Goal: Task Accomplishment & Management: Use online tool/utility

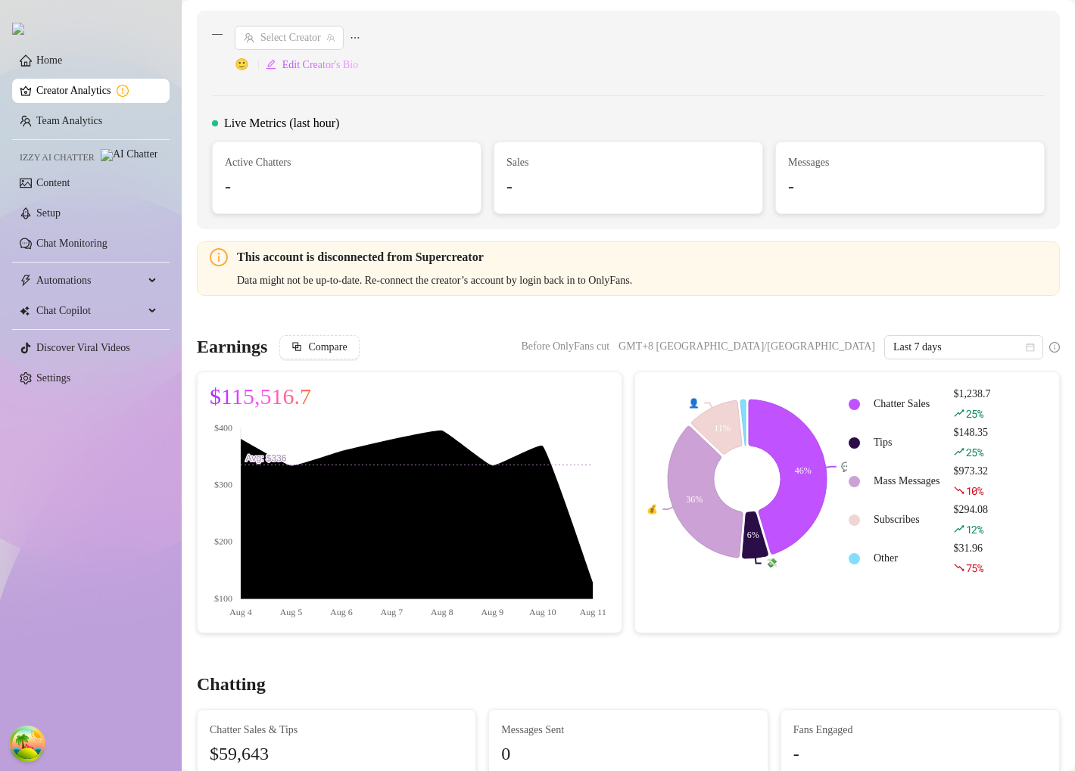
click at [101, 96] on link "Creator Analytics" at bounding box center [96, 91] width 121 height 24
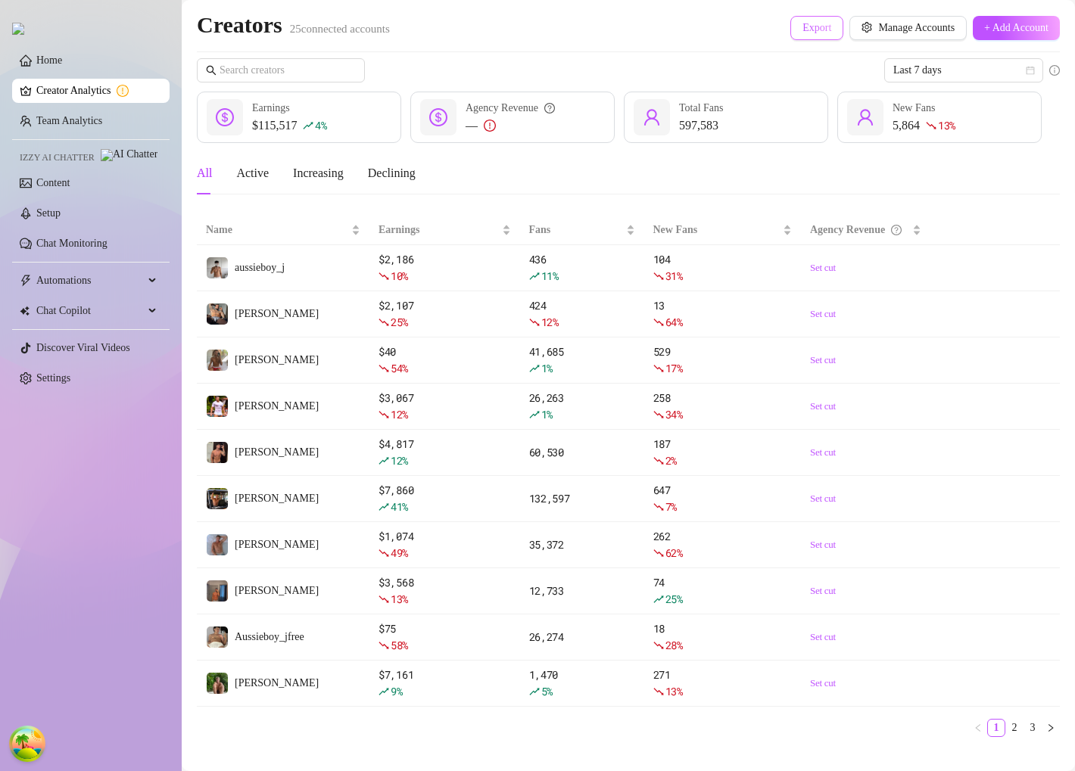
click at [802, 33] on span "Export" at bounding box center [816, 28] width 29 height 12
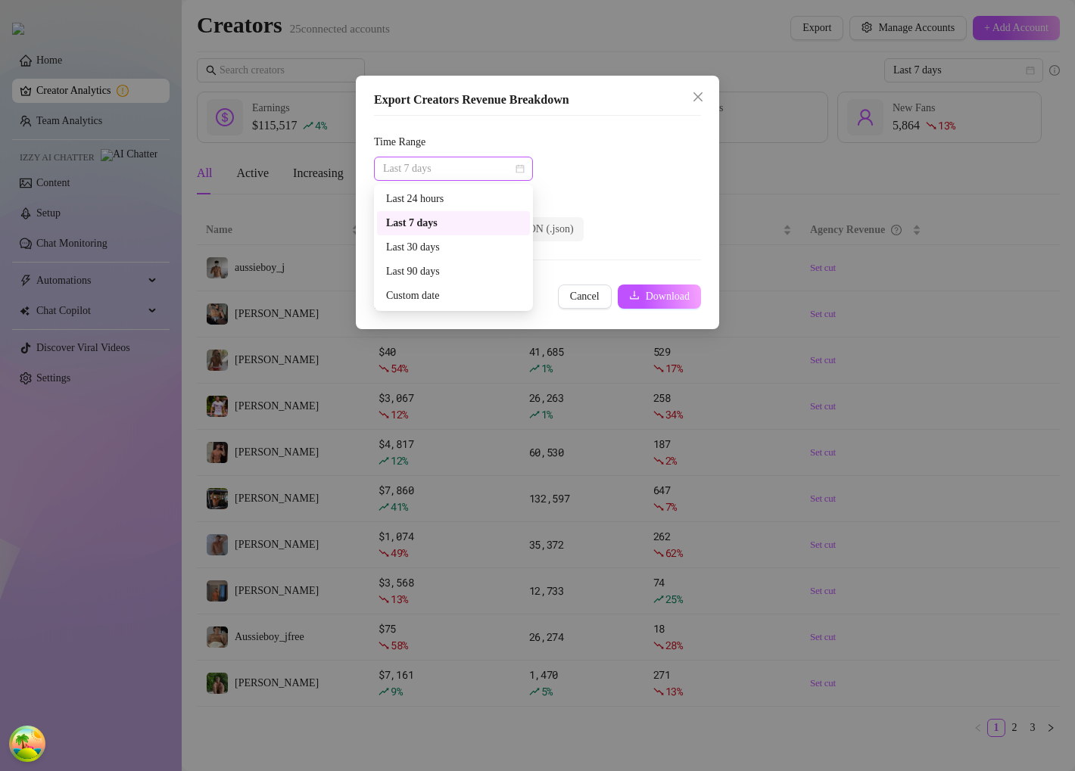
click at [484, 170] on span "Last 7 days" at bounding box center [453, 168] width 141 height 23
click at [417, 250] on div "Last 30 days" at bounding box center [453, 247] width 135 height 17
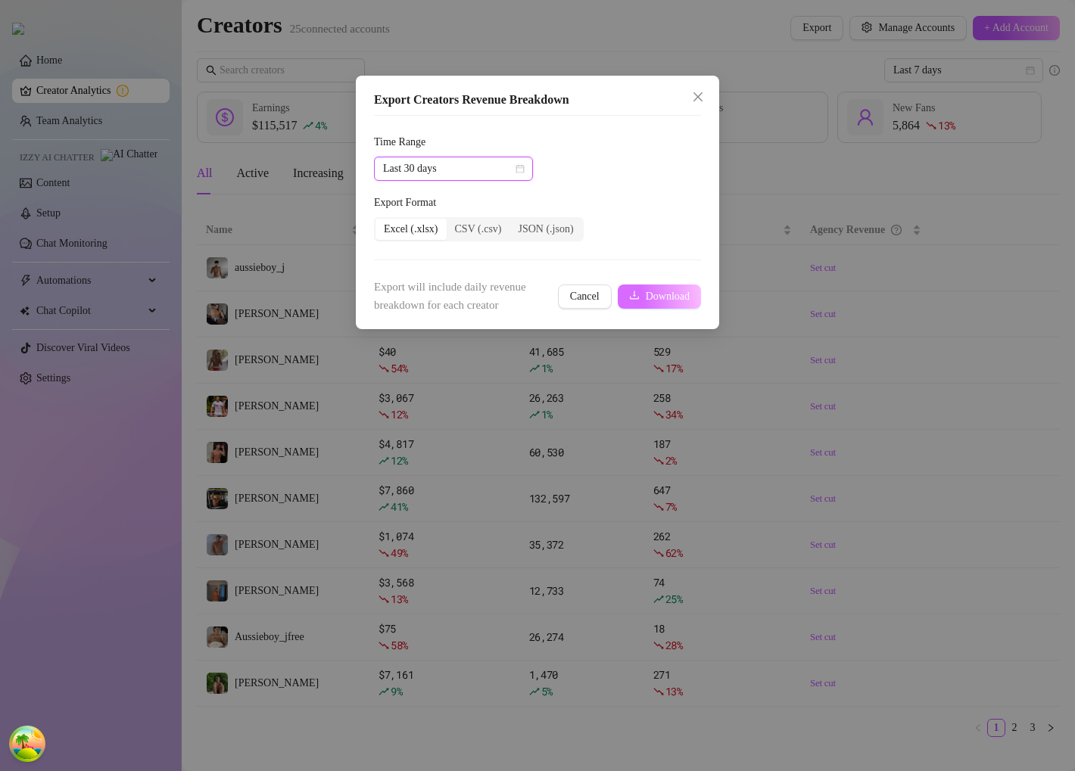
click at [654, 296] on span "Download" at bounding box center [668, 297] width 44 height 12
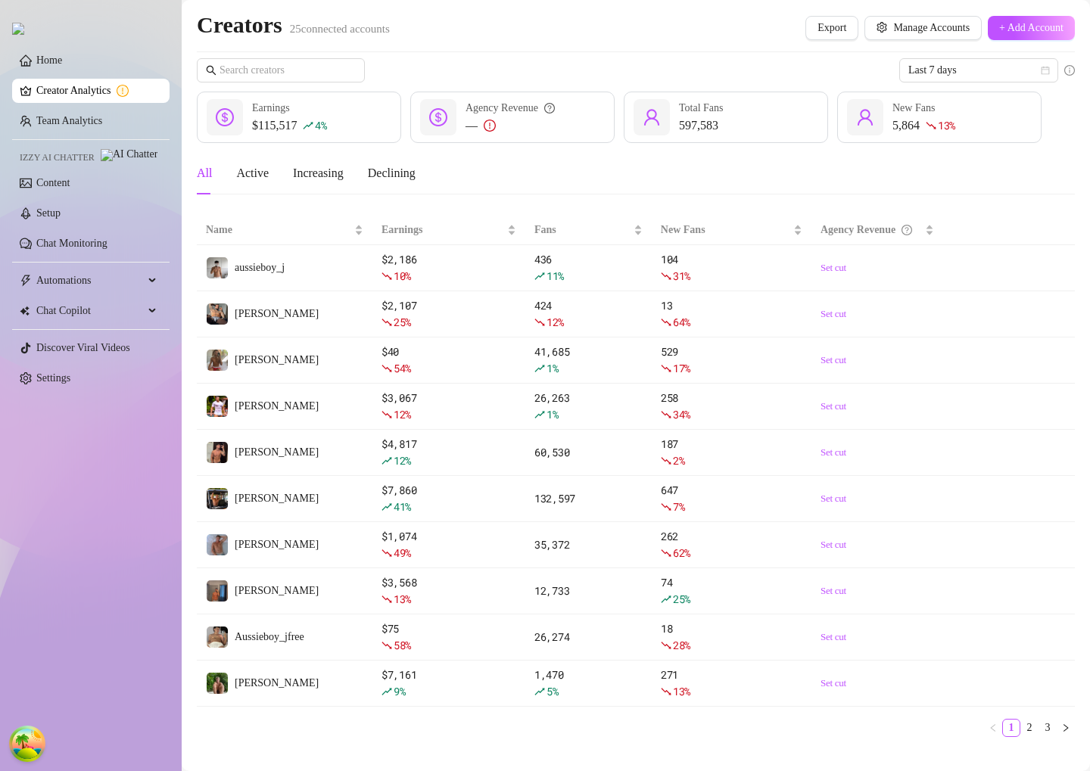
click at [288, 126] on div "$115,517 4 %" at bounding box center [289, 126] width 75 height 18
drag, startPoint x: 288, startPoint y: 126, endPoint x: 272, endPoint y: 124, distance: 16.0
click at [272, 124] on div "$115,517 4 %" at bounding box center [289, 126] width 75 height 18
drag, startPoint x: 272, startPoint y: 124, endPoint x: 284, endPoint y: 124, distance: 11.4
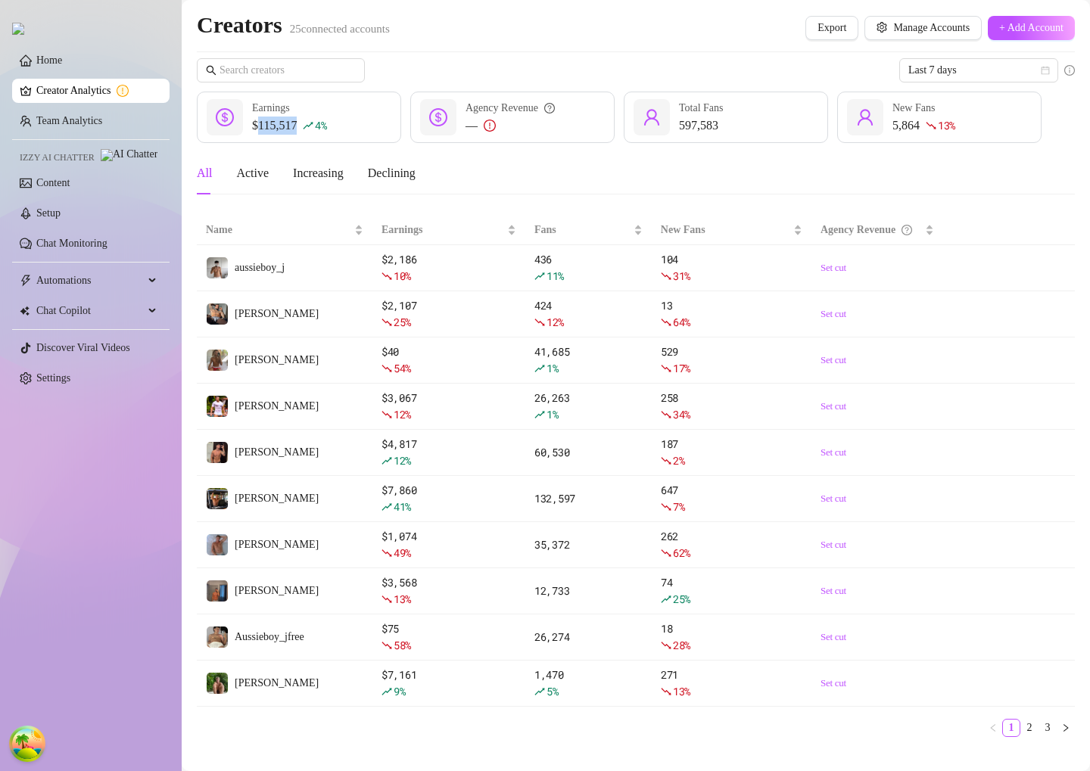
click at [284, 124] on div "$115,517 4 %" at bounding box center [289, 126] width 75 height 18
click at [286, 124] on div "$115,517 4 %" at bounding box center [289, 126] width 75 height 18
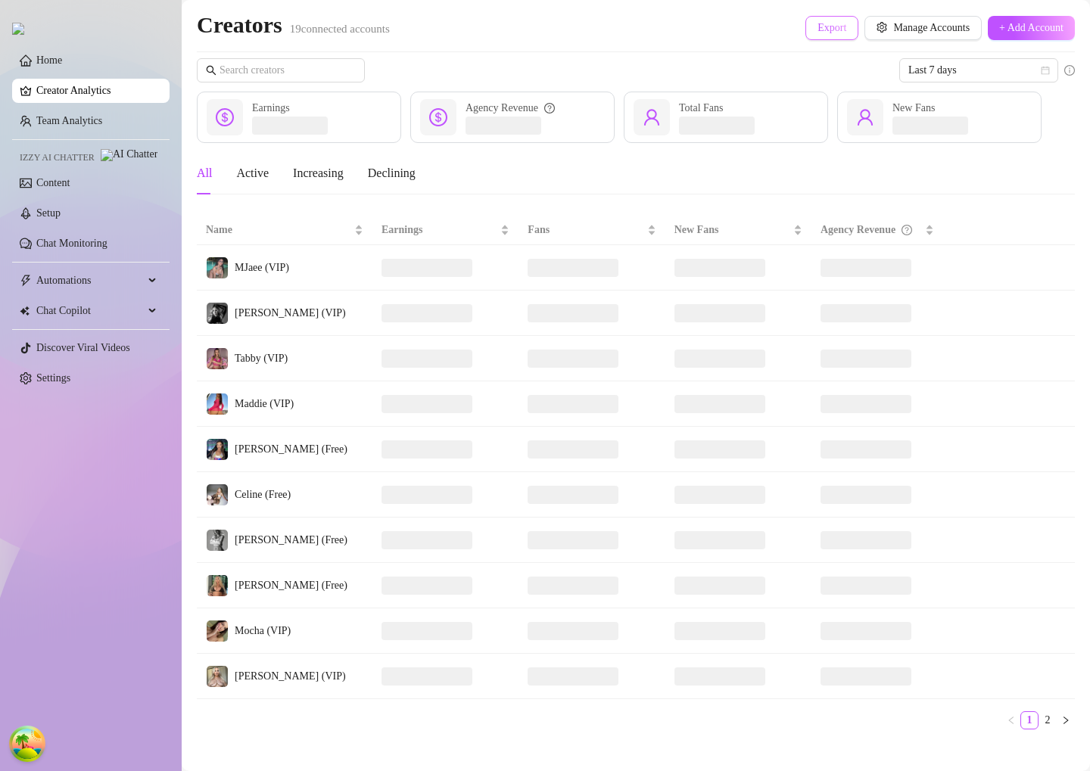
click at [826, 30] on span "Export" at bounding box center [831, 28] width 29 height 12
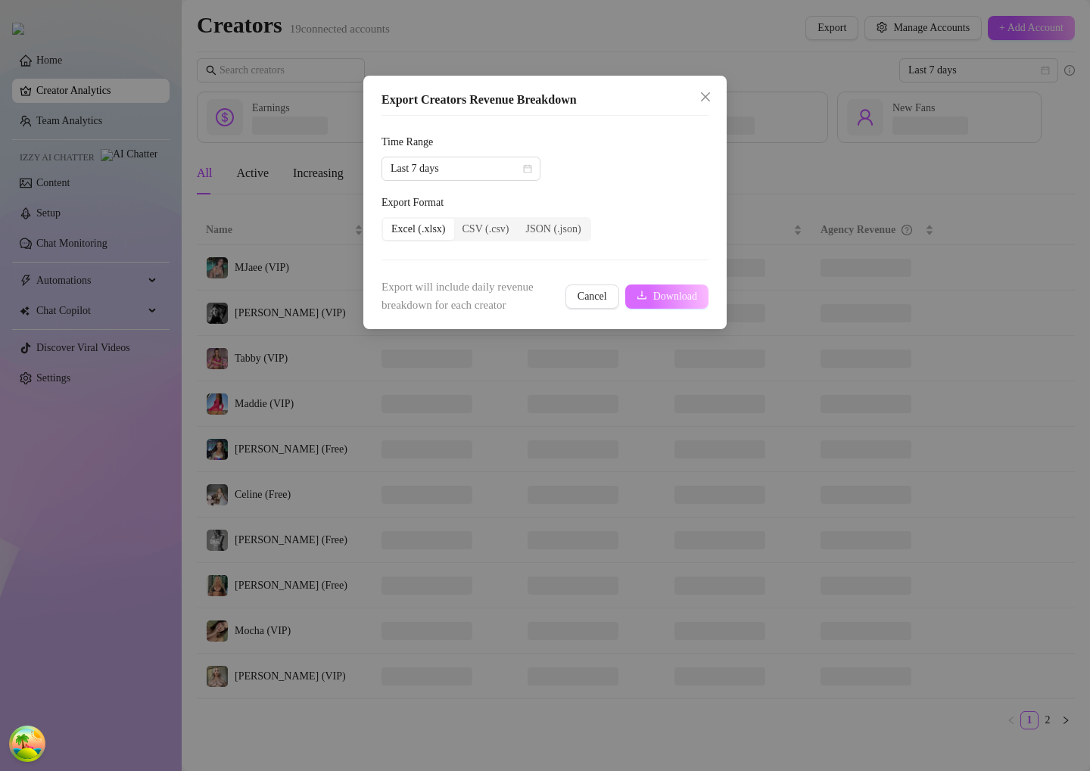
click at [653, 298] on span "Download" at bounding box center [675, 297] width 44 height 12
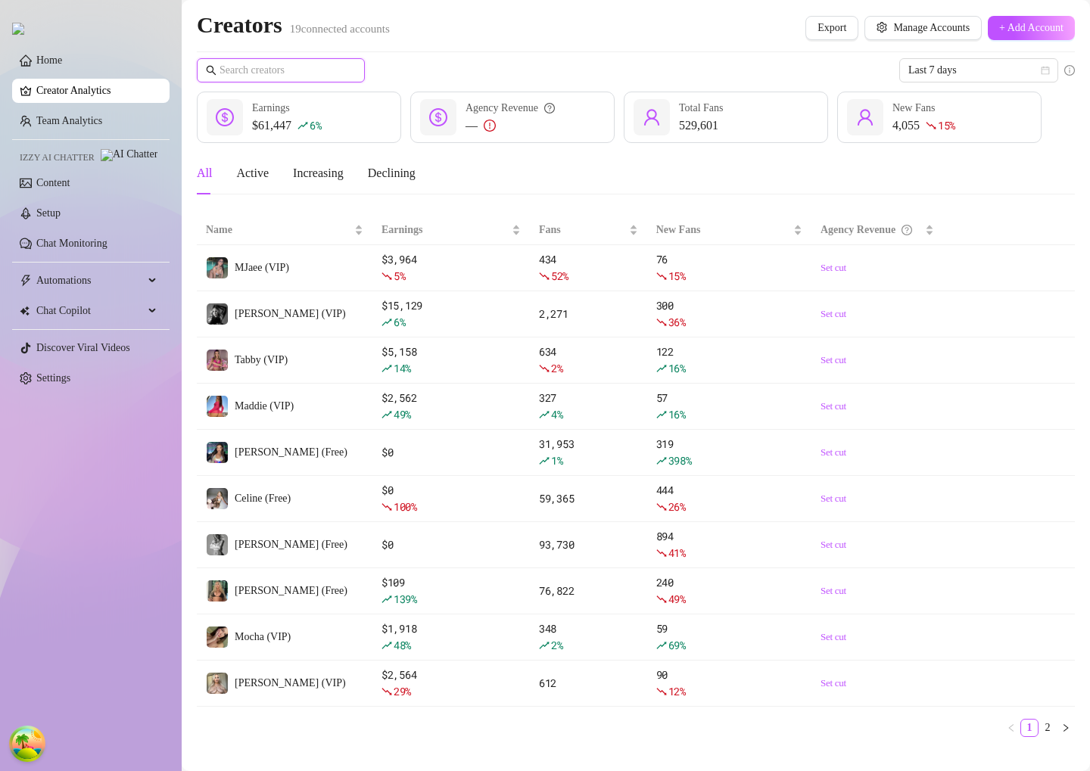
click at [307, 72] on input "text" at bounding box center [281, 70] width 124 height 17
type input "фыы"
click at [817, 22] on span "Export" at bounding box center [831, 28] width 29 height 12
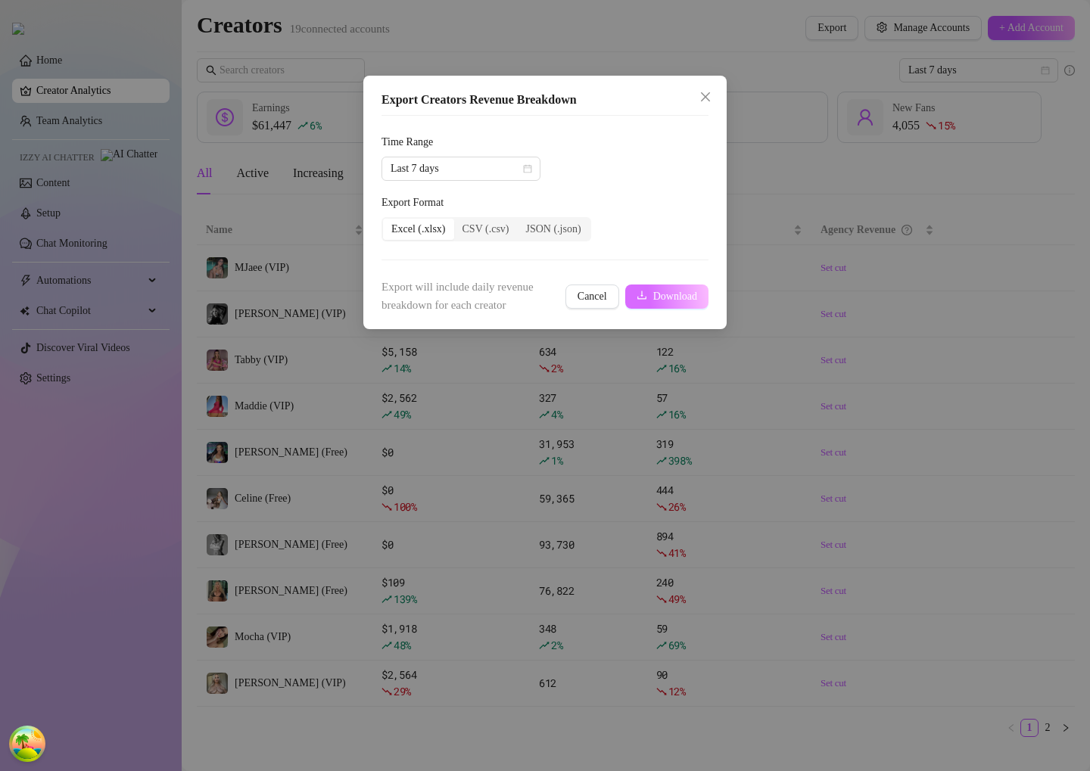
click at [680, 299] on span "Download" at bounding box center [675, 297] width 44 height 12
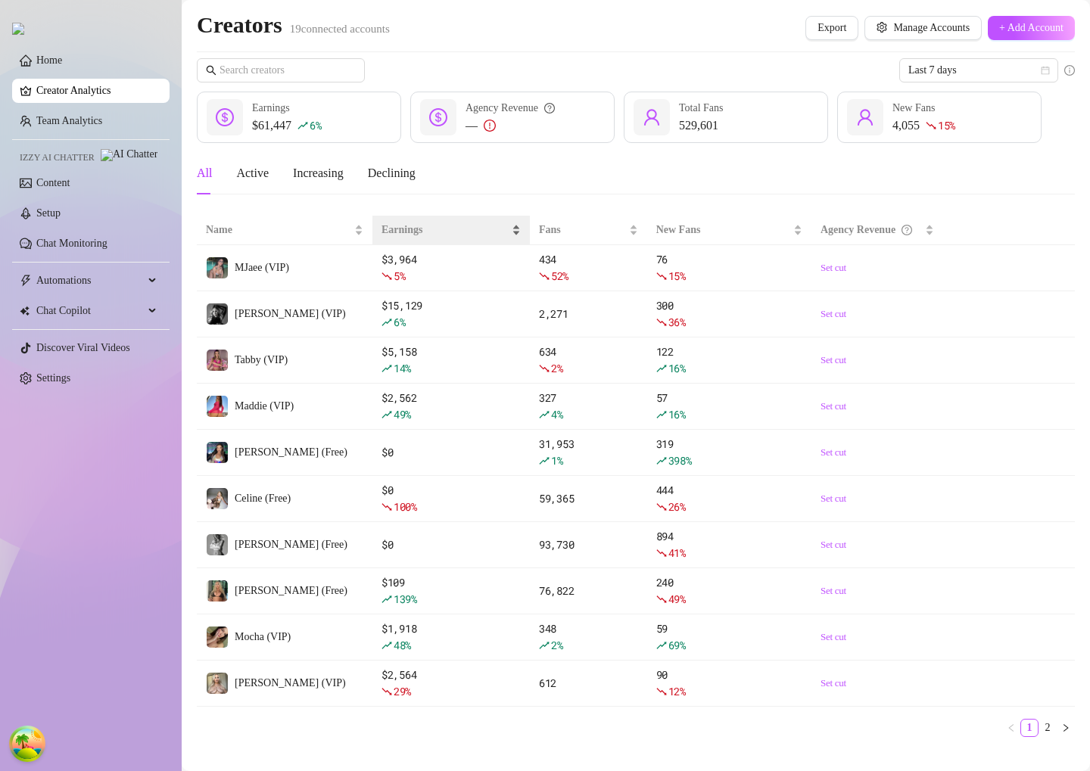
click at [396, 232] on span "Earnings" at bounding box center [444, 230] width 127 height 17
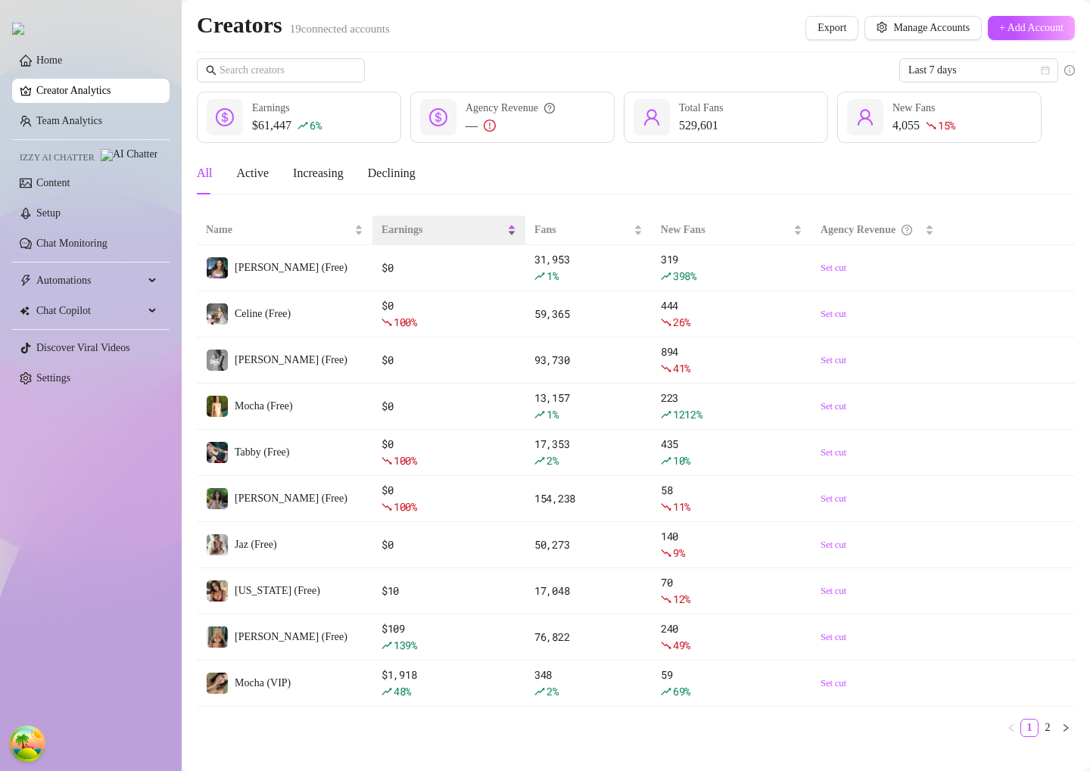
click at [403, 226] on span "Earnings" at bounding box center [442, 230] width 123 height 17
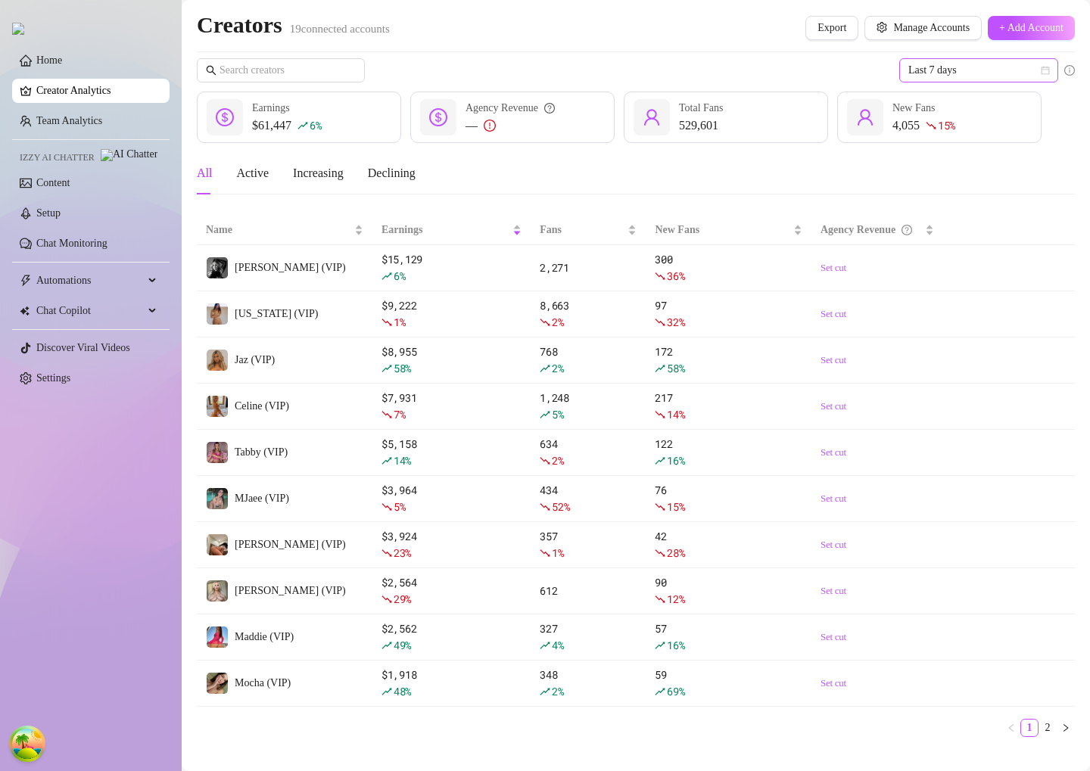
click at [924, 72] on span "Last 7 days" at bounding box center [978, 70] width 141 height 23
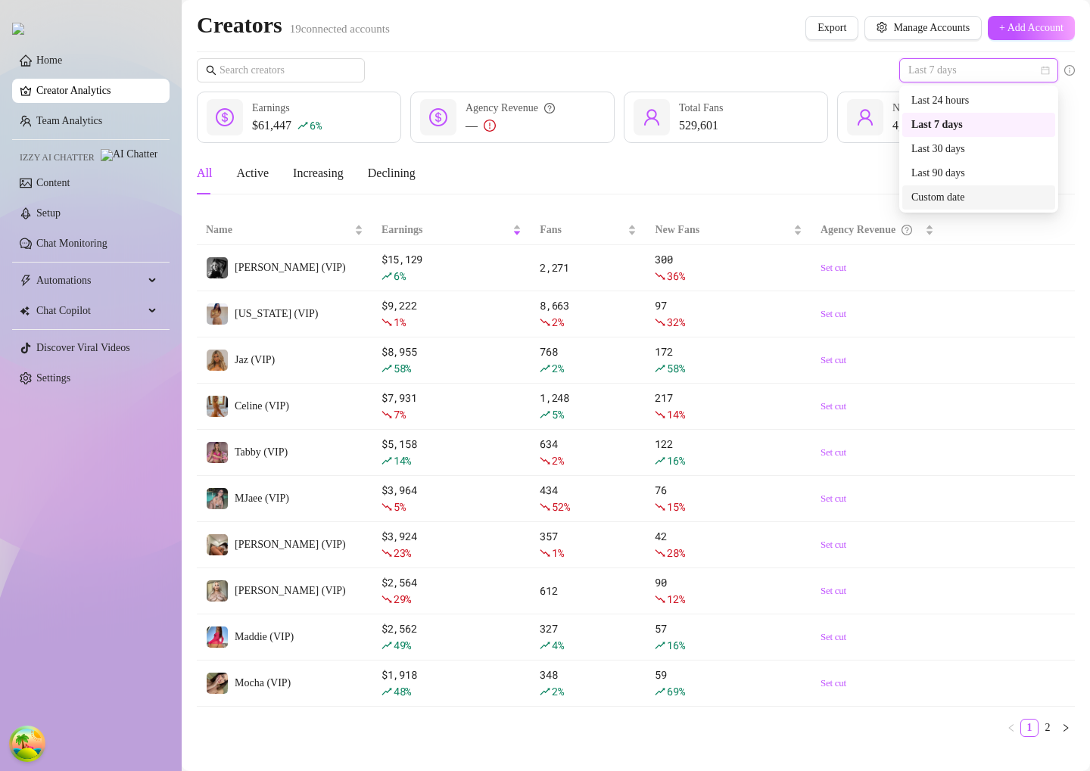
click at [936, 195] on div "Custom date" at bounding box center [978, 197] width 135 height 17
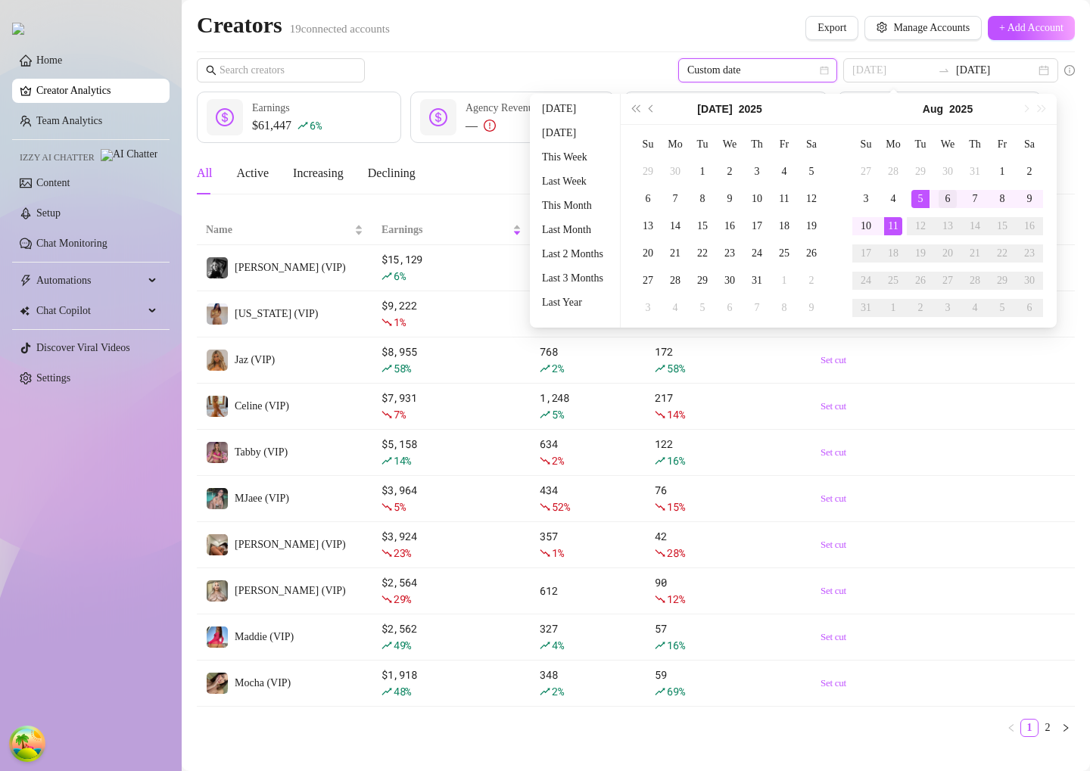
type input "[DATE]"
click at [946, 204] on div "6" at bounding box center [947, 199] width 18 height 18
click at [947, 199] on div "6" at bounding box center [947, 199] width 18 height 18
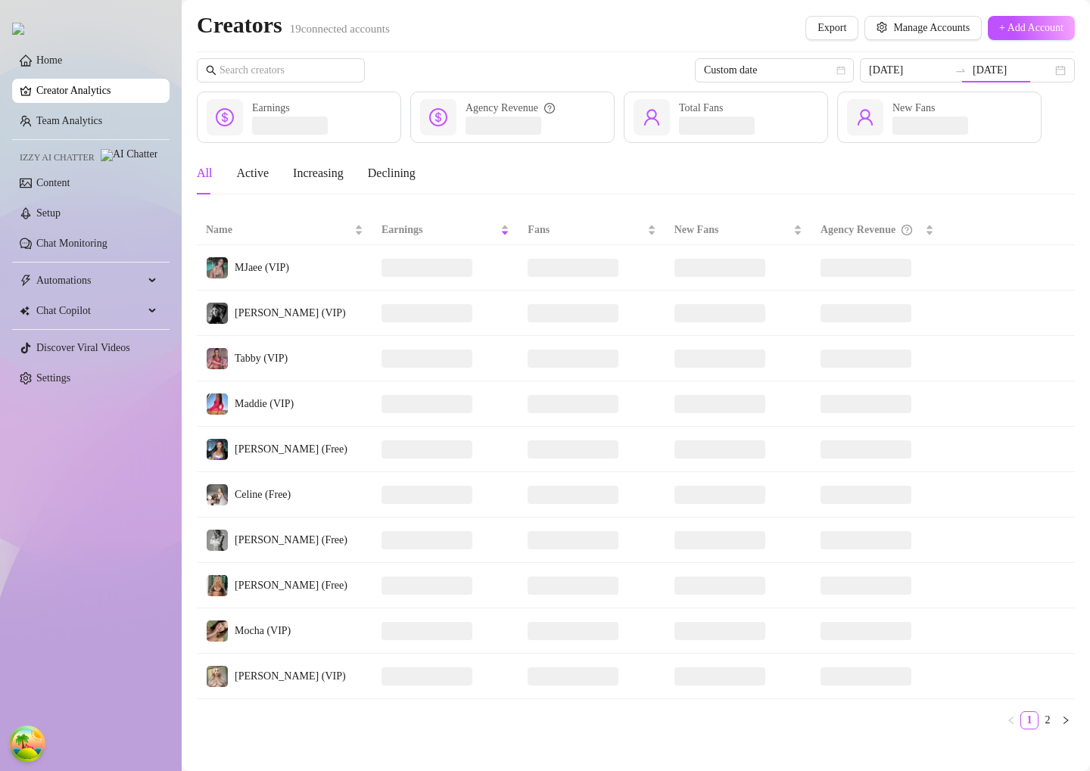
type input "2025-08-06"
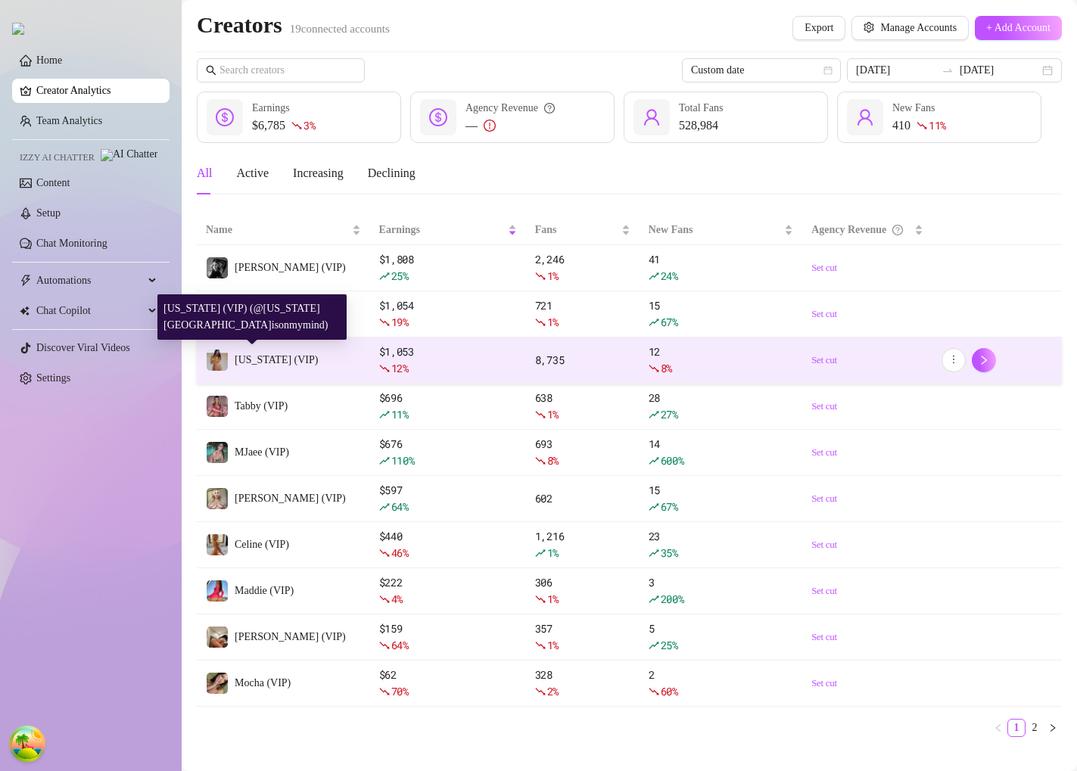
click at [272, 359] on span "Georgia (VIP)" at bounding box center [276, 359] width 83 height 11
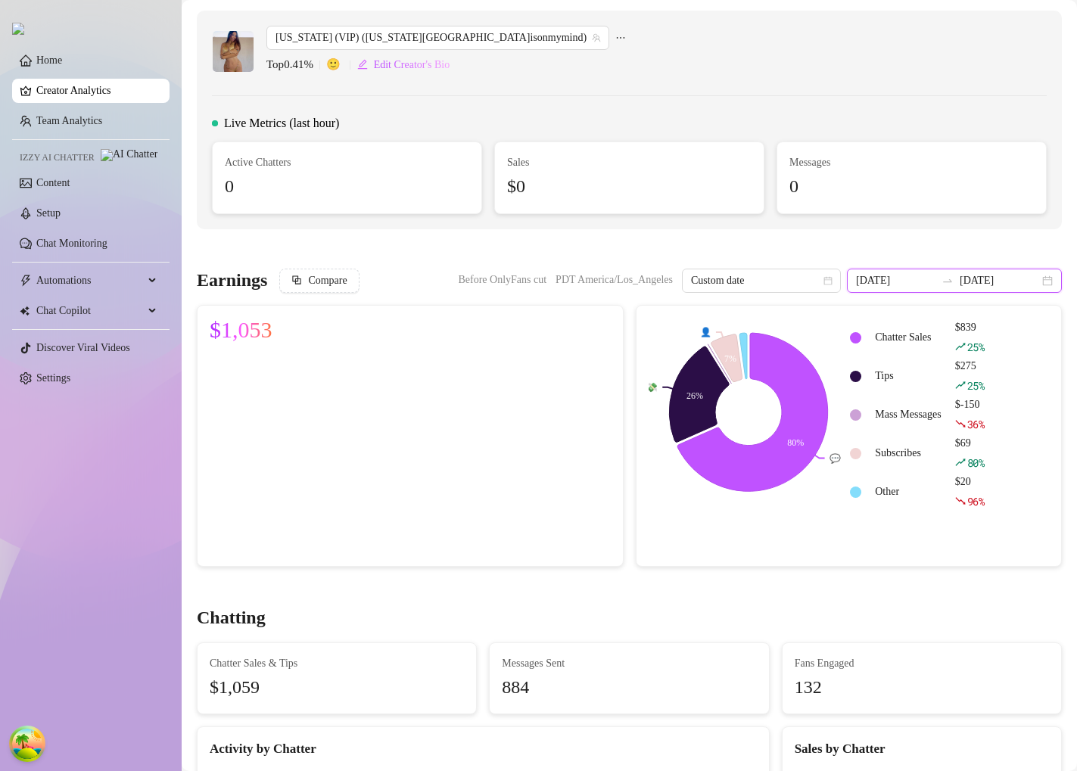
click at [912, 279] on input "2025-08-06" at bounding box center [895, 280] width 79 height 17
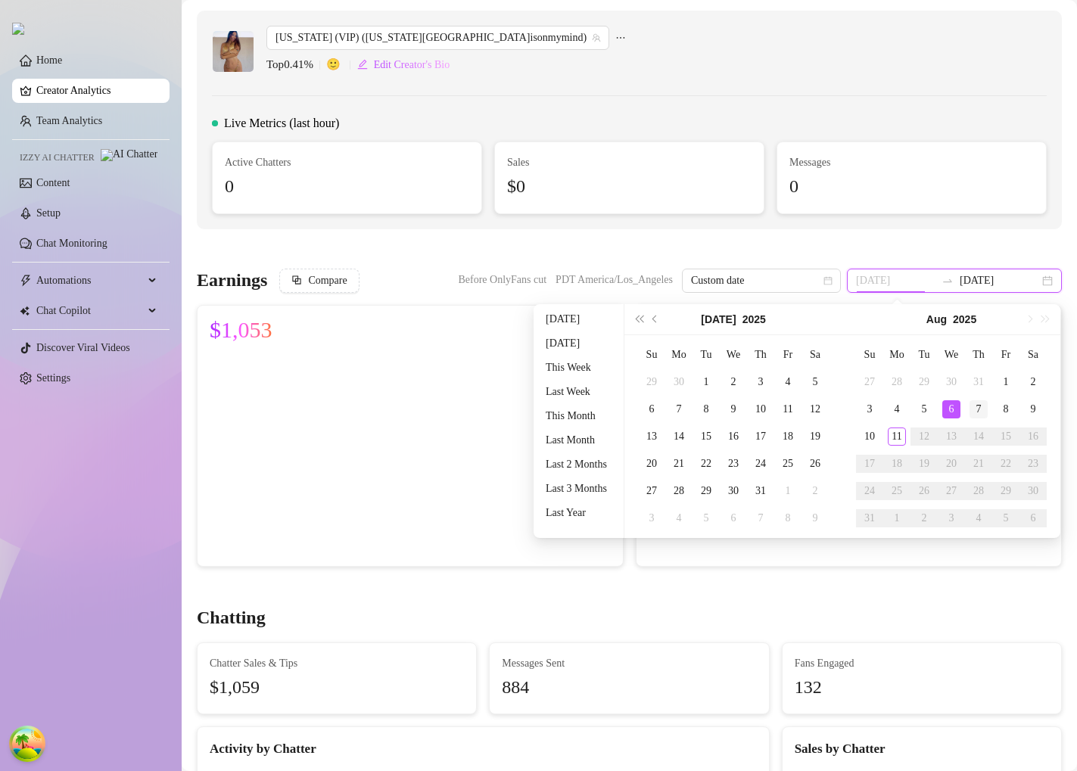
type input "2025-08-07"
click at [977, 408] on div "7" at bounding box center [978, 409] width 18 height 18
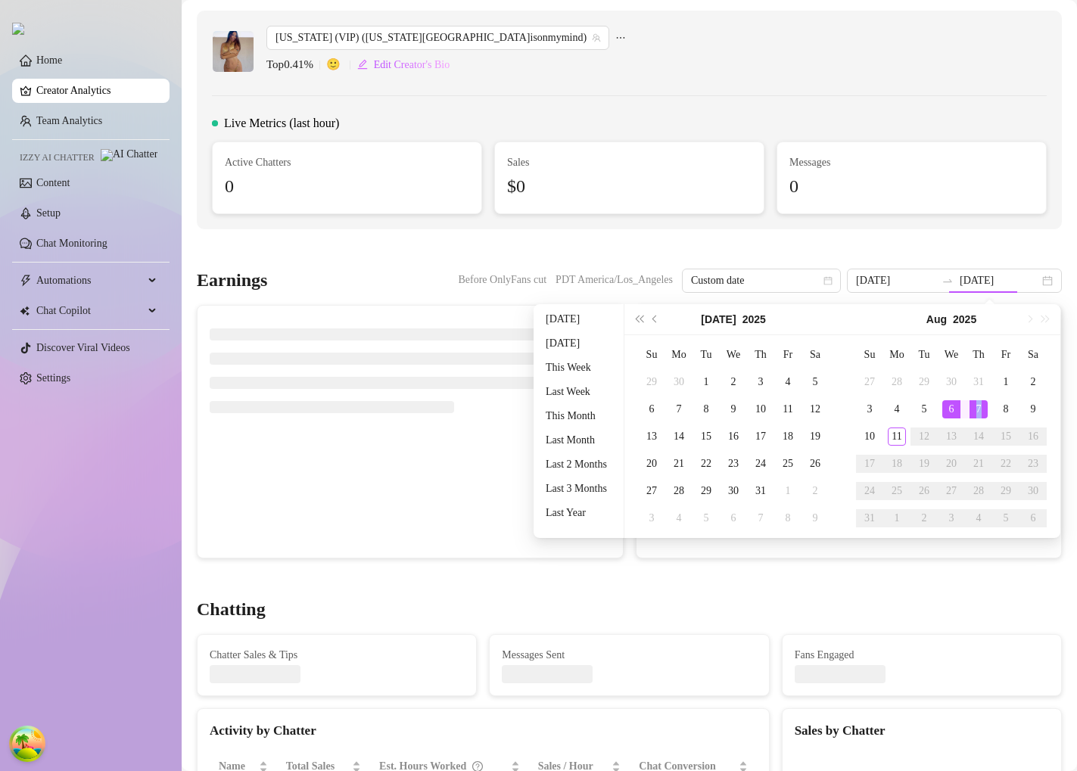
type input "2025-08-07"
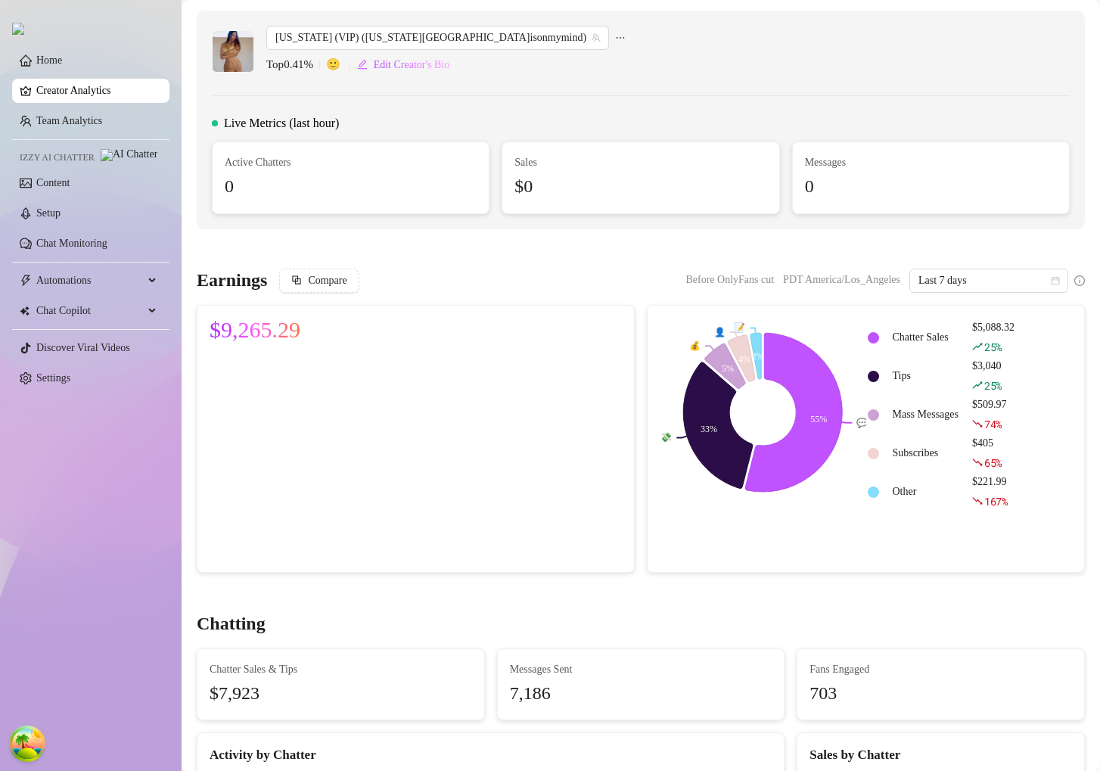
click at [123, 92] on link "Creator Analytics" at bounding box center [96, 91] width 121 height 24
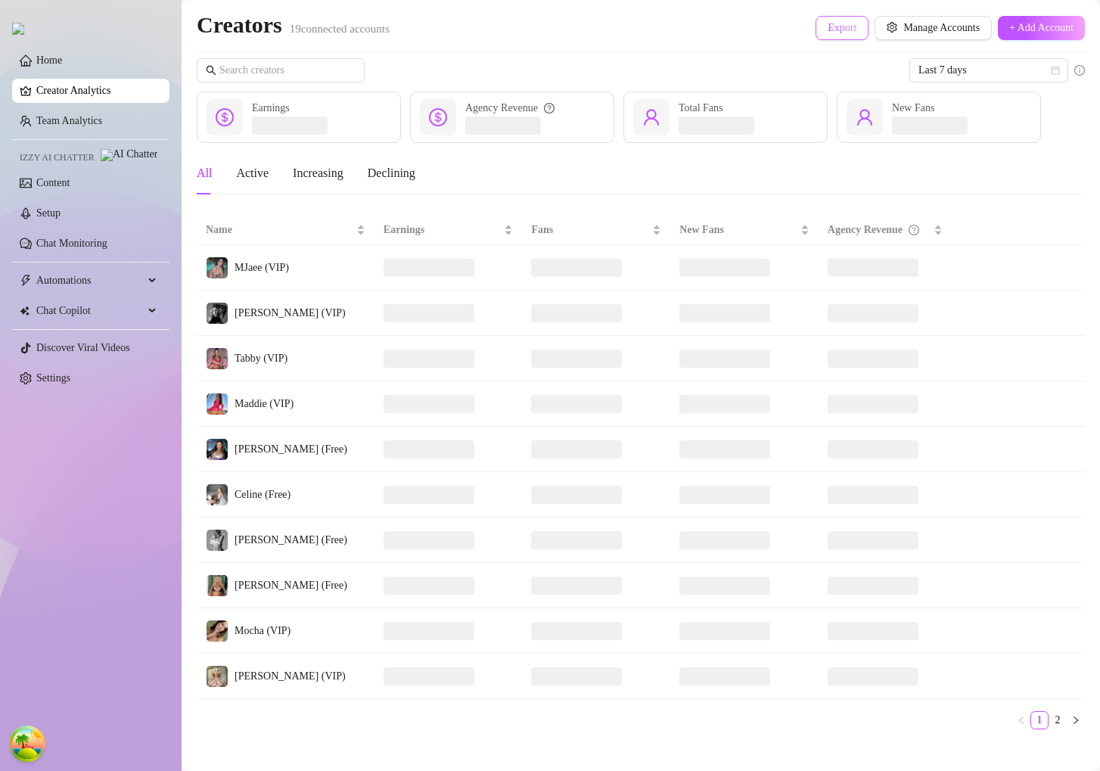
click at [847, 34] on button "Export" at bounding box center [842, 28] width 53 height 24
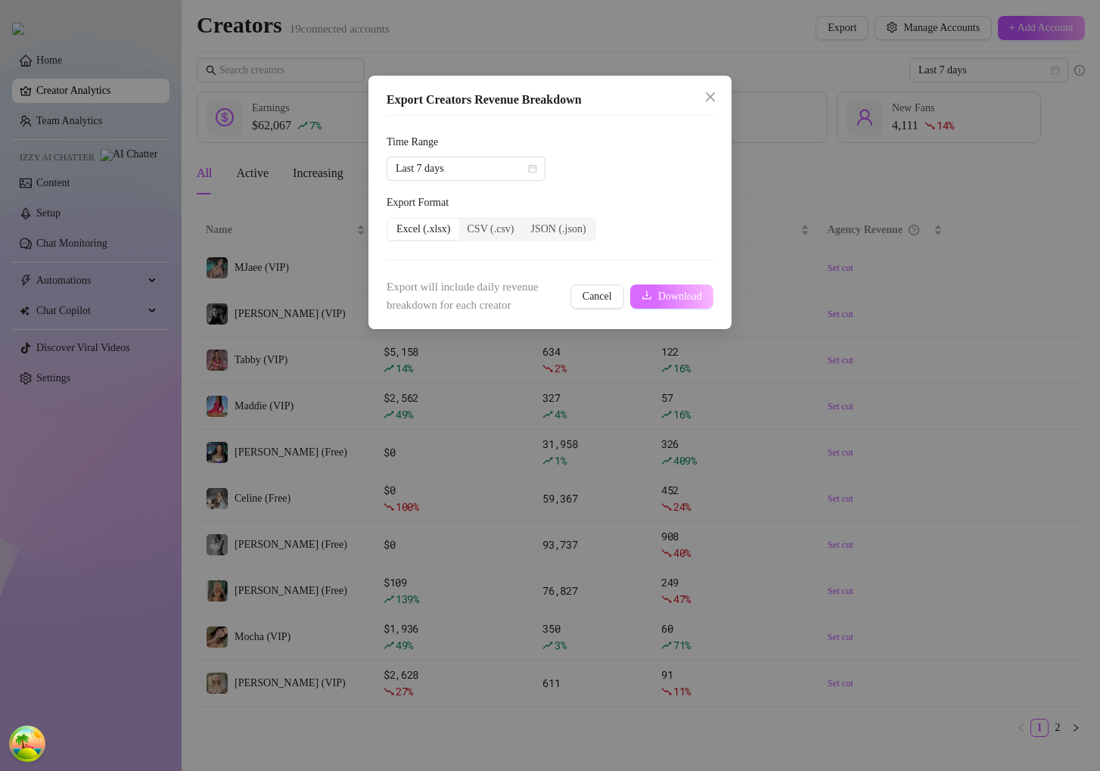
click at [666, 291] on span "Download" at bounding box center [680, 297] width 44 height 12
click at [664, 298] on span "Download" at bounding box center [680, 297] width 44 height 12
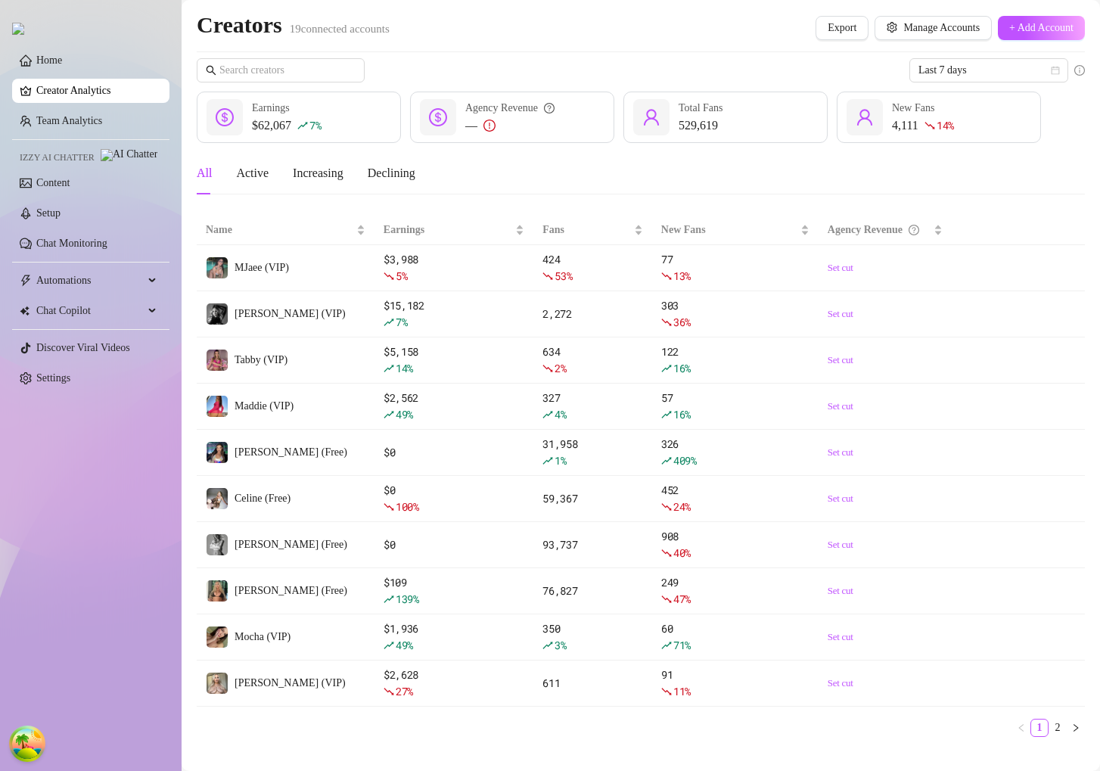
click at [285, 325] on td "[PERSON_NAME] (VIP)" at bounding box center [286, 314] width 178 height 46
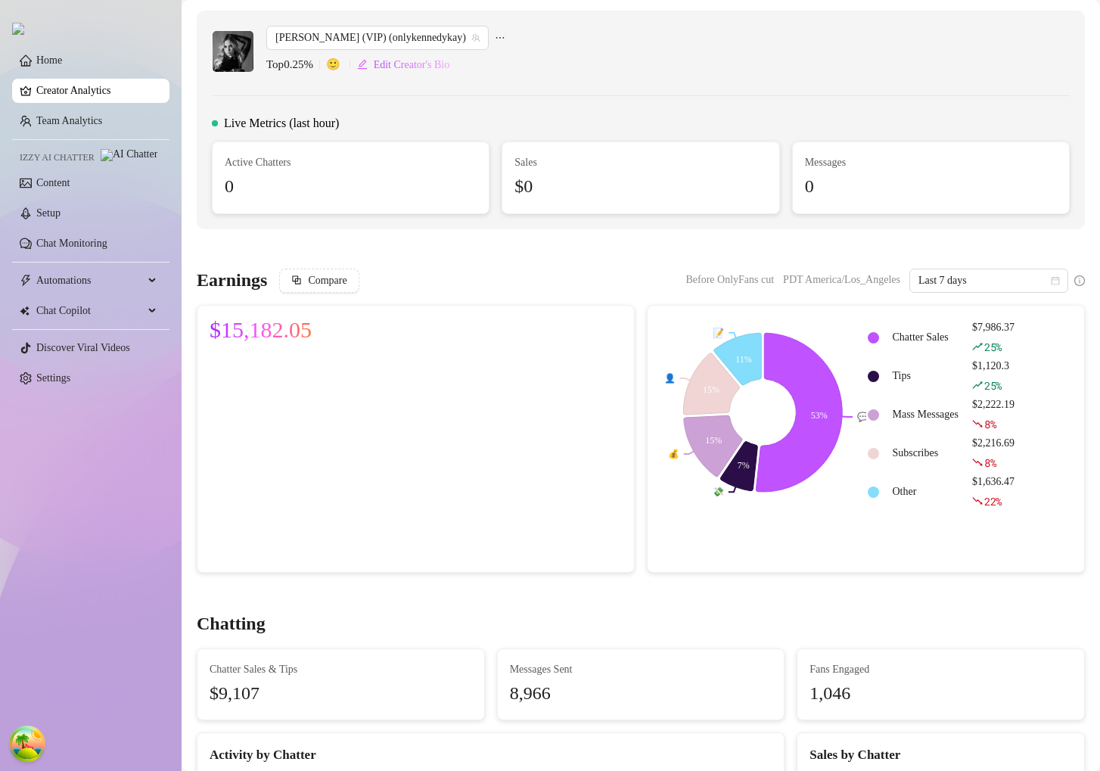
click at [85, 92] on link "Creator Analytics" at bounding box center [96, 91] width 121 height 24
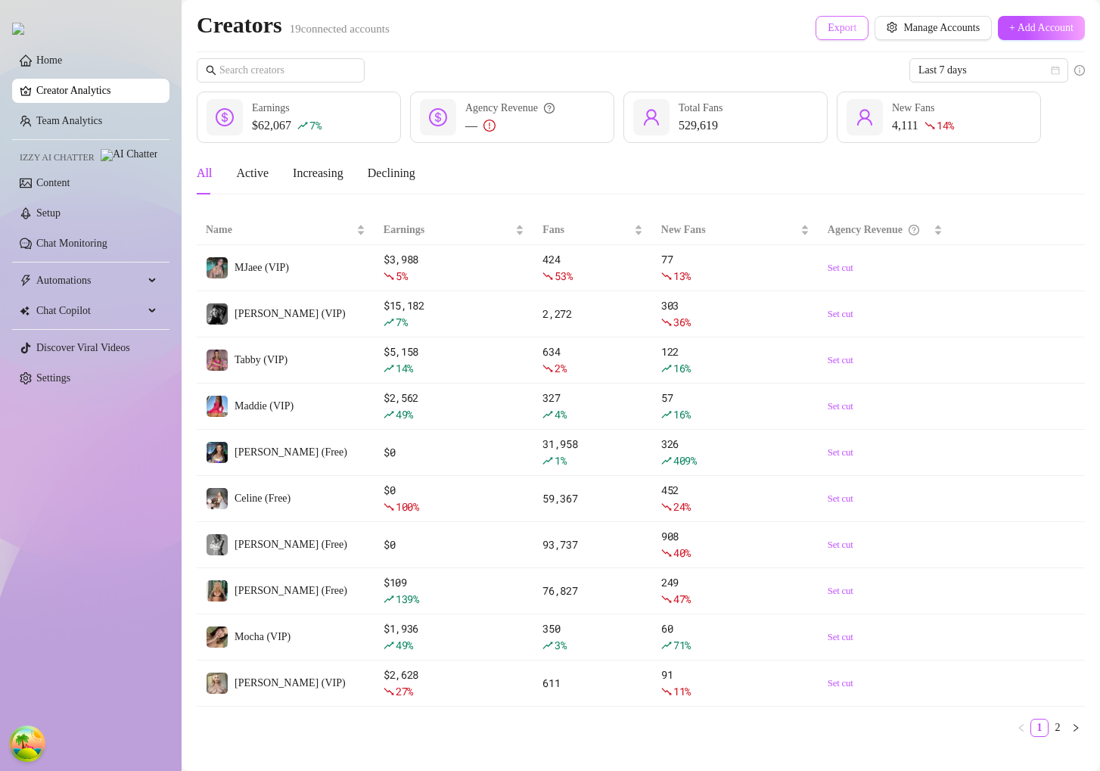
click at [837, 30] on span "Export" at bounding box center [842, 28] width 29 height 12
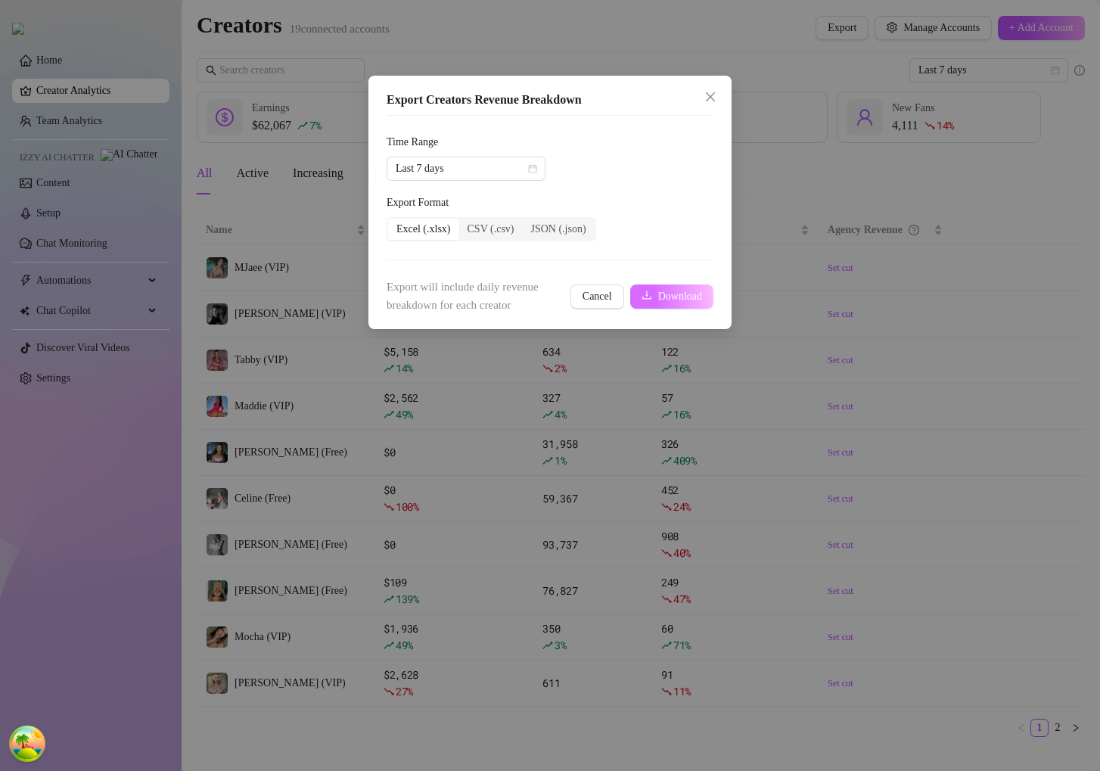
click at [673, 294] on span "Download" at bounding box center [680, 297] width 44 height 12
click at [498, 171] on span "Last 7 days" at bounding box center [466, 168] width 141 height 23
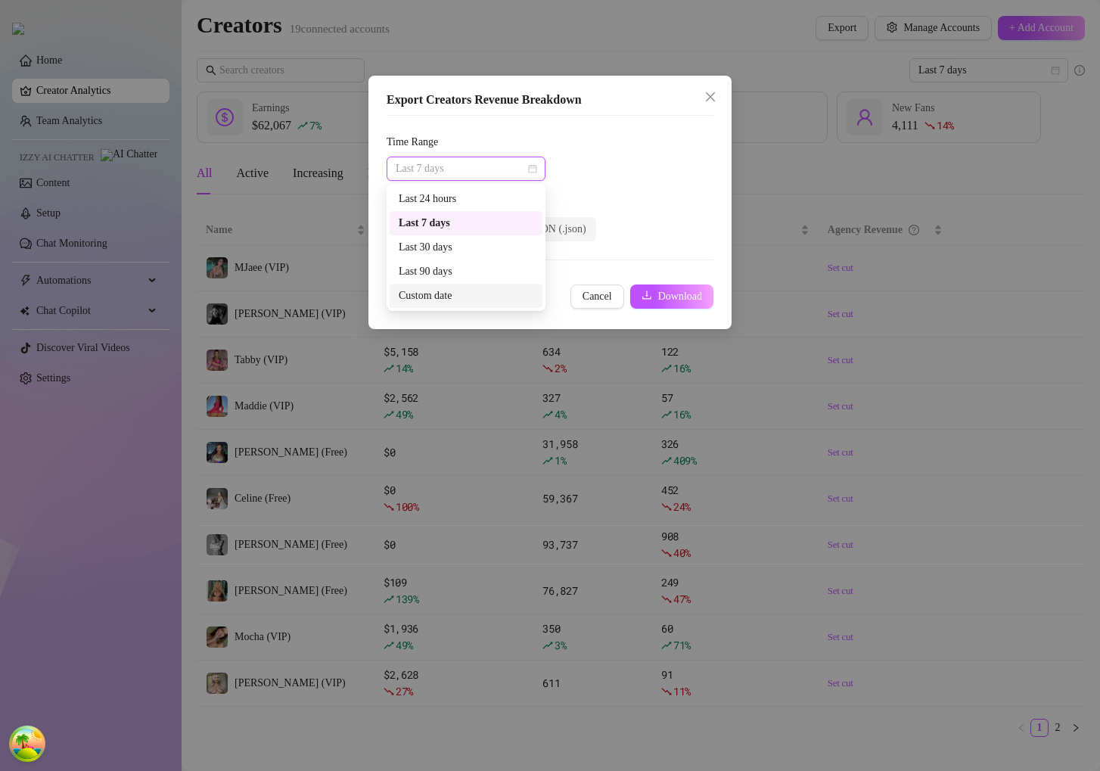
click at [461, 292] on div "Custom date" at bounding box center [466, 296] width 135 height 17
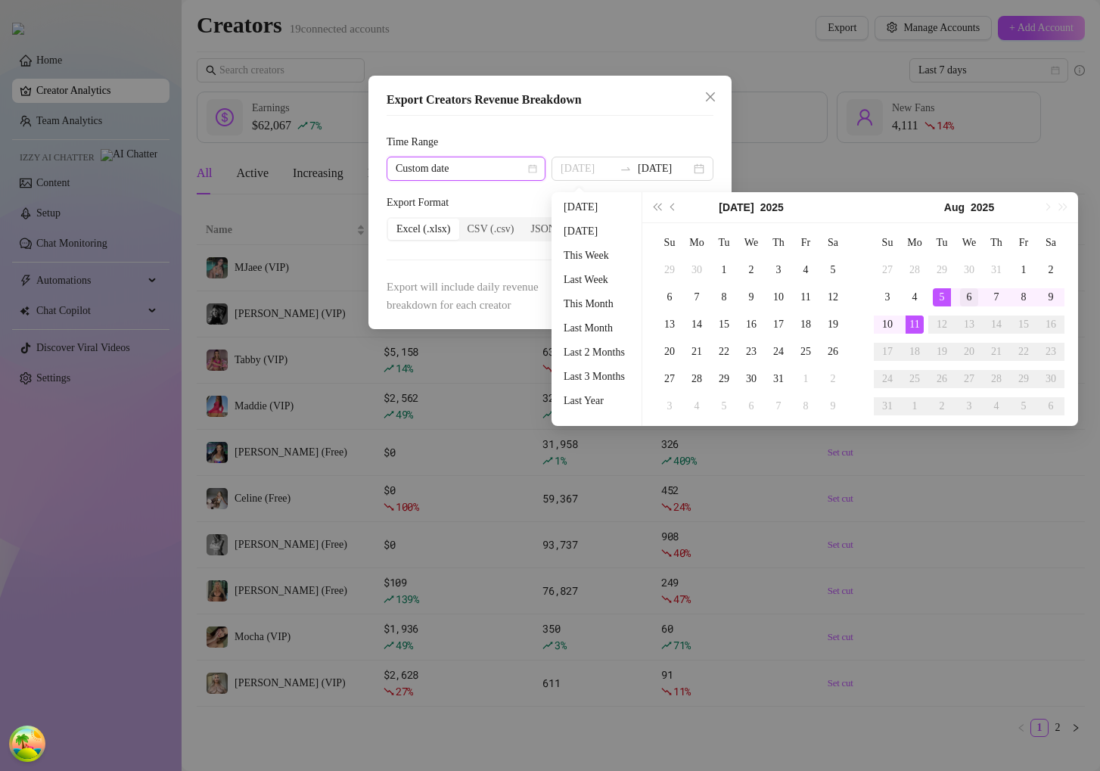
type input "2025-08-06"
click at [970, 294] on div "6" at bounding box center [969, 297] width 18 height 18
click at [972, 294] on div "6" at bounding box center [969, 297] width 18 height 18
type input "2025-08-06"
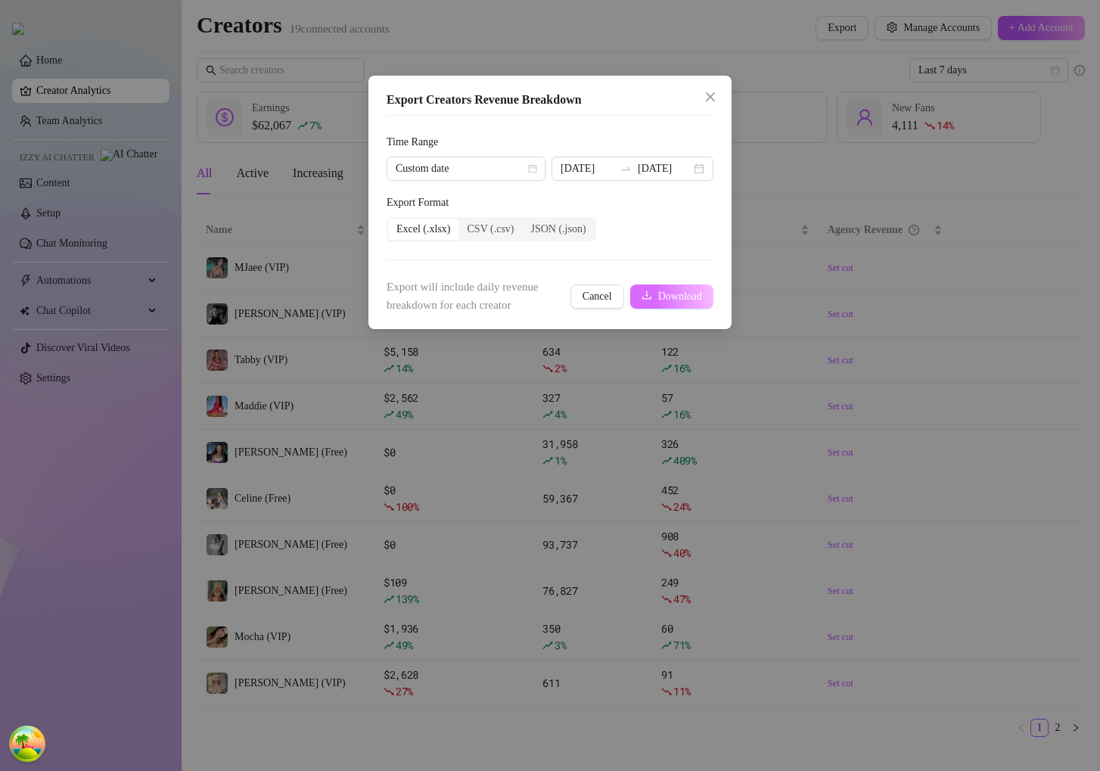
click at [689, 297] on span "Download" at bounding box center [680, 297] width 44 height 12
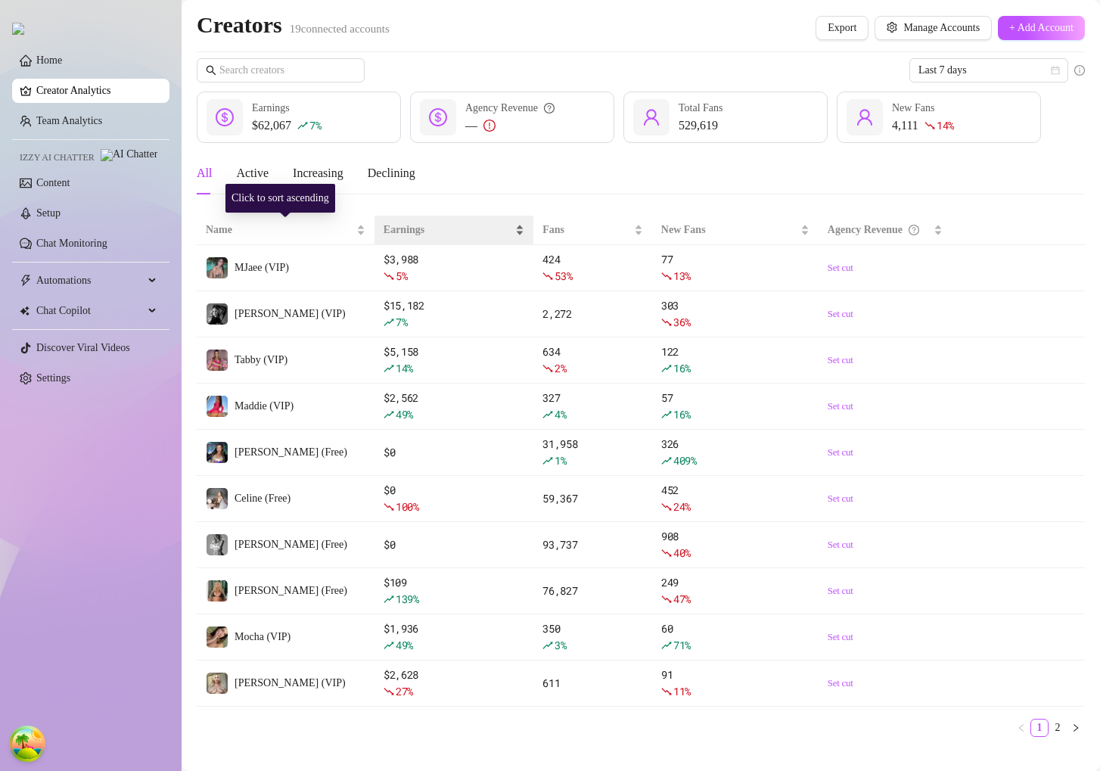
click at [400, 222] on div "Earnings" at bounding box center [454, 230] width 141 height 17
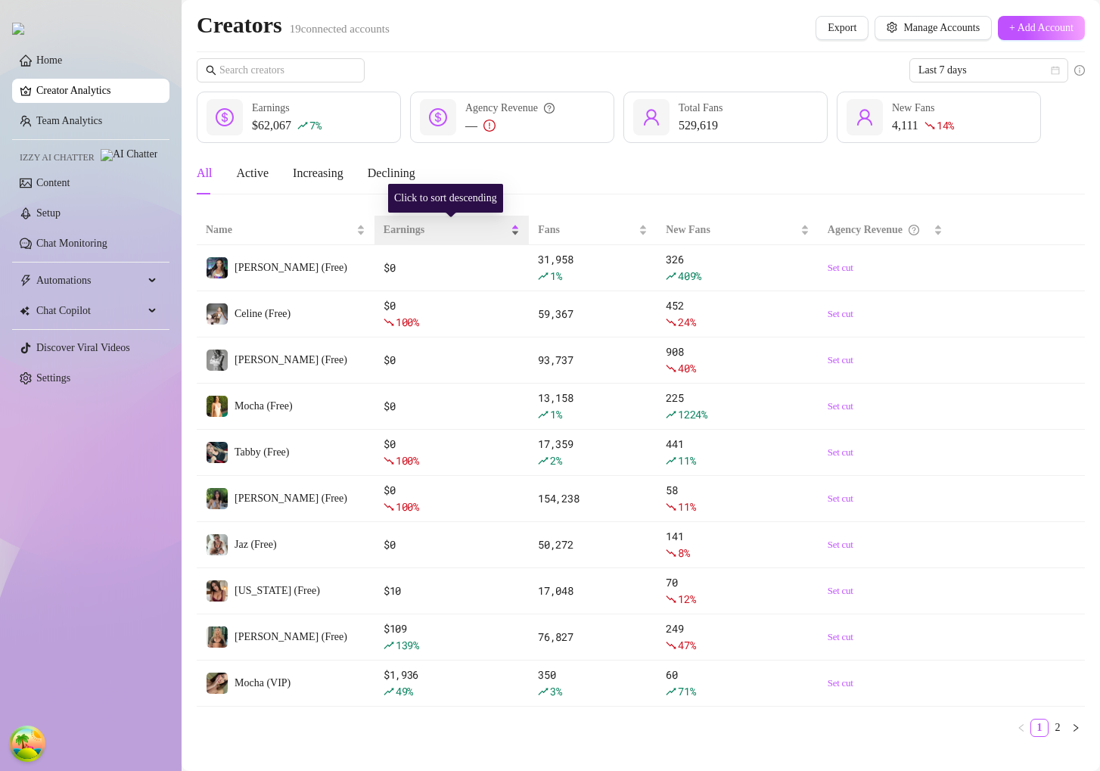
click at [400, 222] on div "Earnings" at bounding box center [452, 230] width 136 height 17
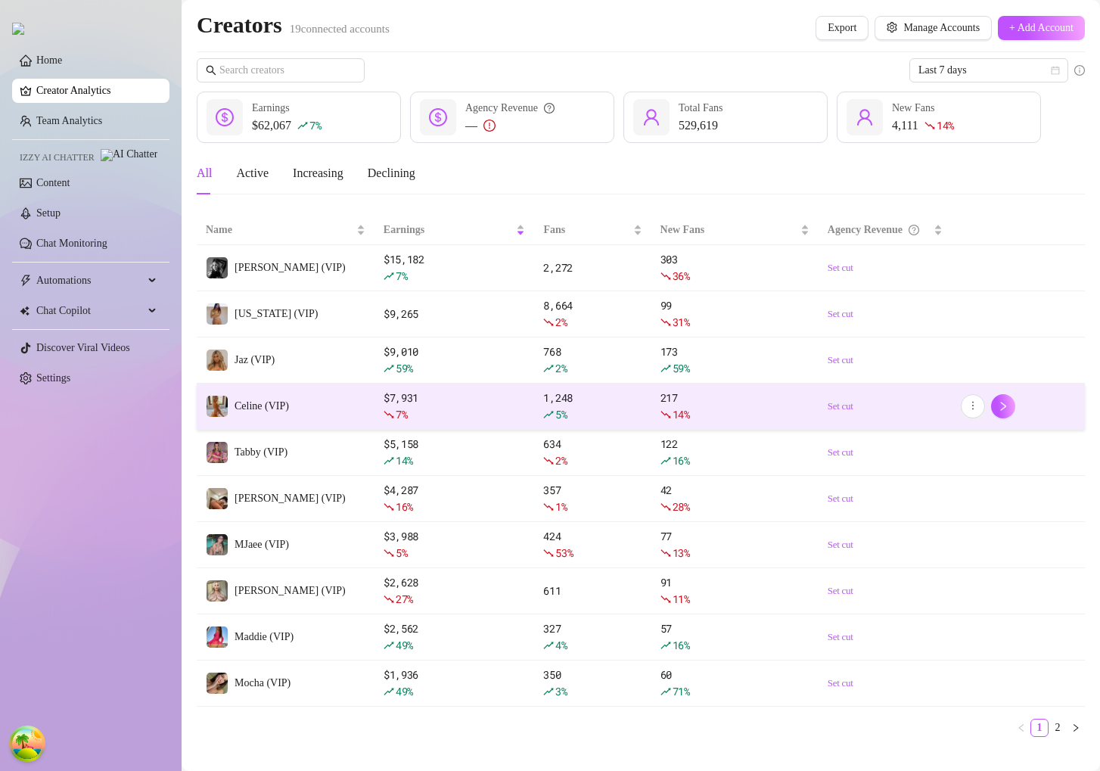
click at [265, 422] on td "Celine (VIP)" at bounding box center [286, 407] width 178 height 46
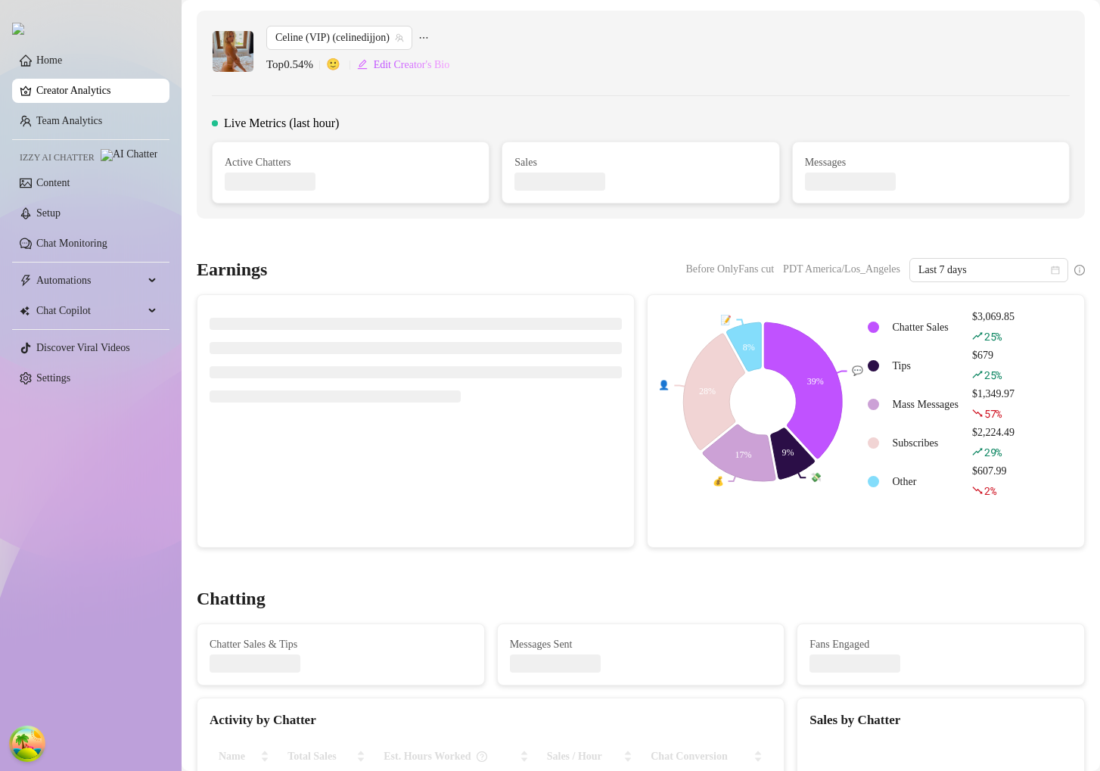
click at [129, 91] on link "Creator Analytics" at bounding box center [96, 91] width 121 height 24
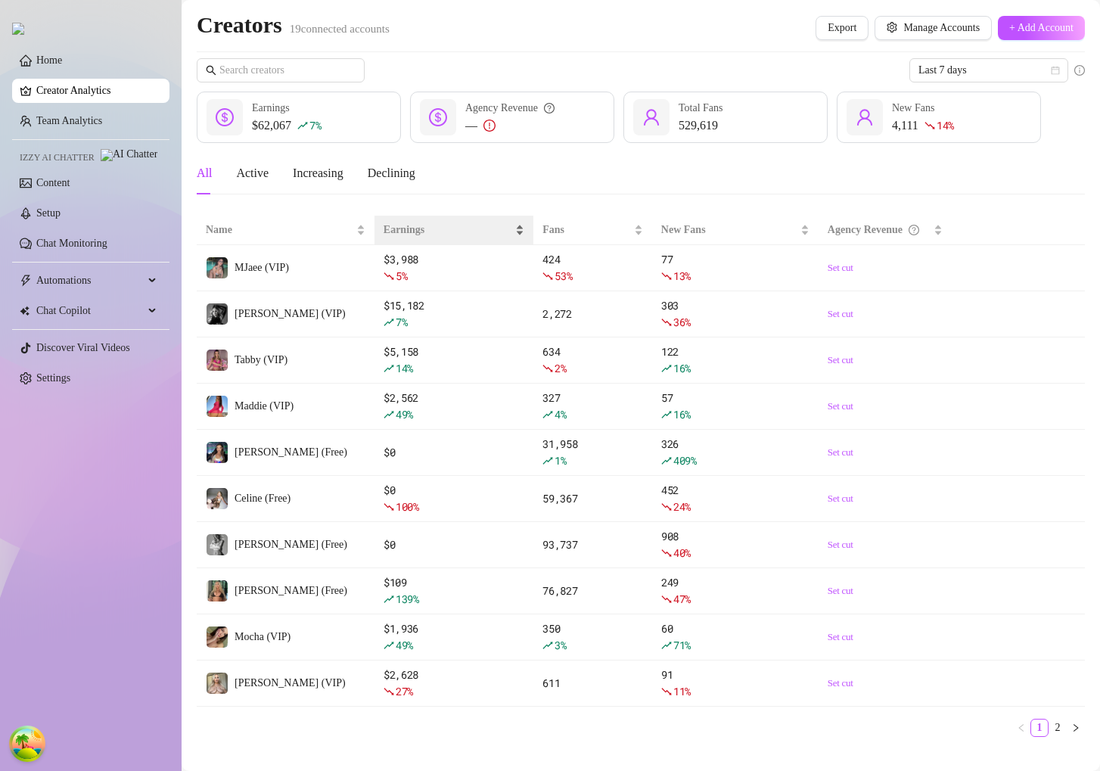
click at [412, 238] on div "Earnings" at bounding box center [454, 230] width 141 height 17
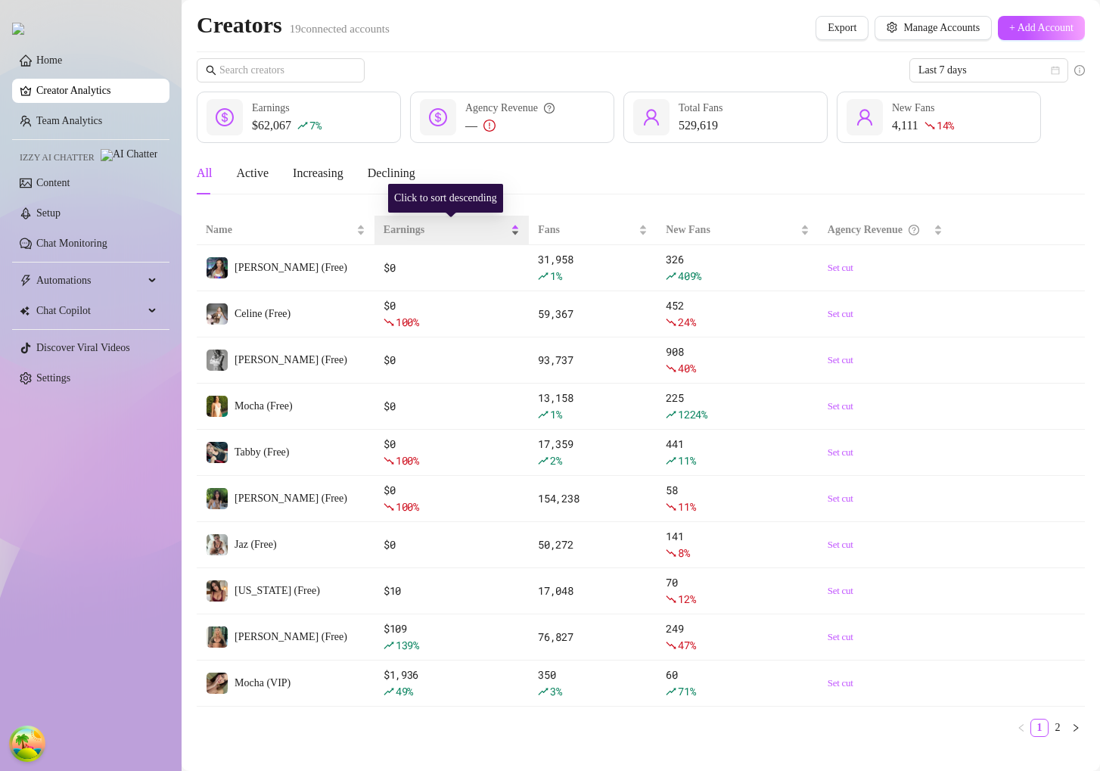
click at [412, 238] on div "Earnings" at bounding box center [452, 230] width 136 height 17
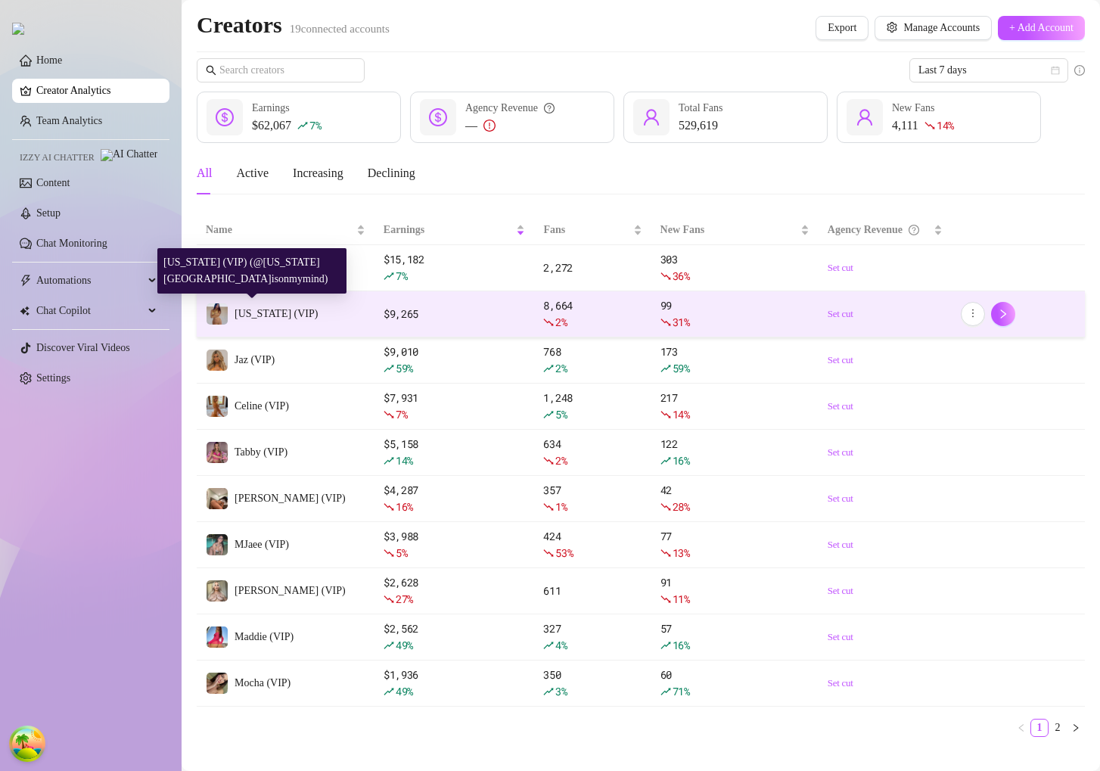
click at [291, 315] on span "Georgia (VIP)" at bounding box center [276, 313] width 83 height 11
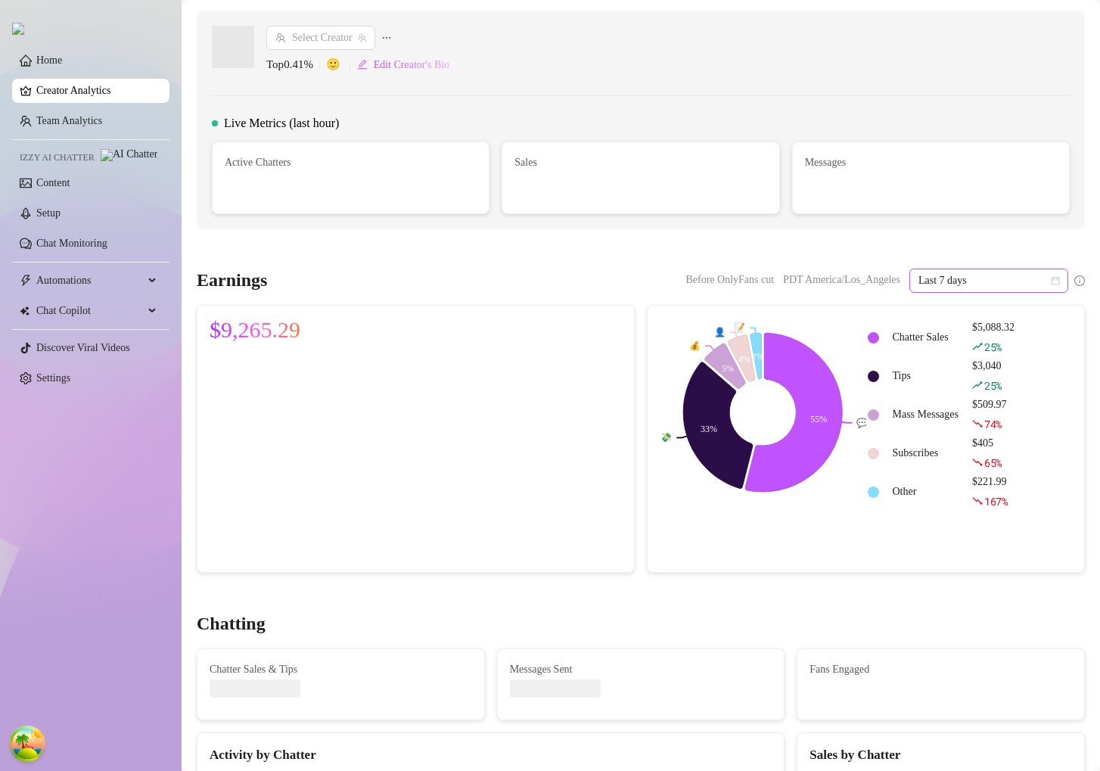
click at [924, 285] on span "Last 7 days" at bounding box center [989, 280] width 141 height 23
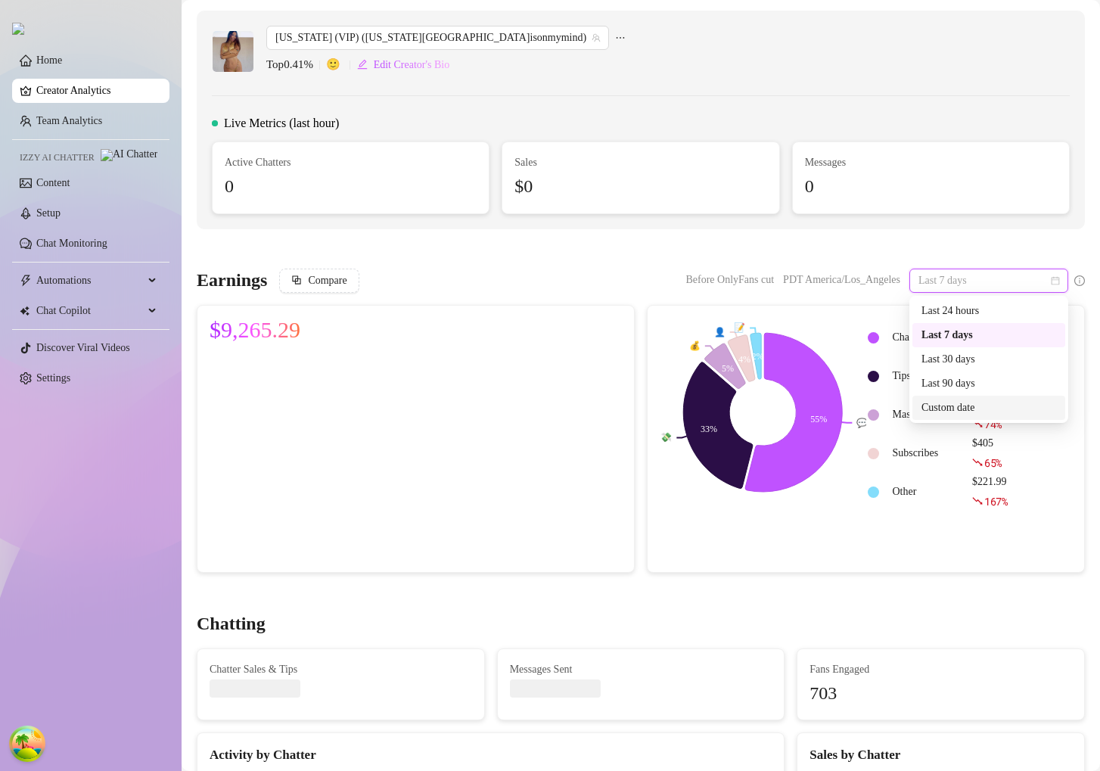
click at [979, 405] on div "Custom date" at bounding box center [989, 408] width 135 height 17
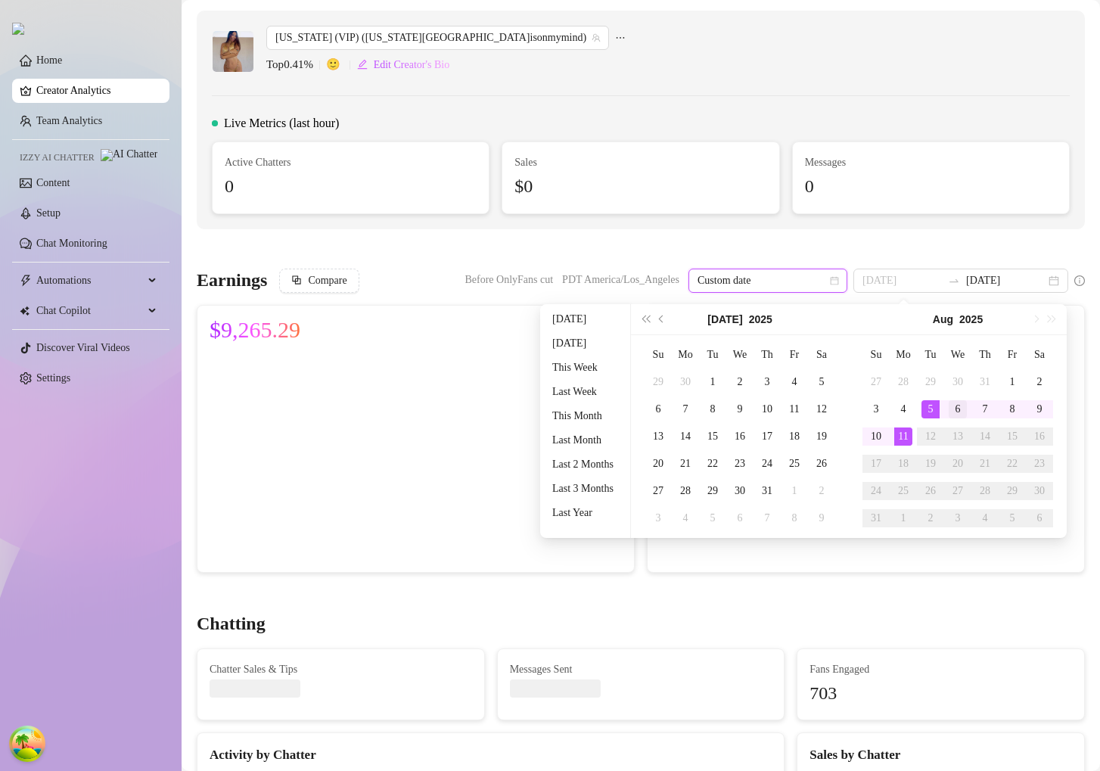
type input "2025-08-06"
click at [960, 409] on div "6" at bounding box center [958, 409] width 18 height 18
click at [957, 409] on div "6" at bounding box center [958, 409] width 18 height 18
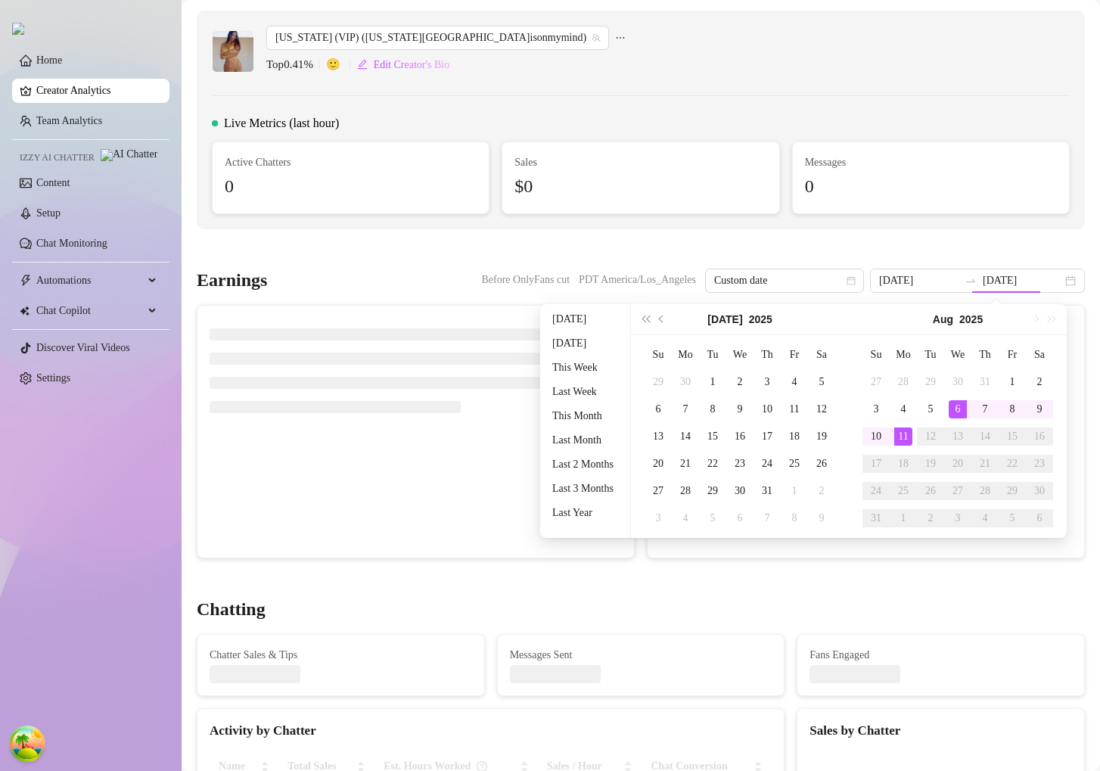
type input "2025-08-06"
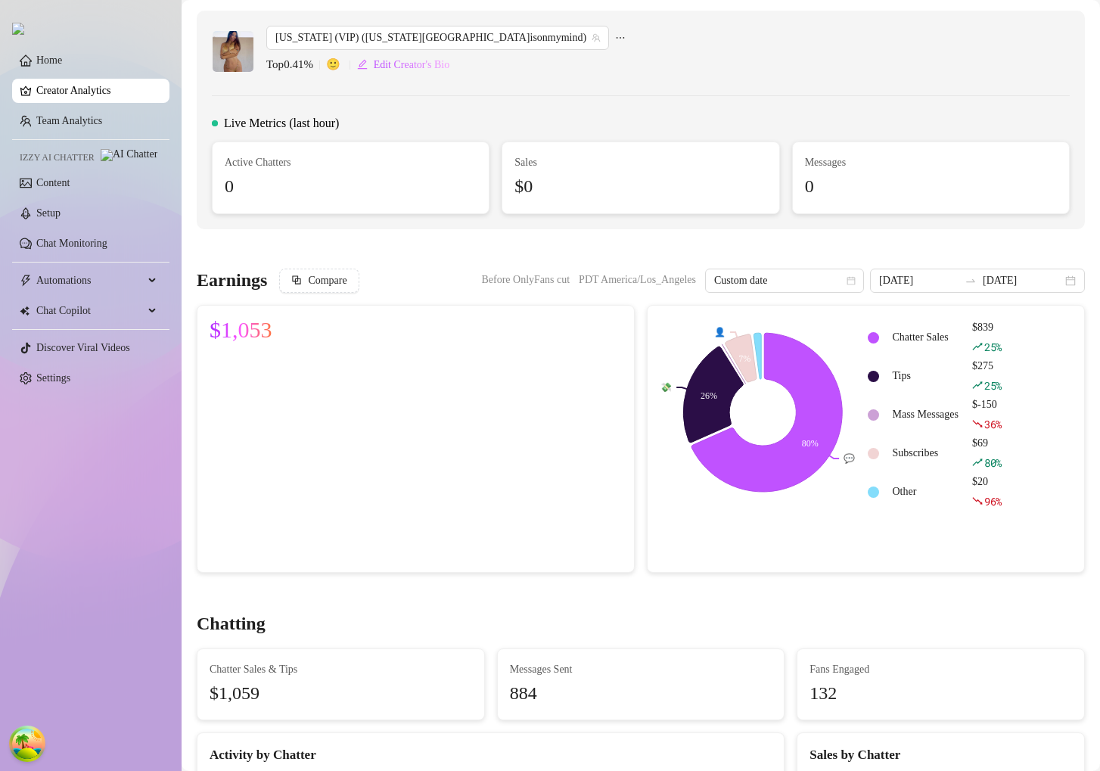
drag, startPoint x: 241, startPoint y: 524, endPoint x: 530, endPoint y: 510, distance: 290.2
click at [530, 511] on canvas at bounding box center [416, 457] width 412 height 206
click at [1025, 270] on div "2025-08-06 2025-08-06" at bounding box center [977, 281] width 215 height 24
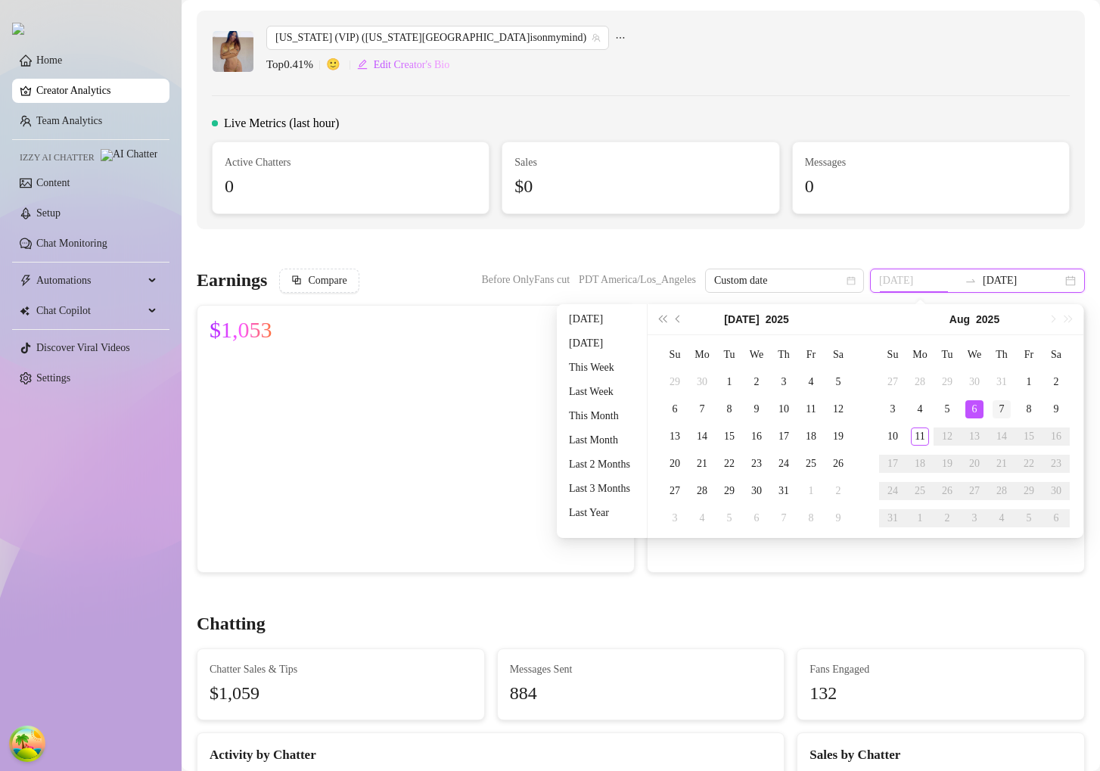
type input "2025-08-07"
click at [1005, 408] on div "7" at bounding box center [1002, 409] width 18 height 18
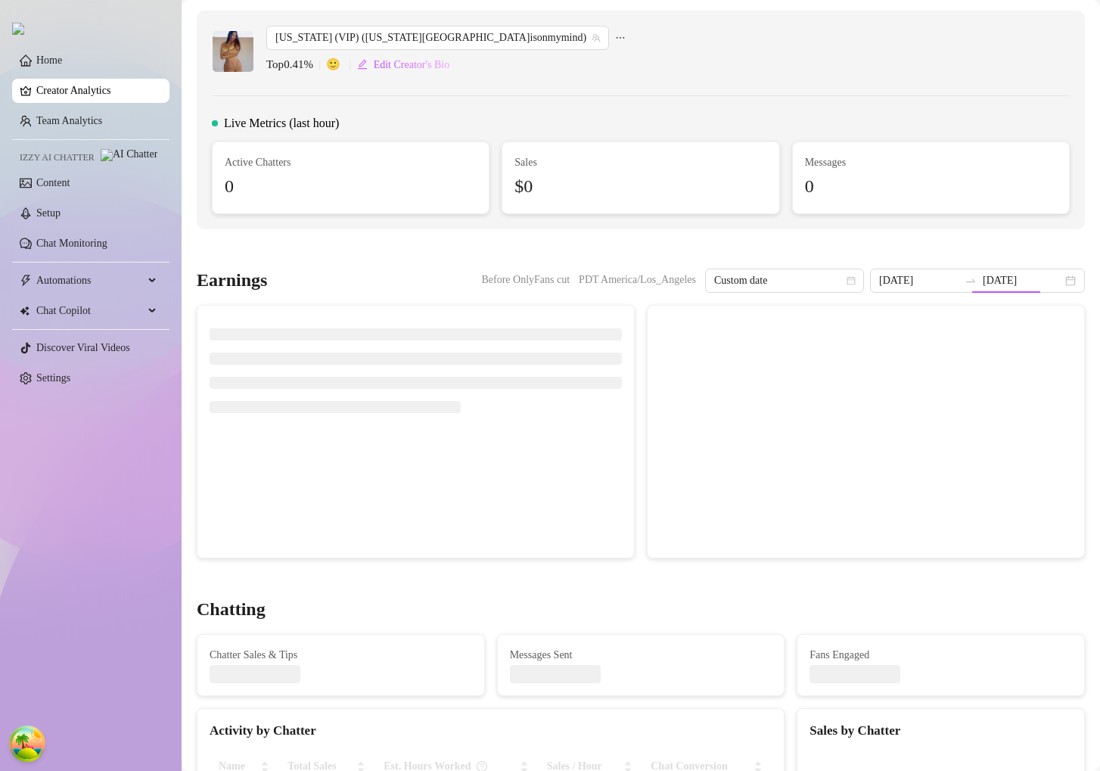
type input "2025-08-07"
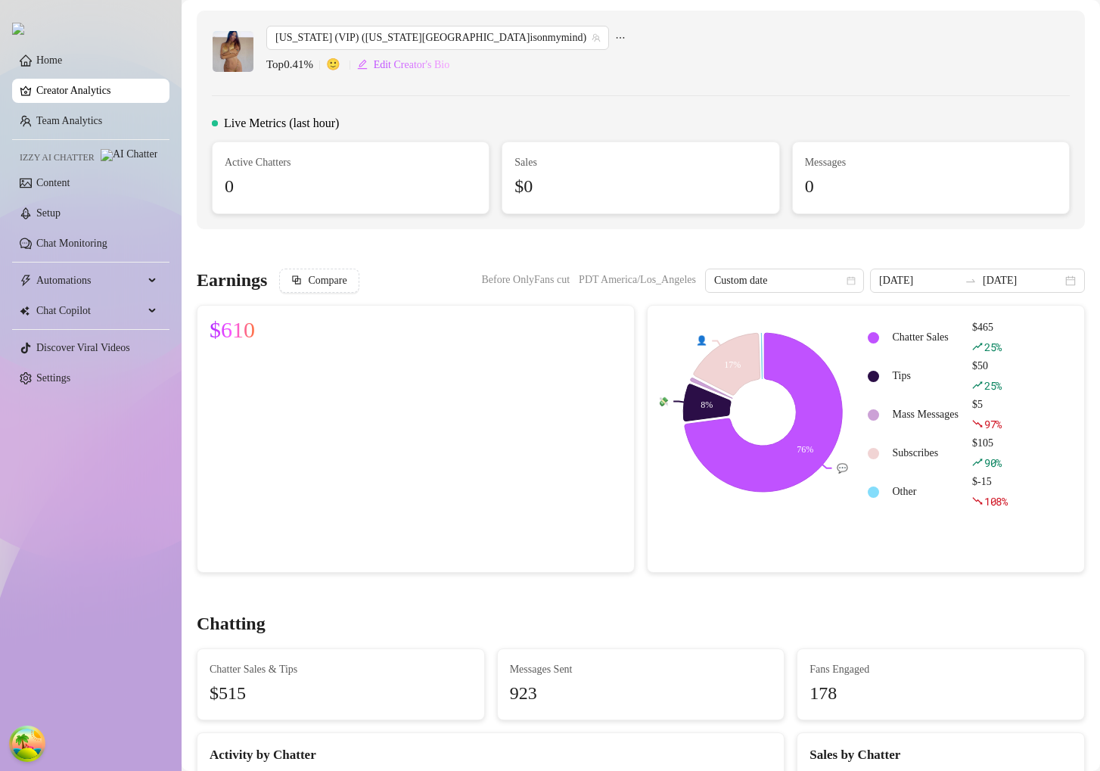
click at [98, 93] on link "Creator Analytics" at bounding box center [96, 91] width 121 height 24
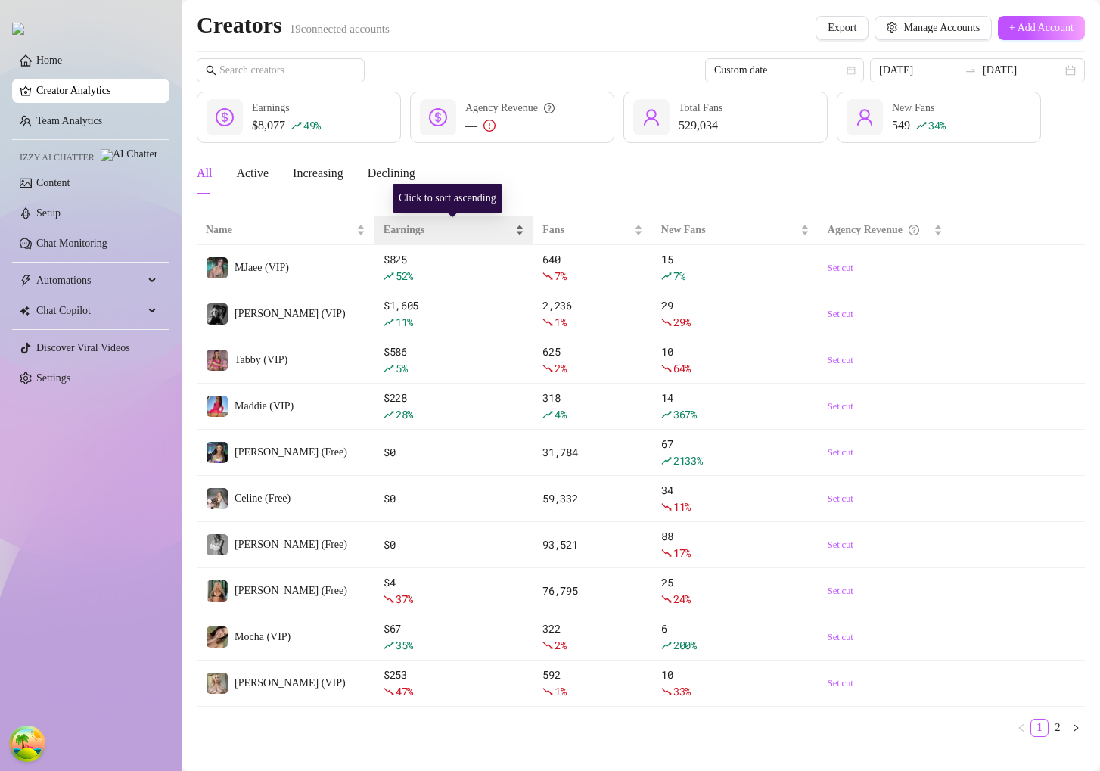
click at [406, 229] on span "Earnings" at bounding box center [448, 230] width 129 height 17
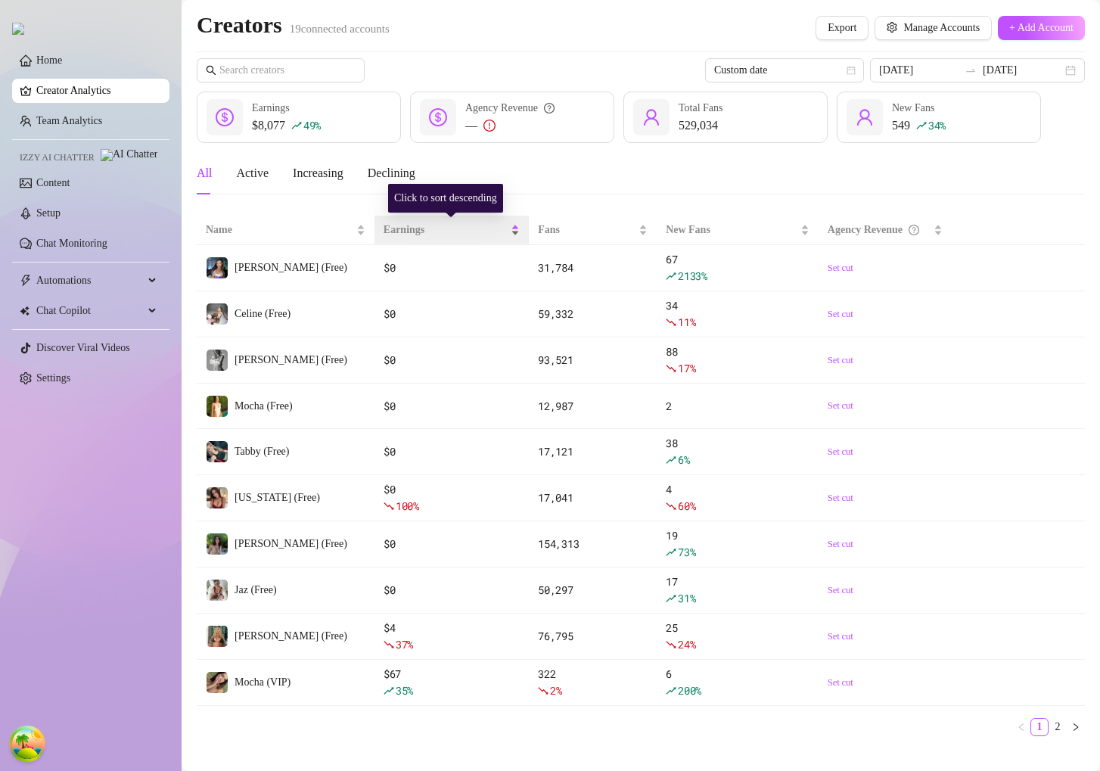
click at [406, 229] on span "Earnings" at bounding box center [446, 230] width 124 height 17
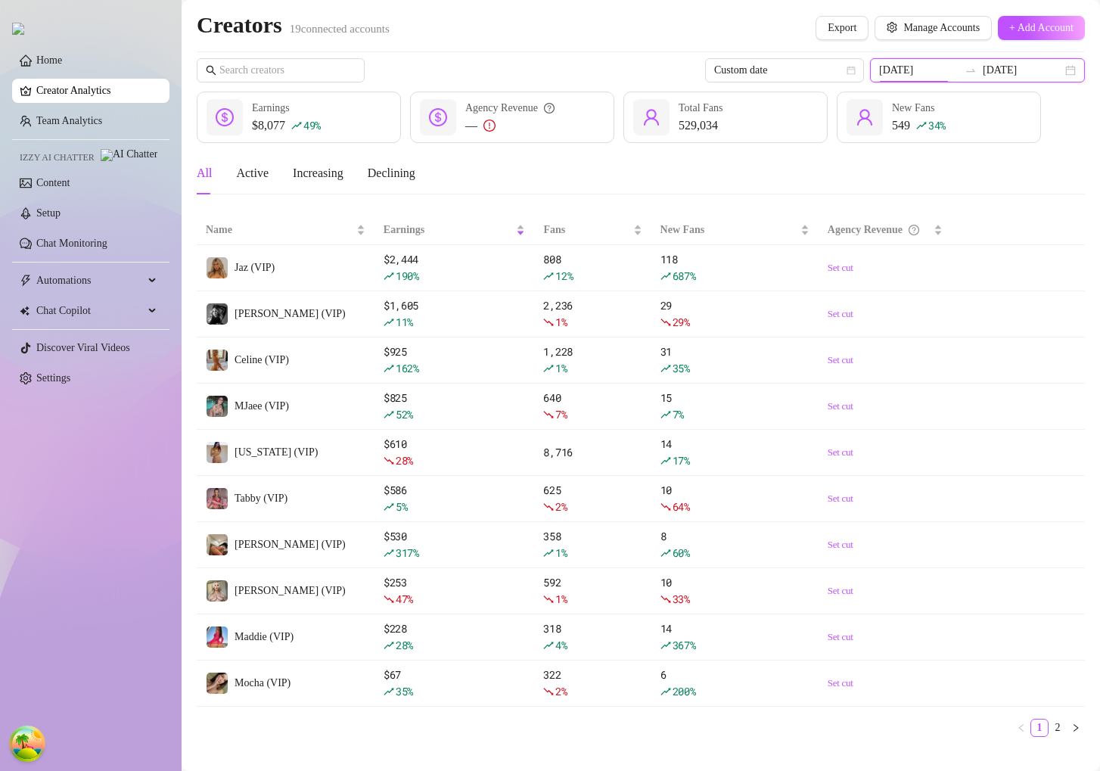
click at [945, 63] on input "2025-08-07" at bounding box center [918, 70] width 79 height 17
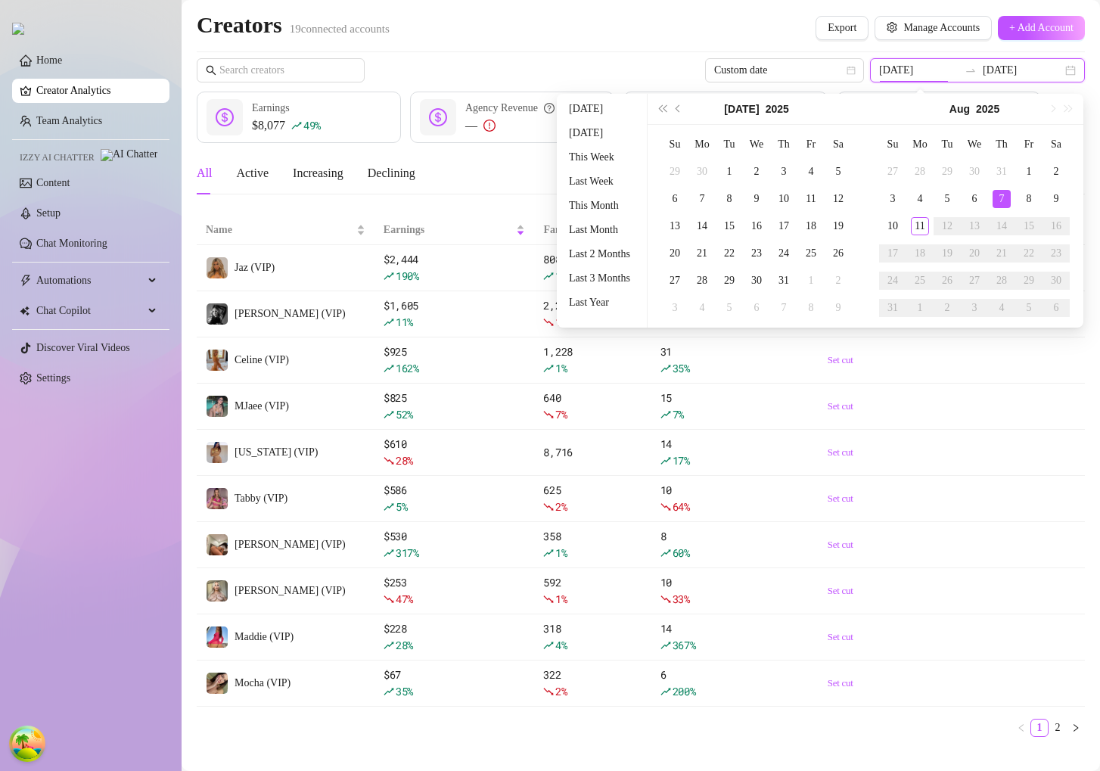
type input "2025-08-04"
type input "2025-08-11"
type input "2025-08-07"
type input "2025-08-01"
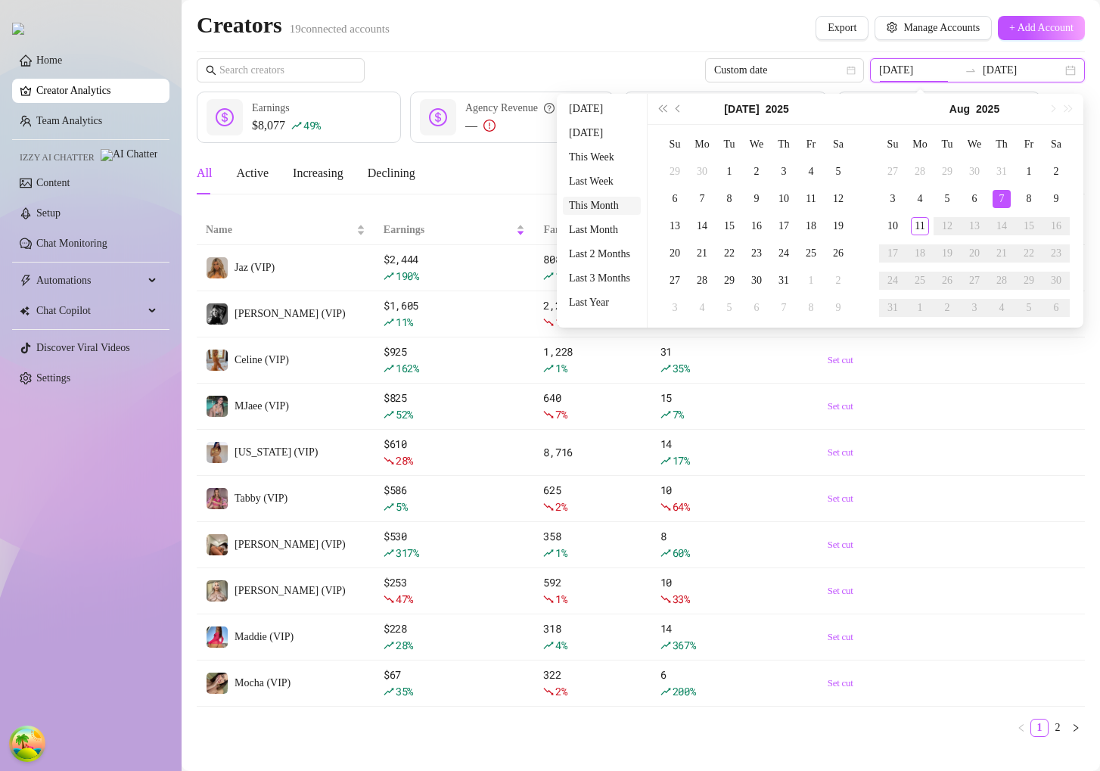
type input "2025-08-11"
type input "2025-08-07"
type input "2025-08-04"
type input "2025-08-11"
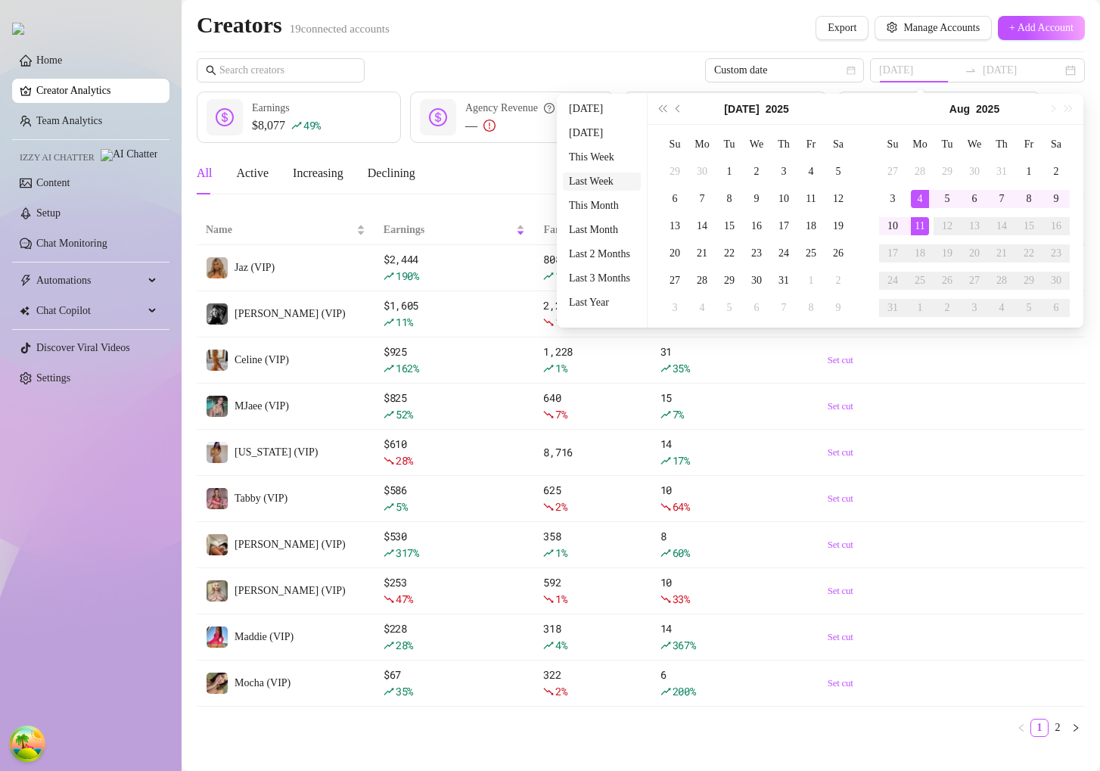
click at [596, 182] on li "Last Week" at bounding box center [602, 182] width 78 height 18
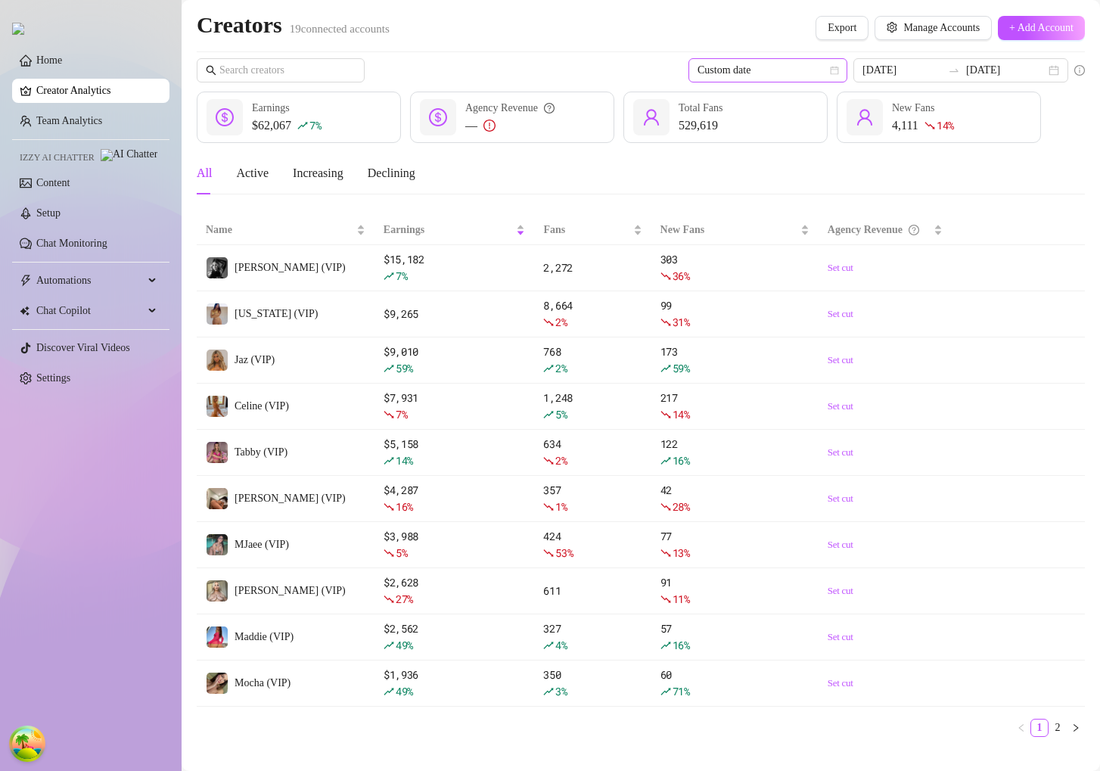
click at [793, 66] on span "Custom date" at bounding box center [768, 70] width 141 height 23
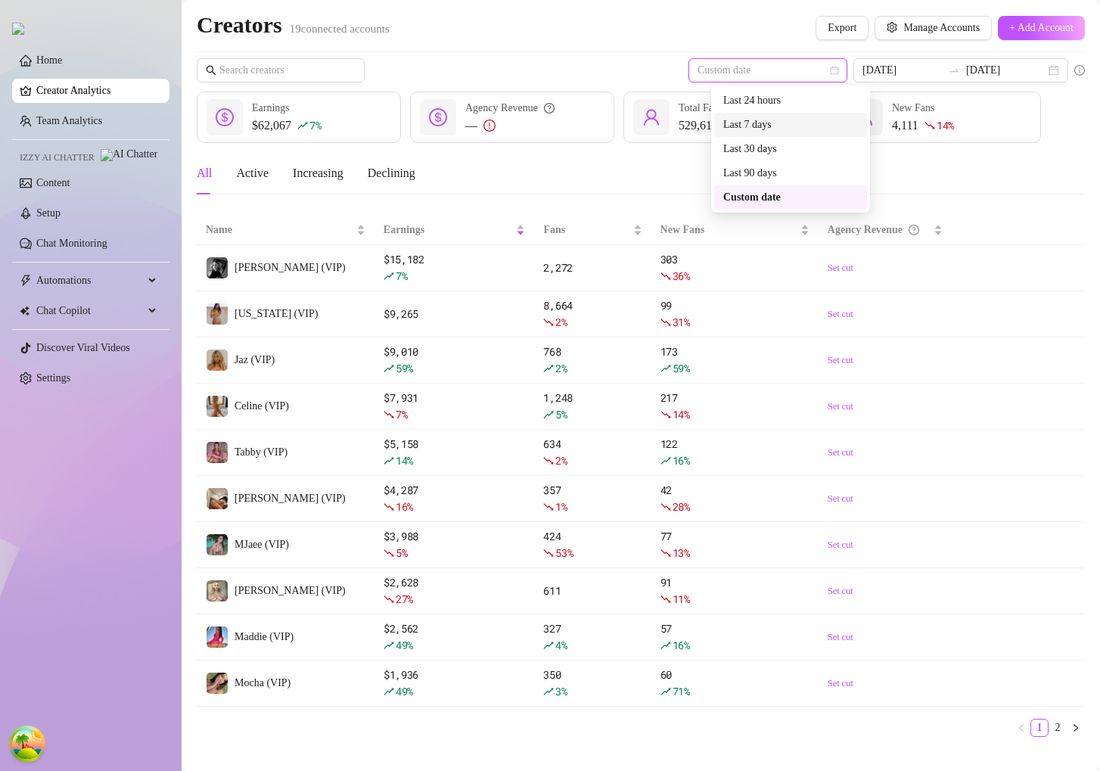
click at [781, 129] on div "Last 7 days" at bounding box center [790, 125] width 135 height 17
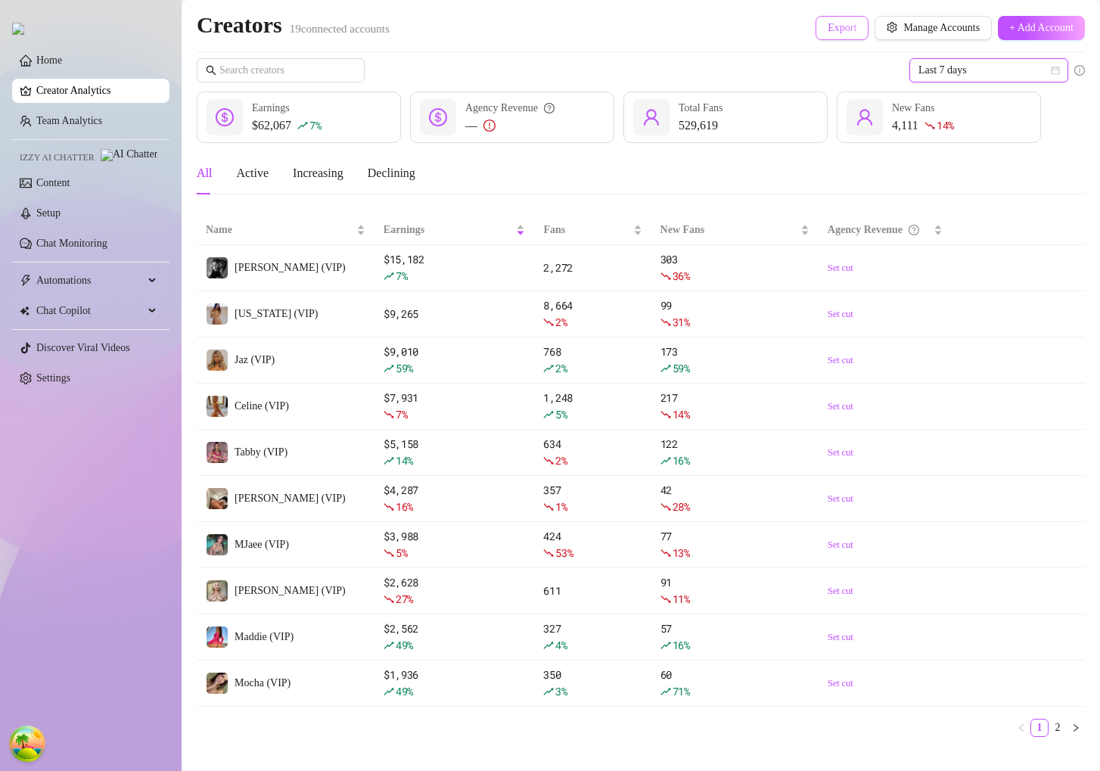
click at [826, 36] on button "Export" at bounding box center [842, 28] width 53 height 24
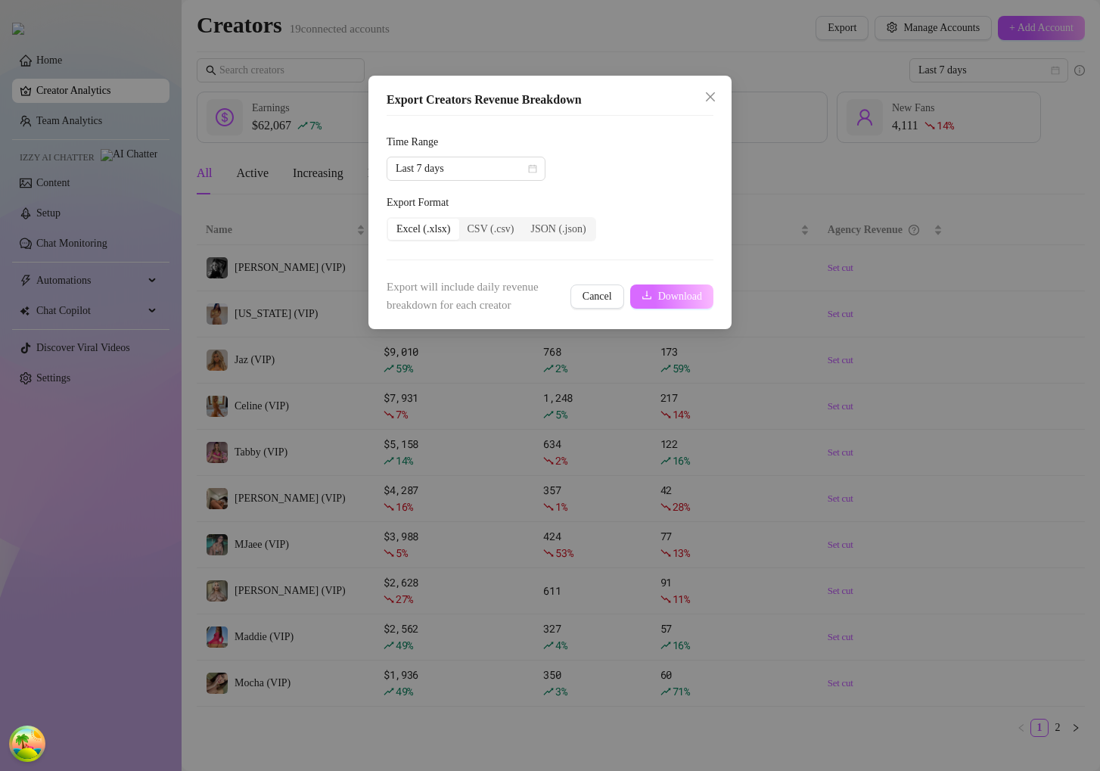
click at [667, 297] on span "Download" at bounding box center [680, 297] width 44 height 12
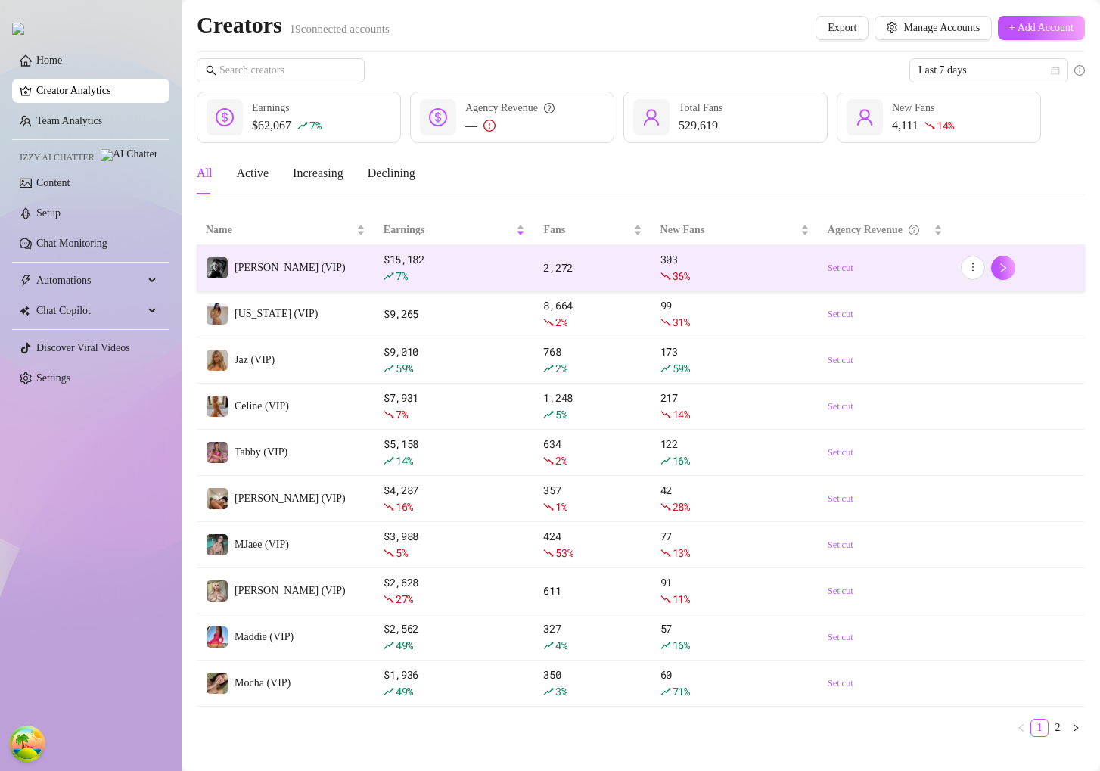
click at [320, 274] on td "[PERSON_NAME] (VIP)" at bounding box center [286, 268] width 178 height 46
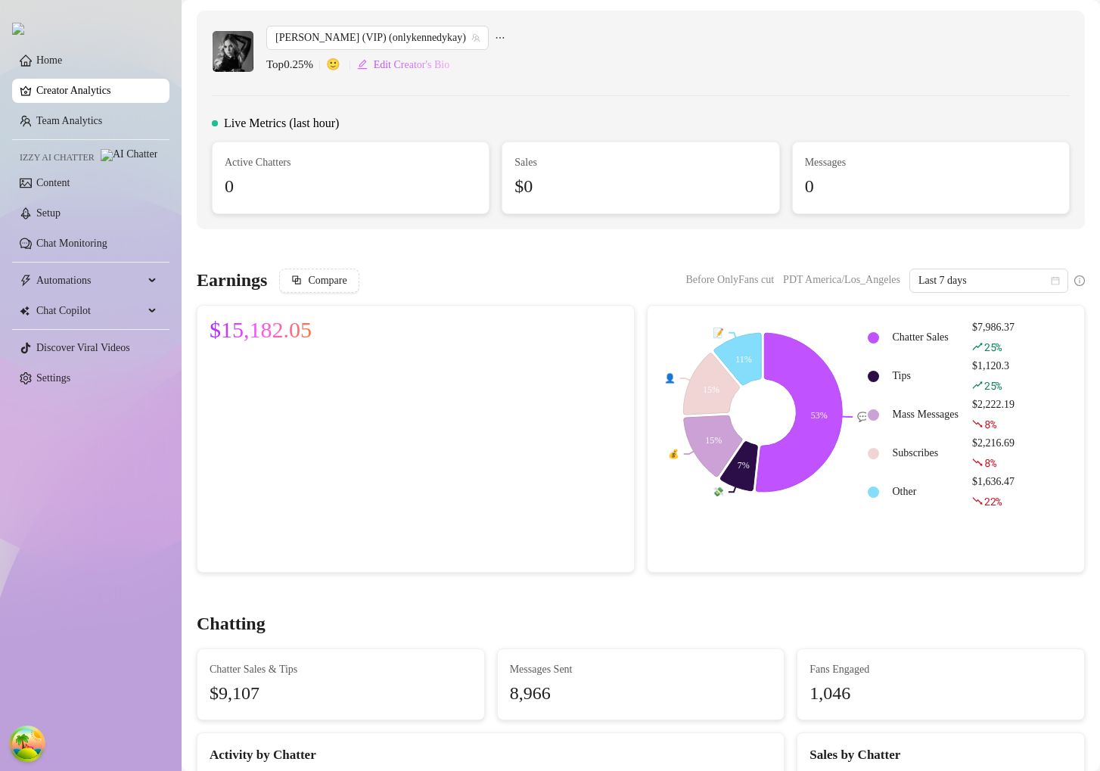
click at [120, 102] on link "Creator Analytics" at bounding box center [96, 91] width 121 height 24
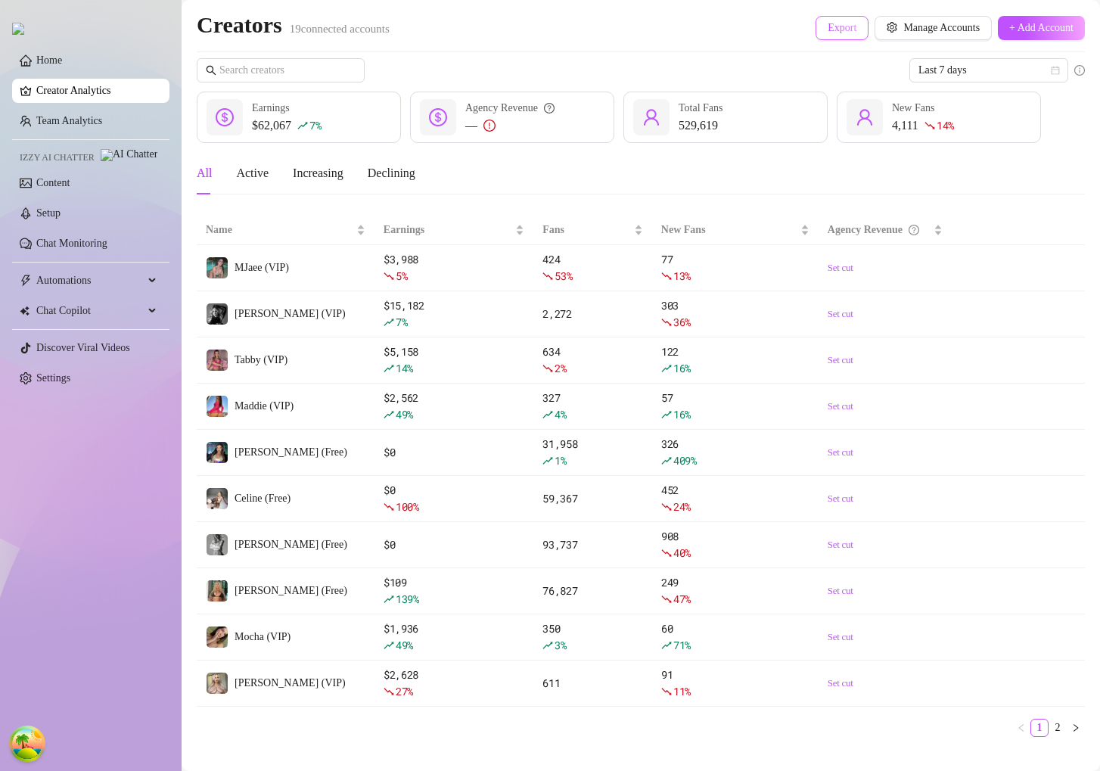
click at [829, 24] on span "Export" at bounding box center [842, 28] width 29 height 12
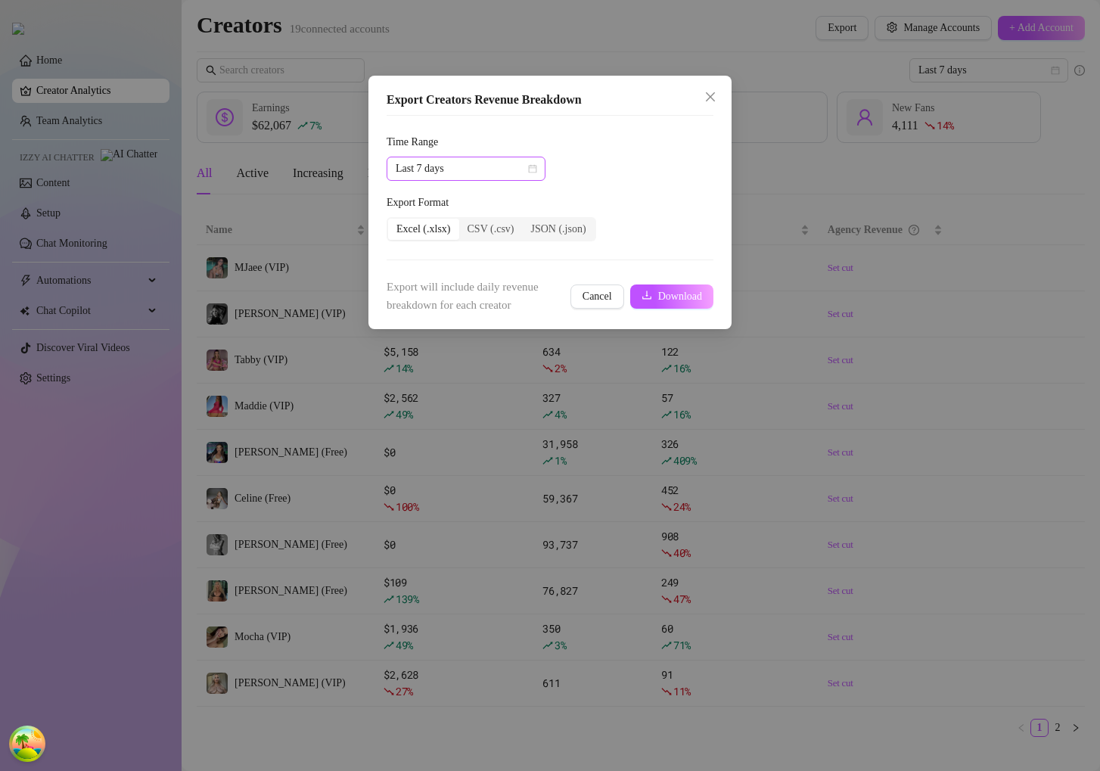
click at [510, 171] on span "Last 7 days" at bounding box center [466, 168] width 141 height 23
click at [465, 250] on div "Last 30 days" at bounding box center [466, 247] width 135 height 17
click at [651, 292] on button "Download" at bounding box center [671, 297] width 83 height 24
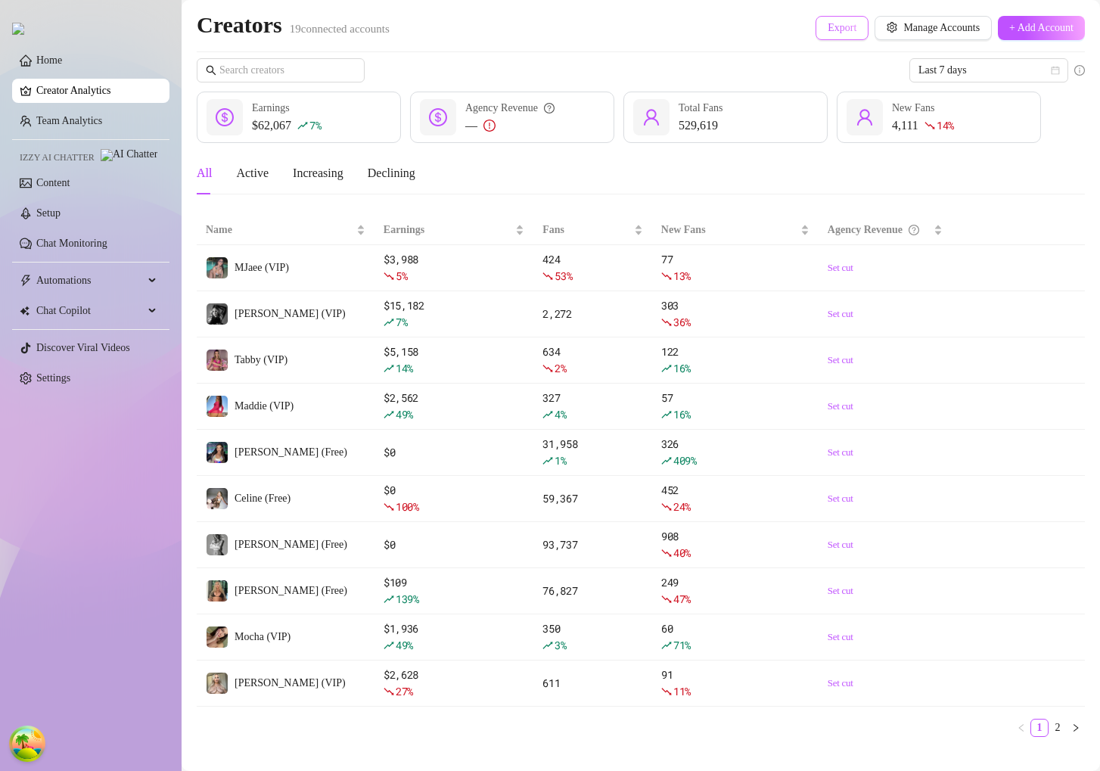
click at [828, 28] on span "Export" at bounding box center [842, 28] width 29 height 12
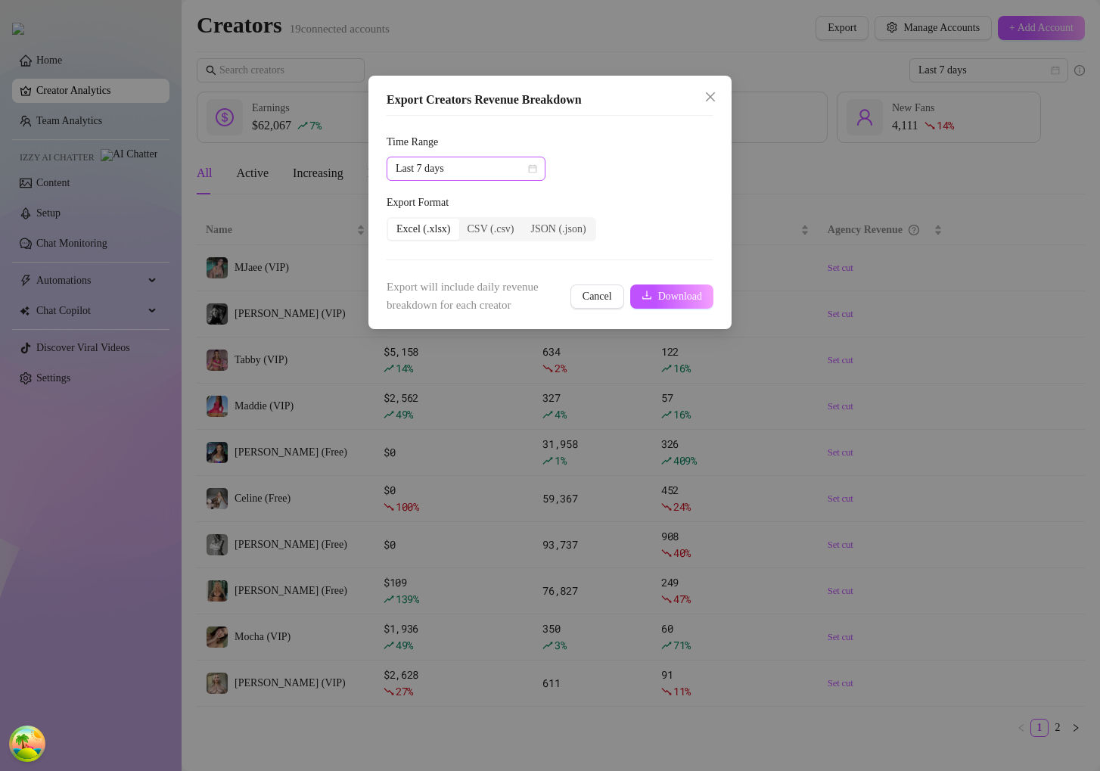
click at [475, 169] on span "Last 7 days" at bounding box center [466, 168] width 141 height 23
click at [464, 242] on div "Last 30 days" at bounding box center [466, 247] width 135 height 17
click at [658, 297] on span "Download" at bounding box center [680, 297] width 44 height 12
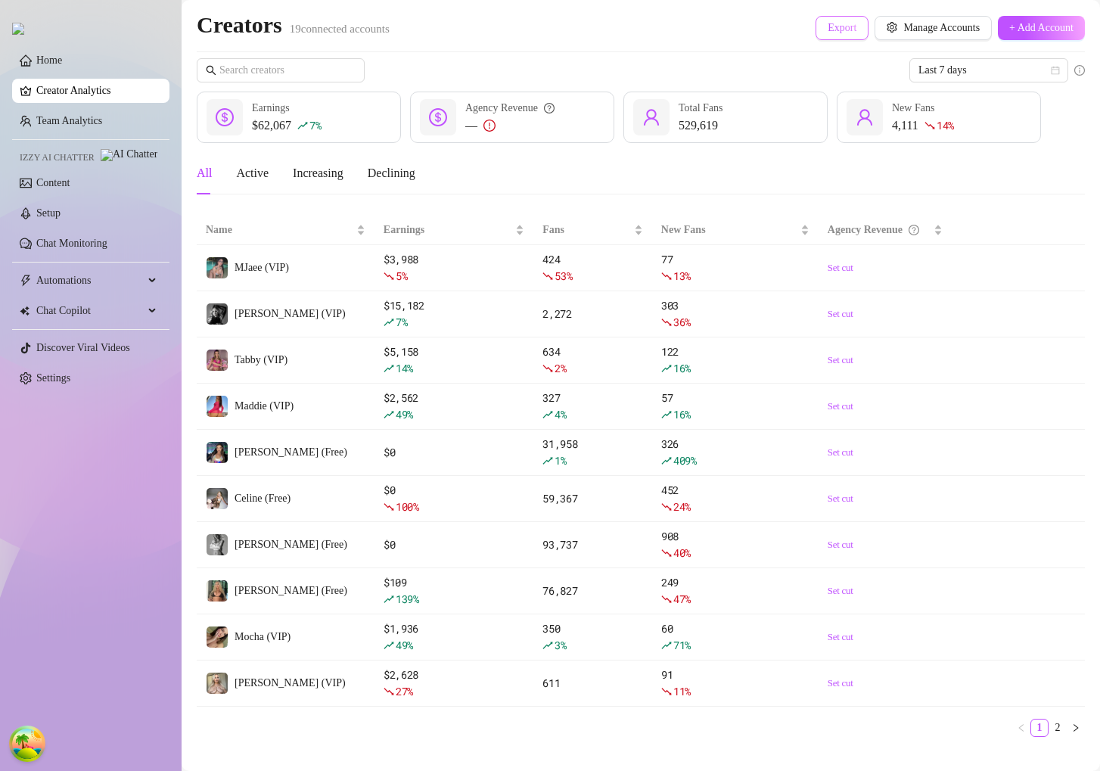
click at [816, 38] on button "Export" at bounding box center [842, 28] width 53 height 24
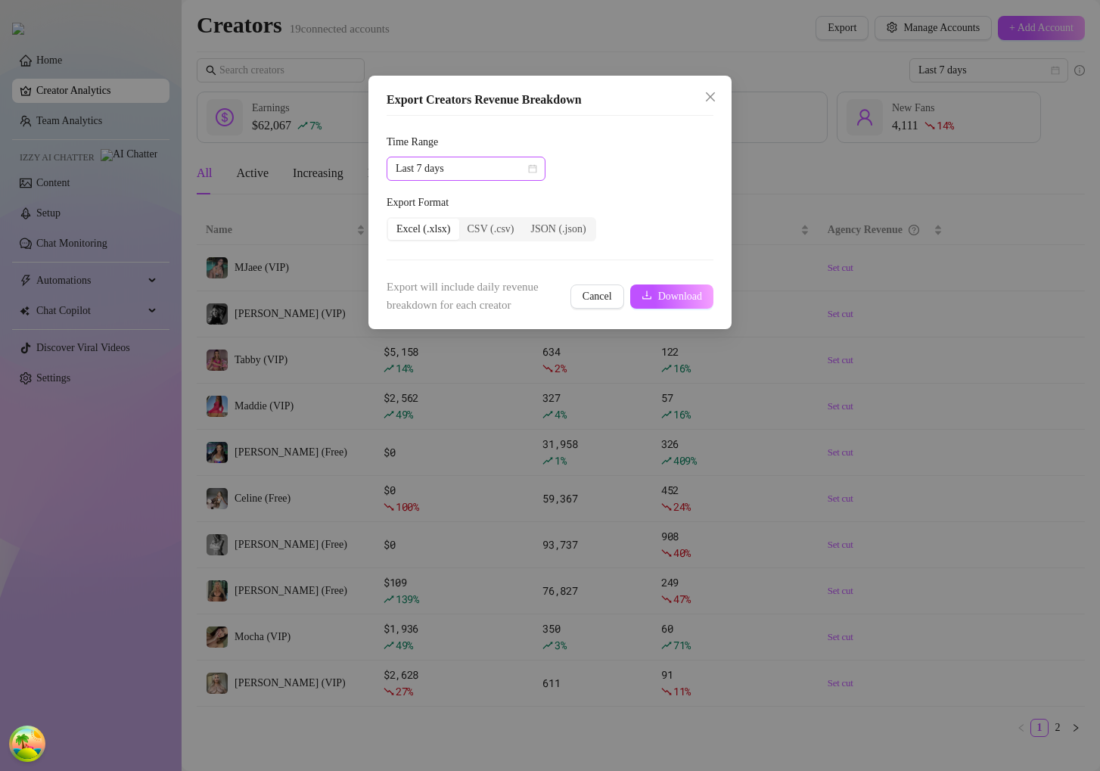
click at [493, 173] on span "Last 7 days" at bounding box center [466, 168] width 141 height 23
click at [474, 246] on div "Last 30 days" at bounding box center [466, 247] width 135 height 17
click at [691, 300] on span "Download" at bounding box center [680, 297] width 44 height 12
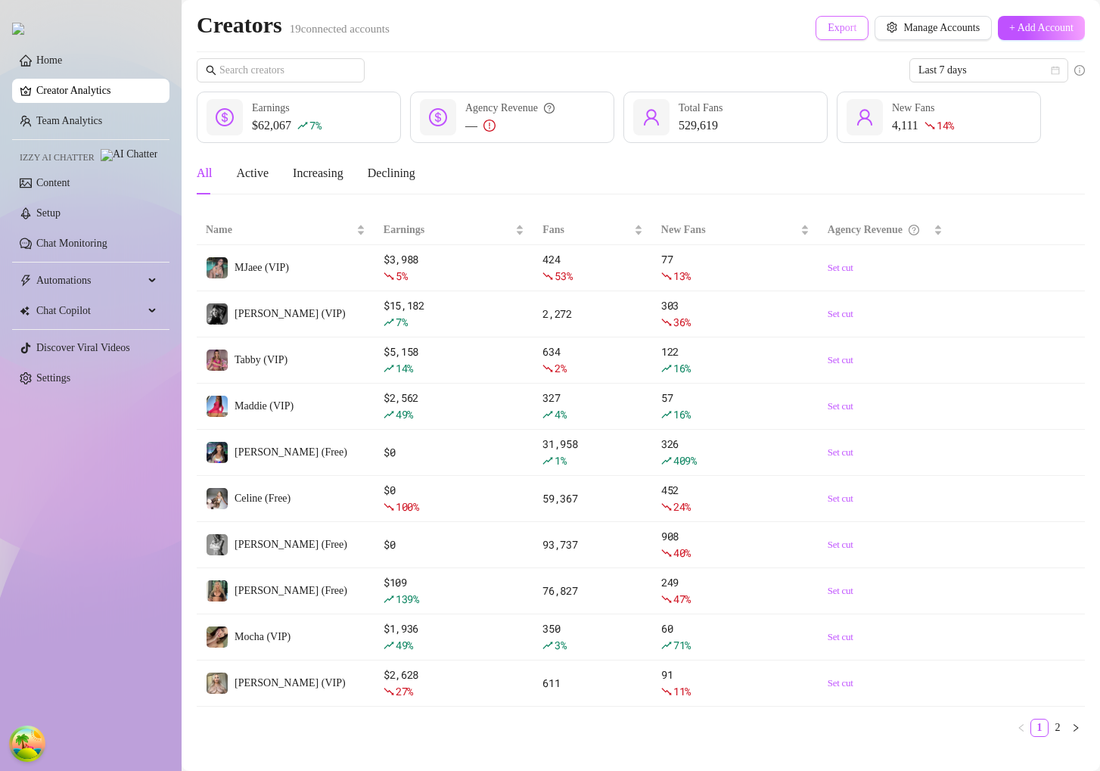
click at [828, 28] on span "Export" at bounding box center [842, 28] width 29 height 12
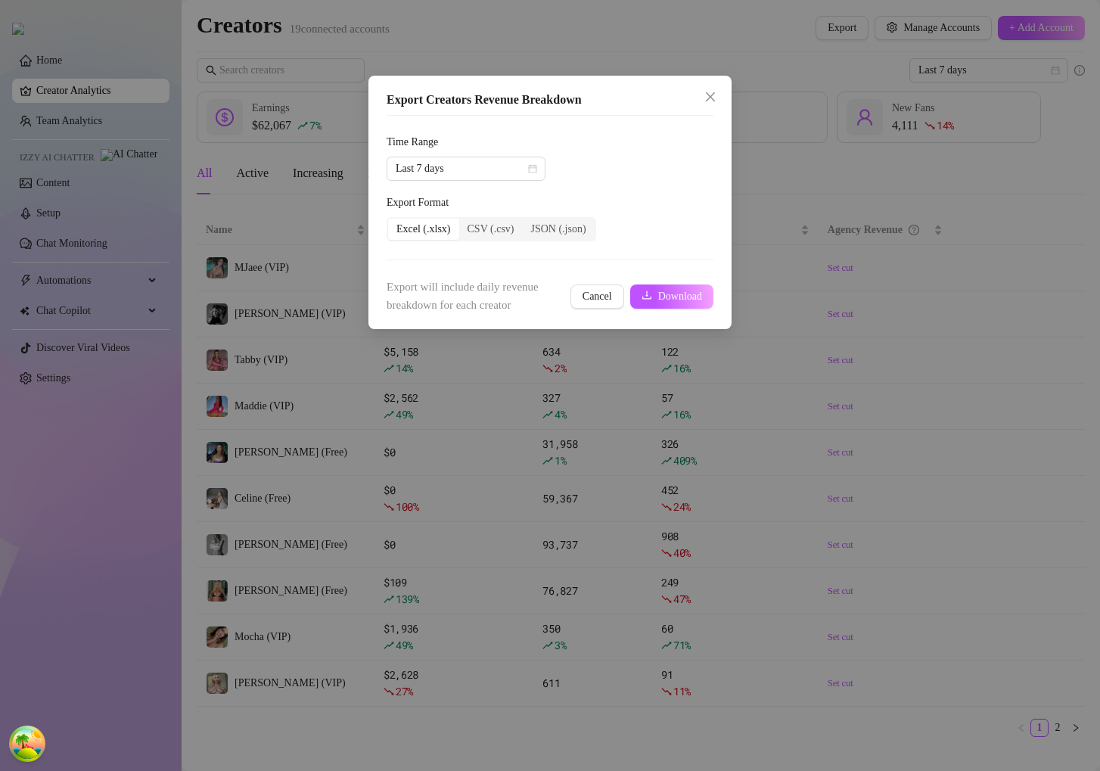
click at [464, 151] on div "Time Range" at bounding box center [550, 145] width 327 height 23
click at [464, 163] on span "Last 7 days" at bounding box center [466, 168] width 141 height 23
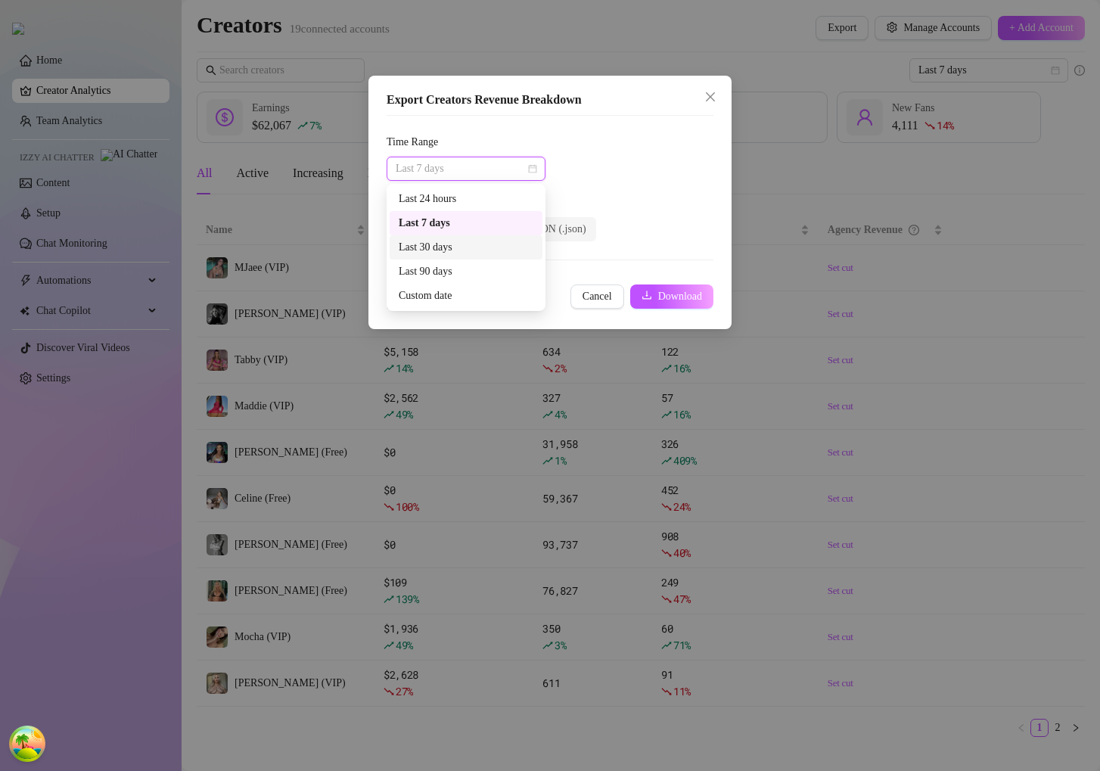
click at [458, 239] on div "Last 30 days" at bounding box center [466, 247] width 135 height 17
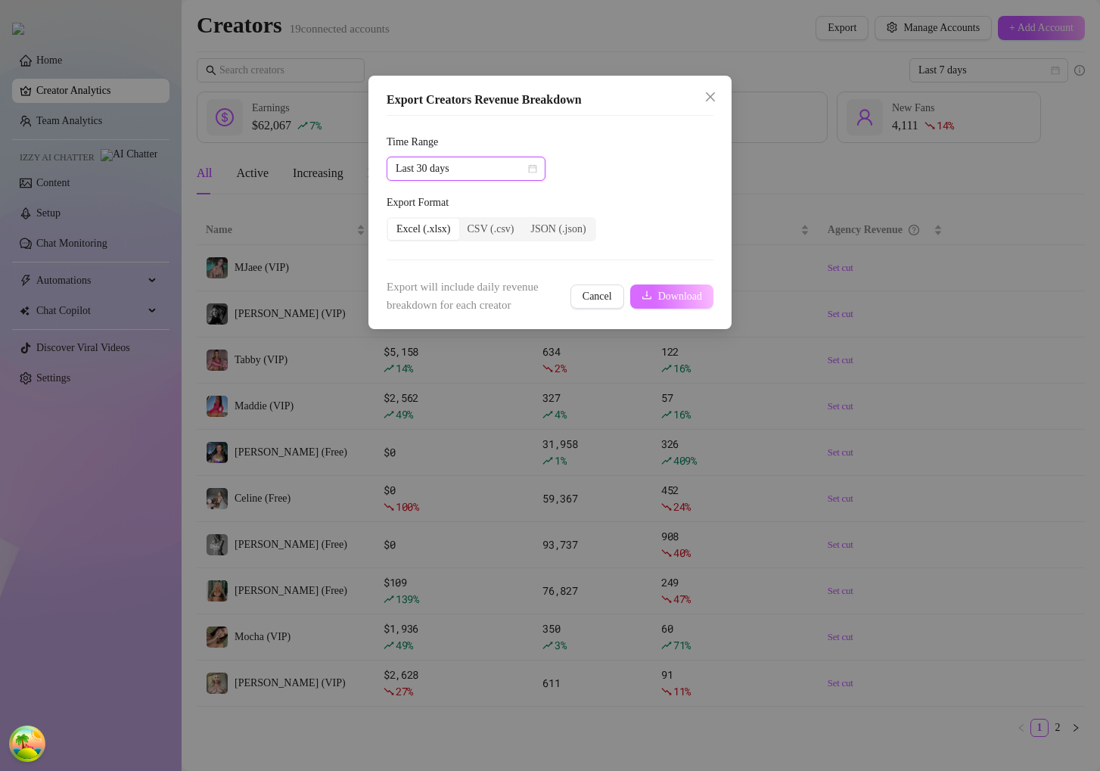
click at [642, 301] on span "submit" at bounding box center [647, 296] width 11 height 12
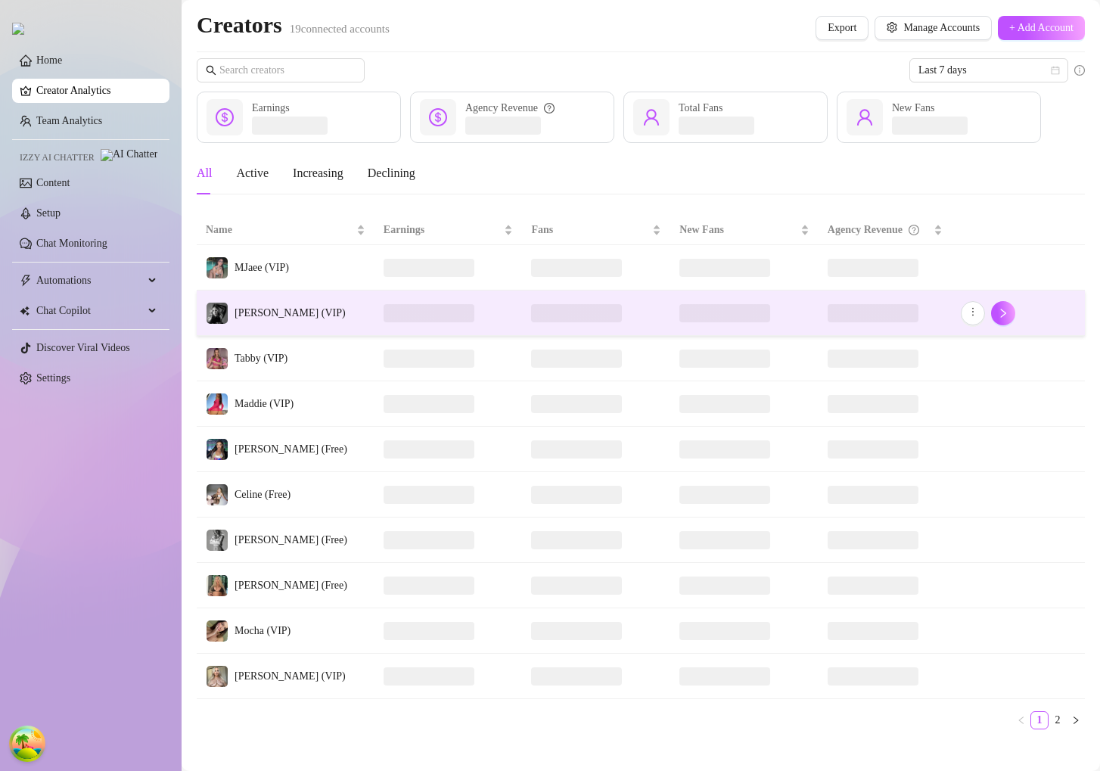
click at [319, 316] on td "[PERSON_NAME] (VIP)" at bounding box center [286, 313] width 178 height 45
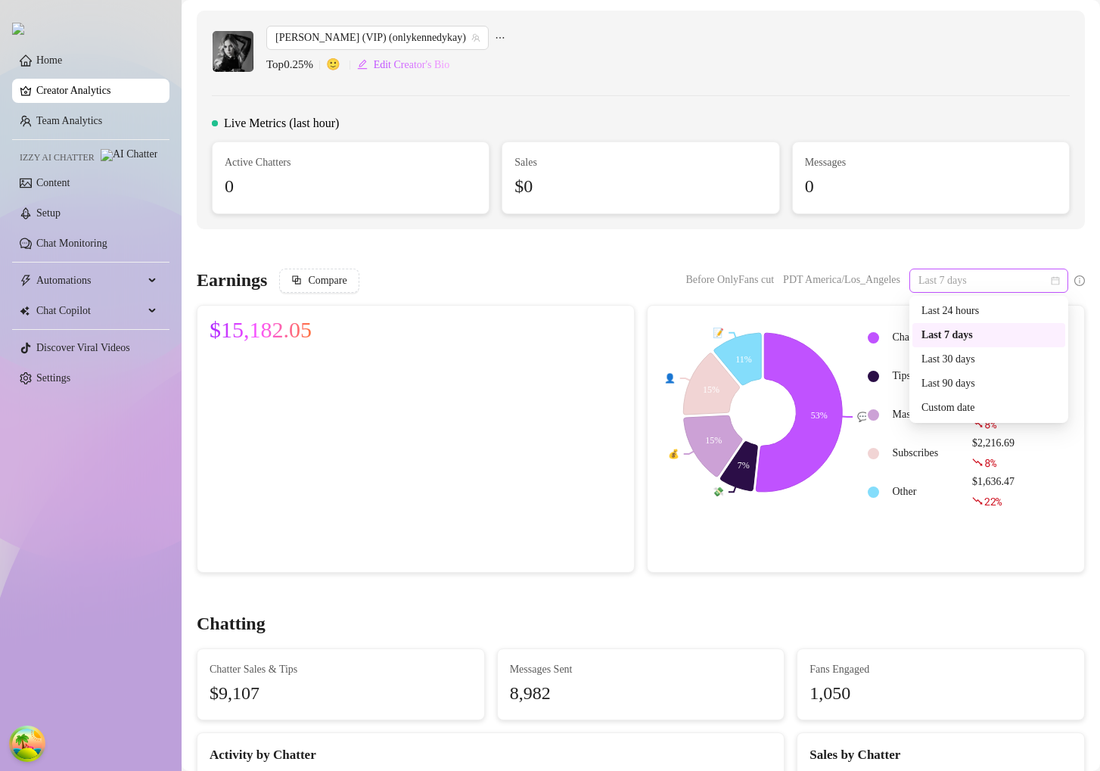
click at [969, 283] on span "Last 7 days" at bounding box center [989, 280] width 141 height 23
click at [957, 360] on div "Last 30 days" at bounding box center [989, 359] width 135 height 17
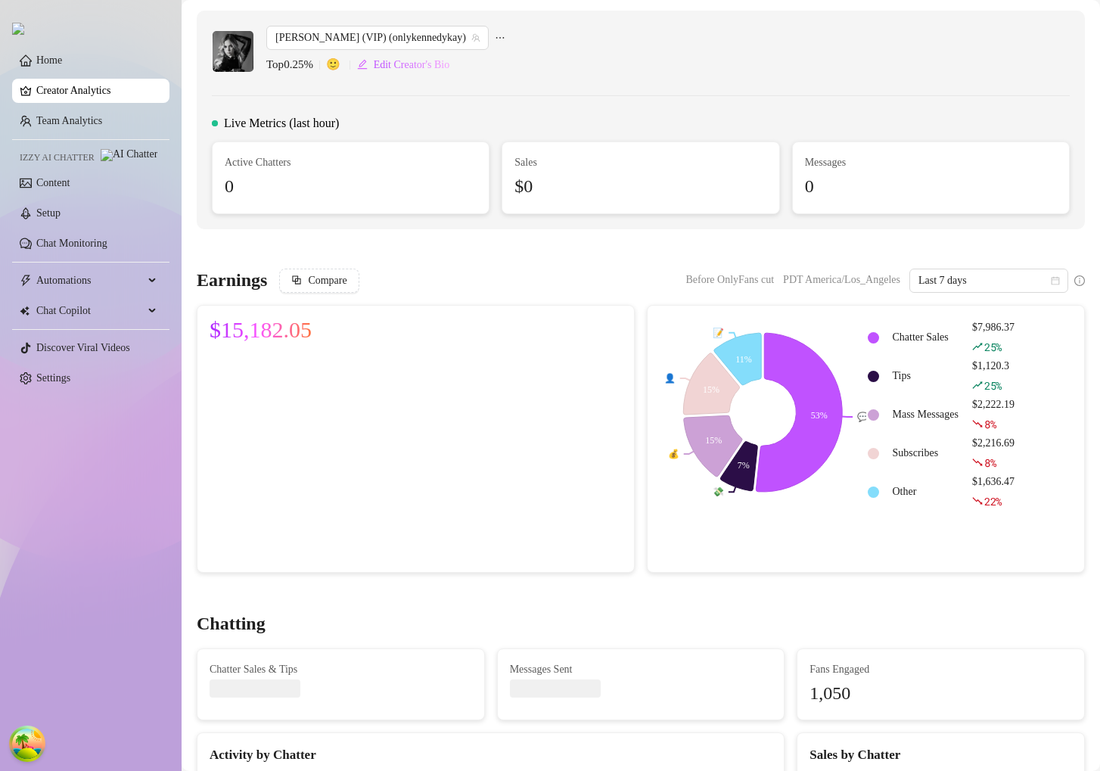
click at [103, 86] on link "Creator Analytics" at bounding box center [96, 91] width 121 height 24
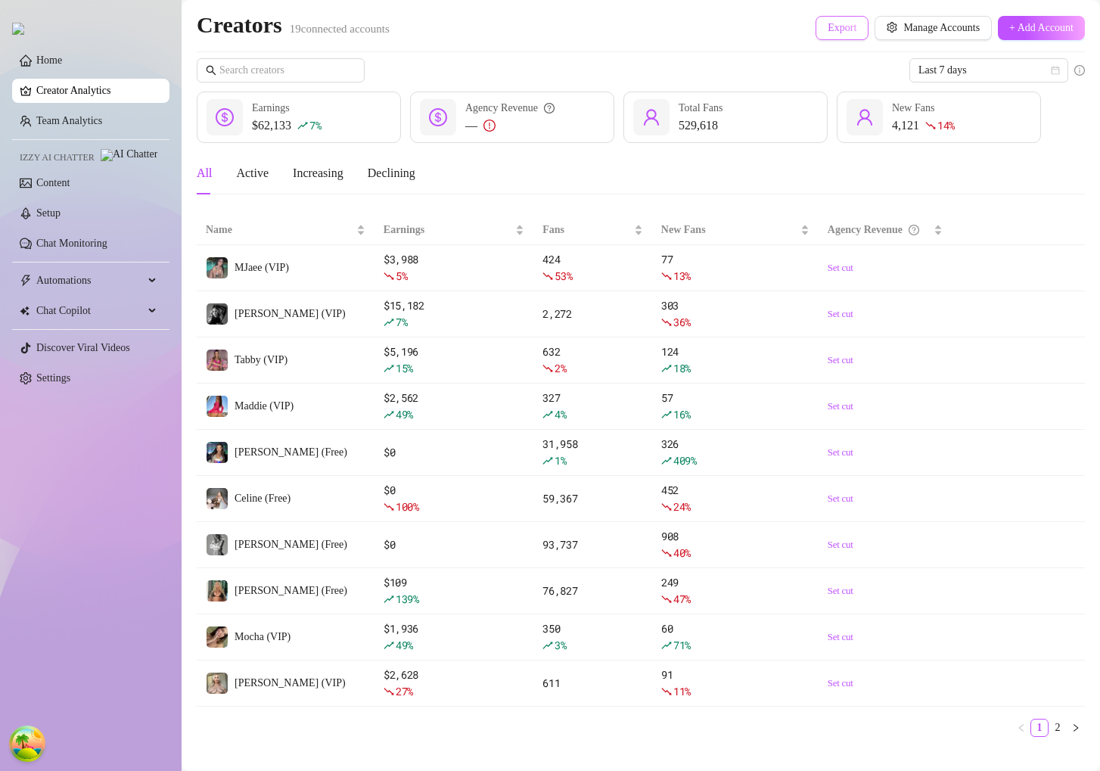
click at [816, 28] on button "Export" at bounding box center [842, 28] width 53 height 24
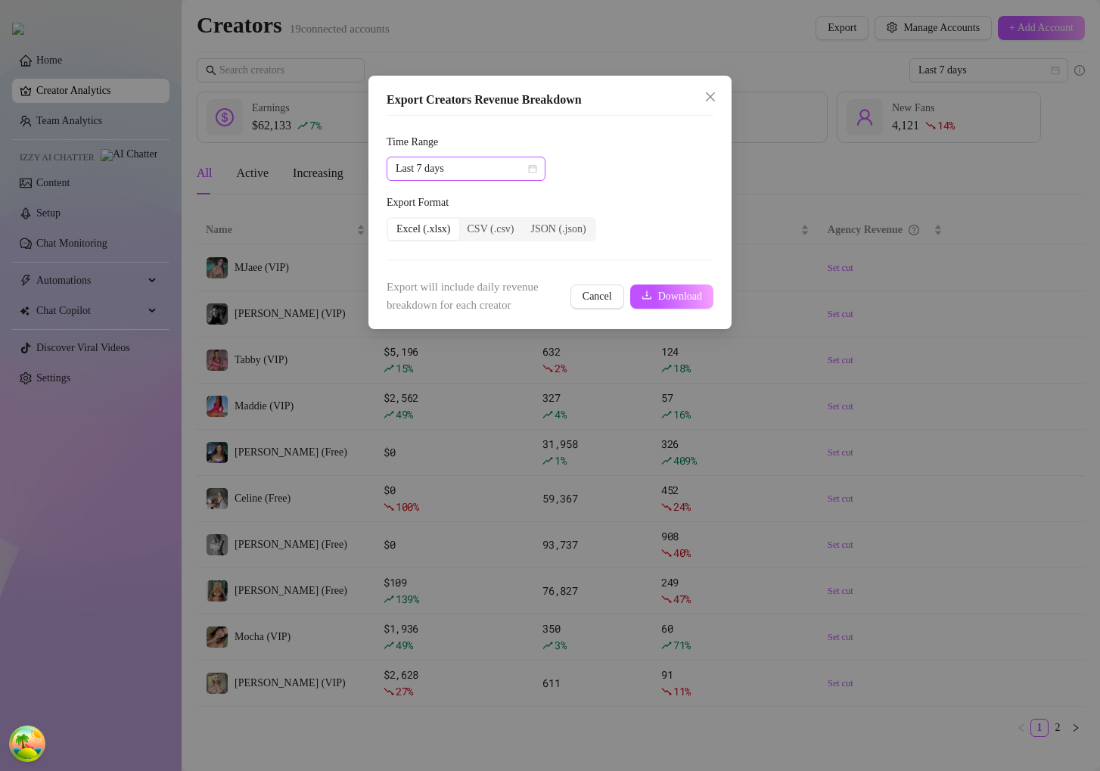
click at [500, 180] on div "Last 7 days" at bounding box center [466, 169] width 159 height 24
click at [468, 251] on div "Last 30 days" at bounding box center [466, 247] width 135 height 17
click at [668, 298] on span "Download" at bounding box center [680, 297] width 44 height 12
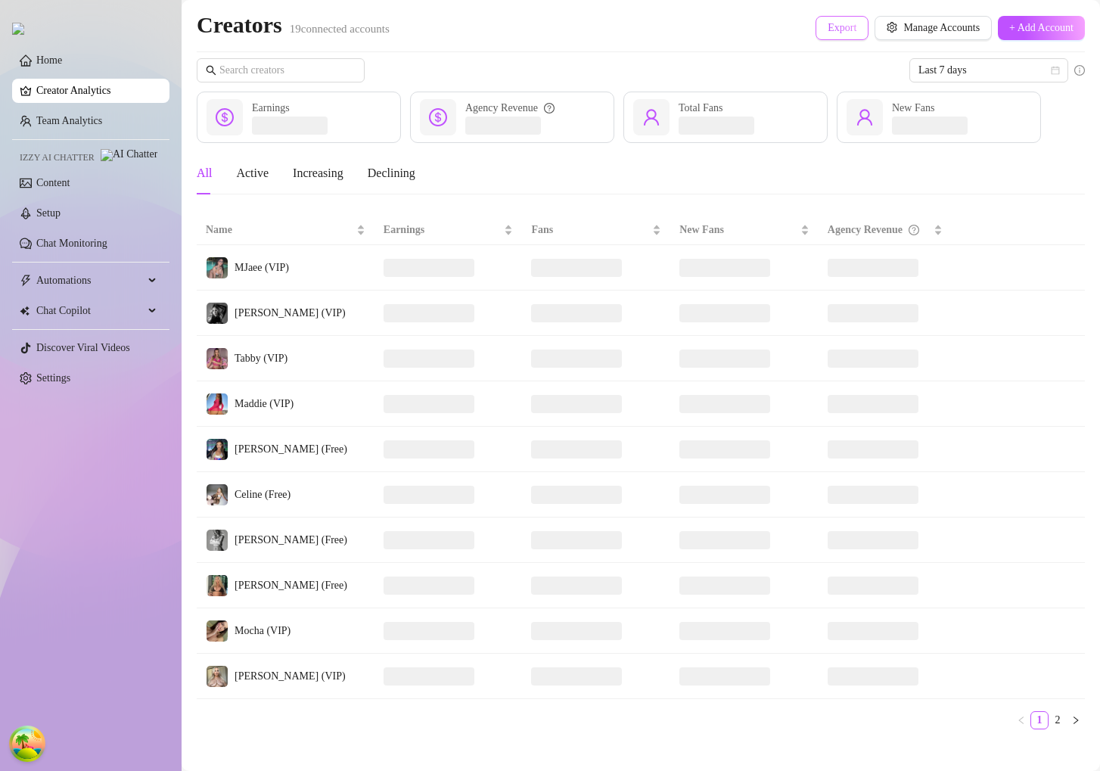
click at [818, 36] on button "Export" at bounding box center [842, 28] width 53 height 24
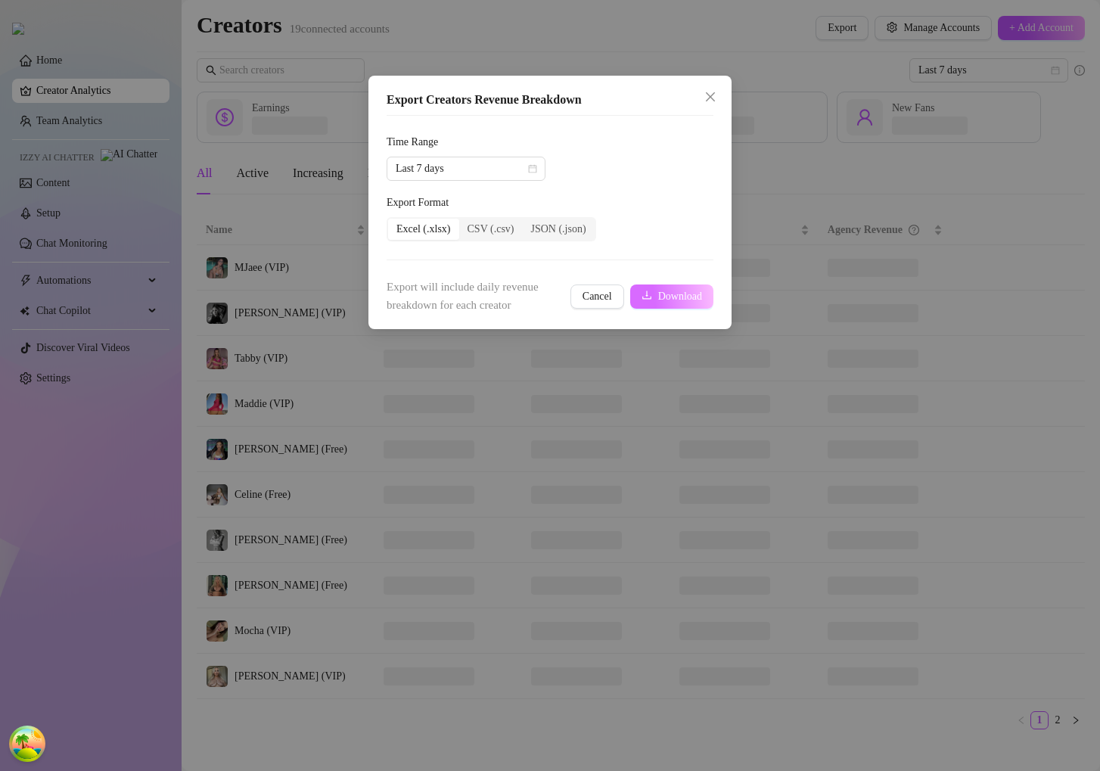
click at [633, 299] on button "Download" at bounding box center [671, 297] width 83 height 24
click at [437, 202] on label "Export Format" at bounding box center [423, 202] width 73 height 17
click at [409, 203] on label "Export Format" at bounding box center [423, 202] width 73 height 17
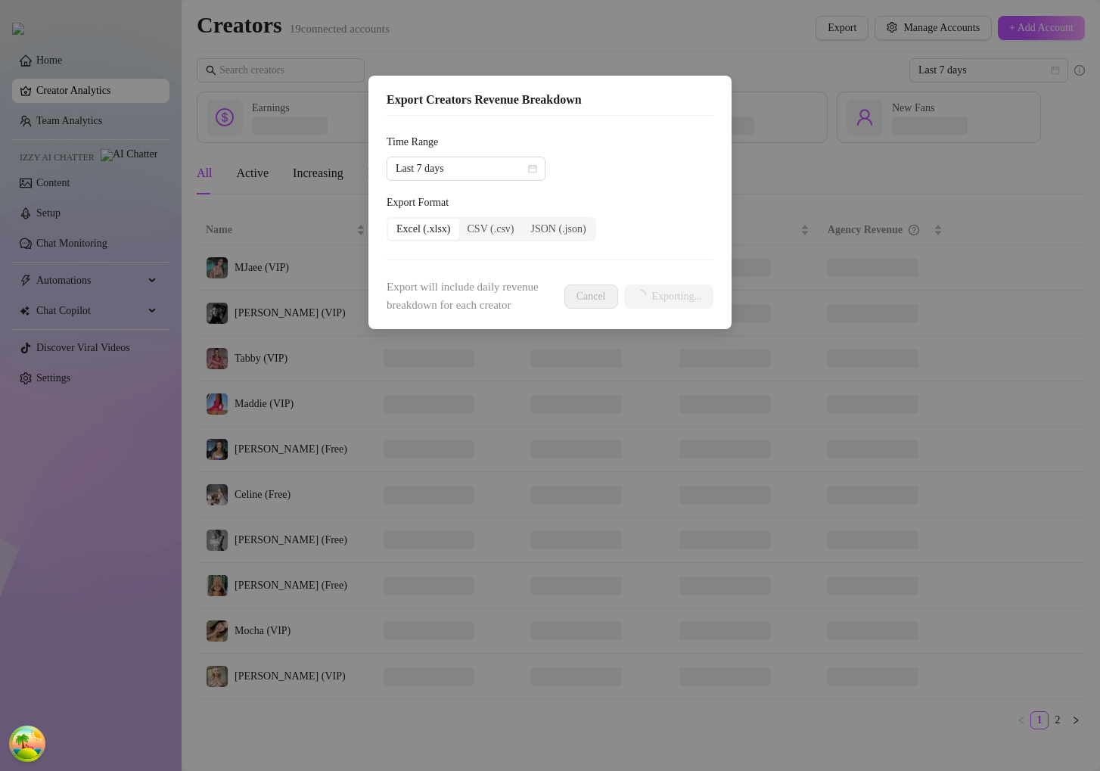
click at [397, 203] on label "Export Format" at bounding box center [423, 202] width 73 height 17
click at [421, 195] on label "Export Format" at bounding box center [423, 202] width 73 height 17
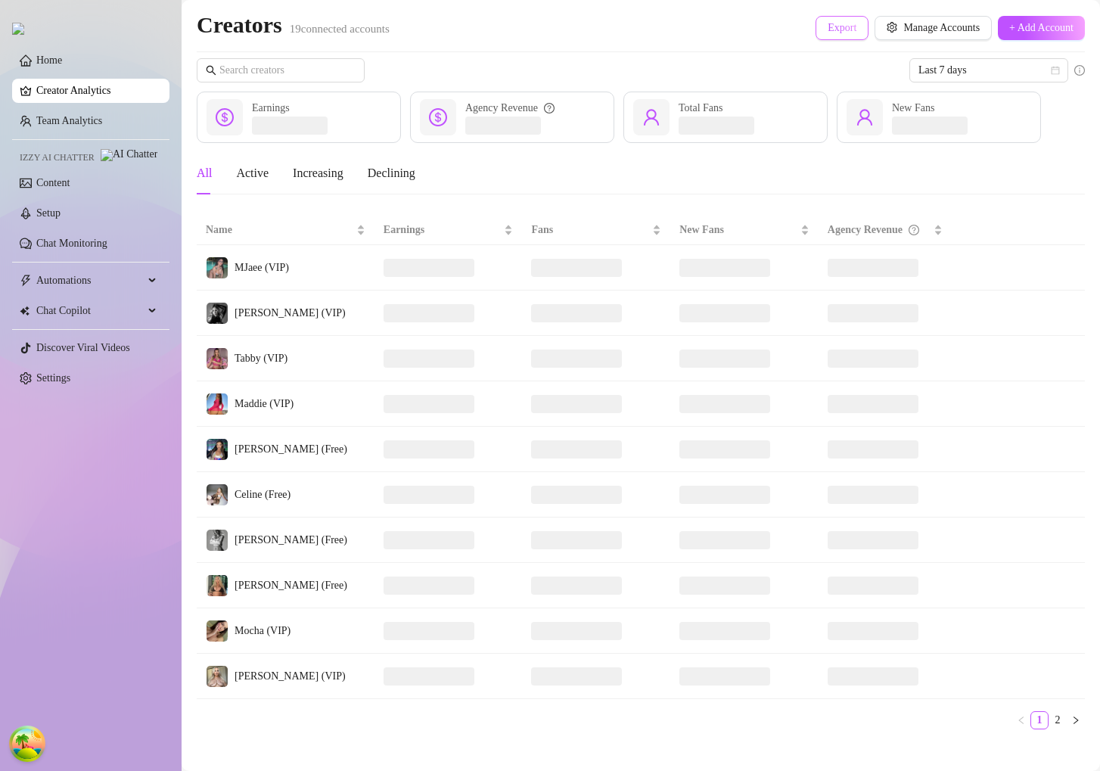
click at [828, 33] on span "Export" at bounding box center [842, 28] width 29 height 12
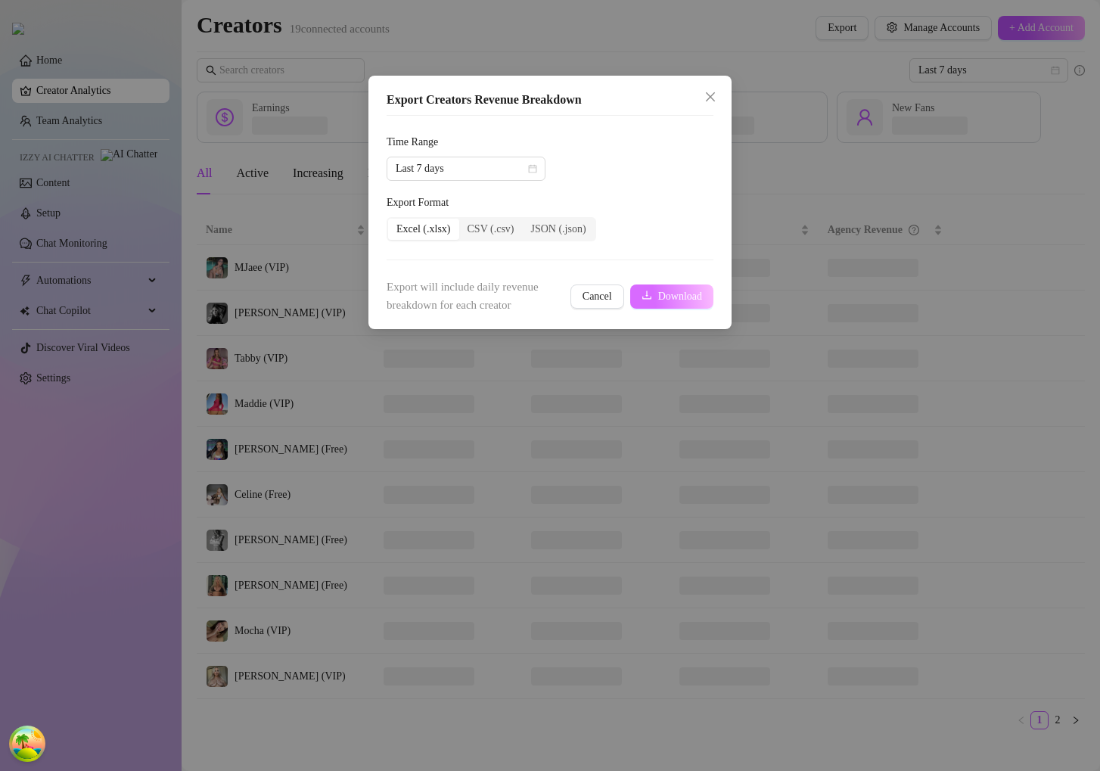
click at [642, 295] on icon "download" at bounding box center [647, 295] width 11 height 11
click at [595, 300] on span "Cancel" at bounding box center [598, 297] width 30 height 12
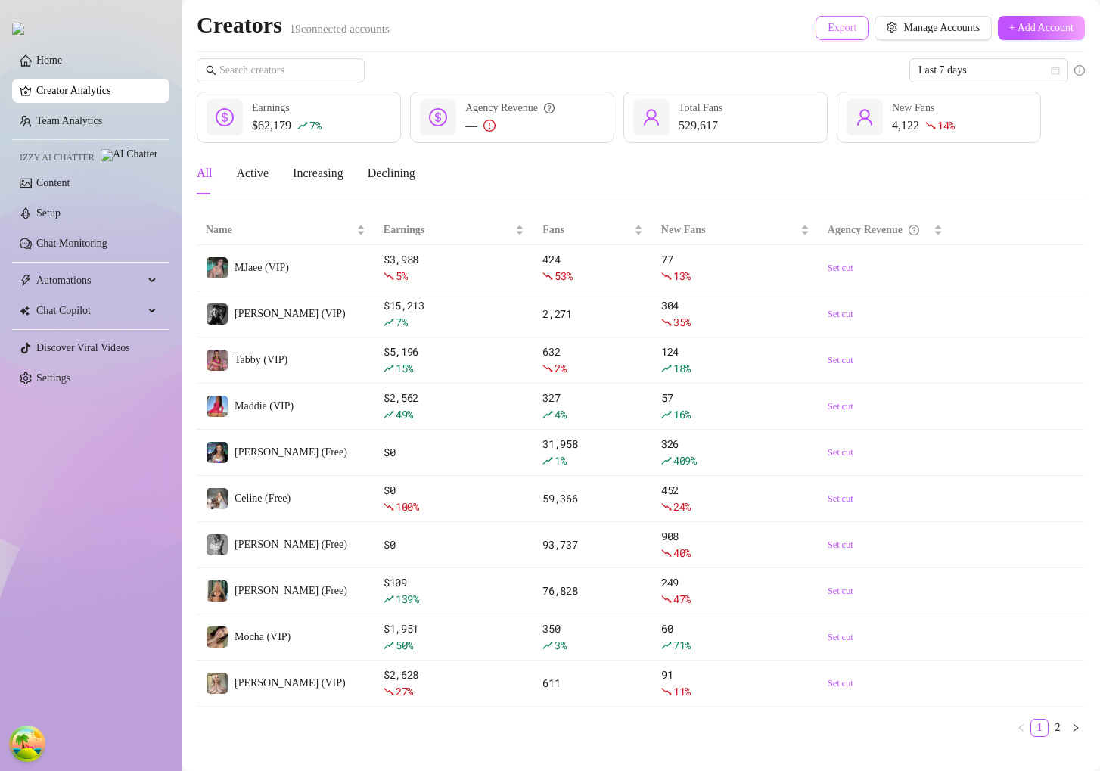
click at [816, 27] on button "Export" at bounding box center [842, 28] width 53 height 24
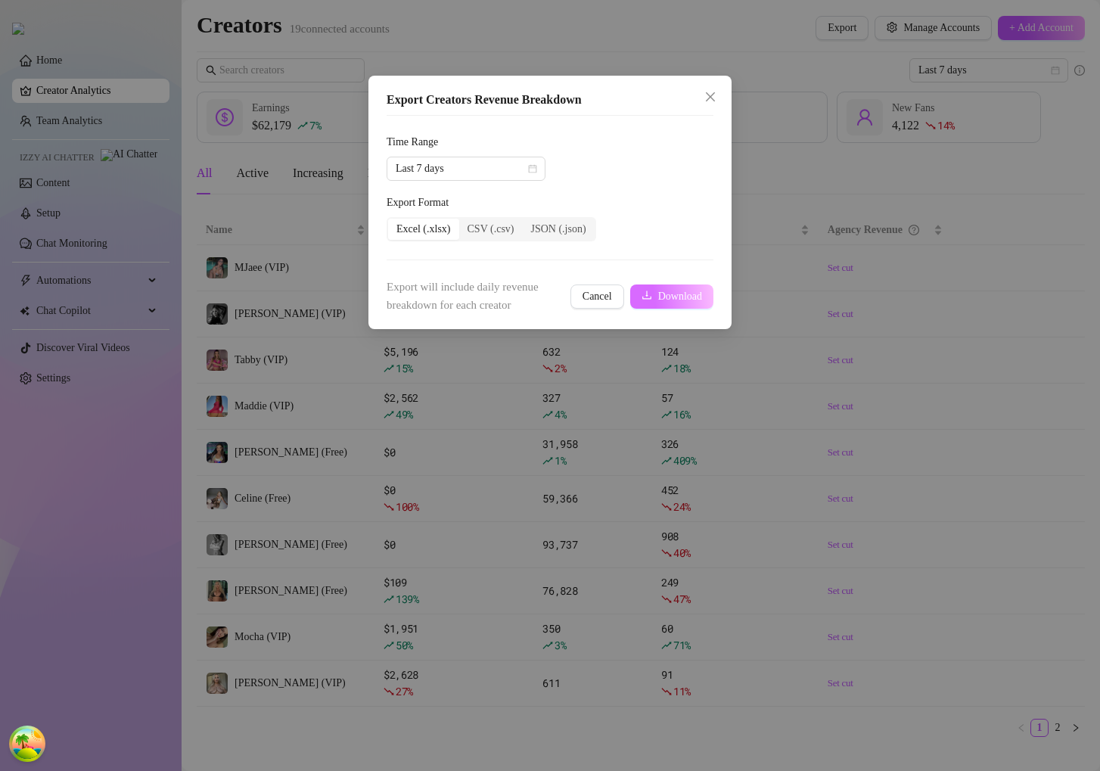
click at [669, 303] on button "Download" at bounding box center [671, 297] width 83 height 24
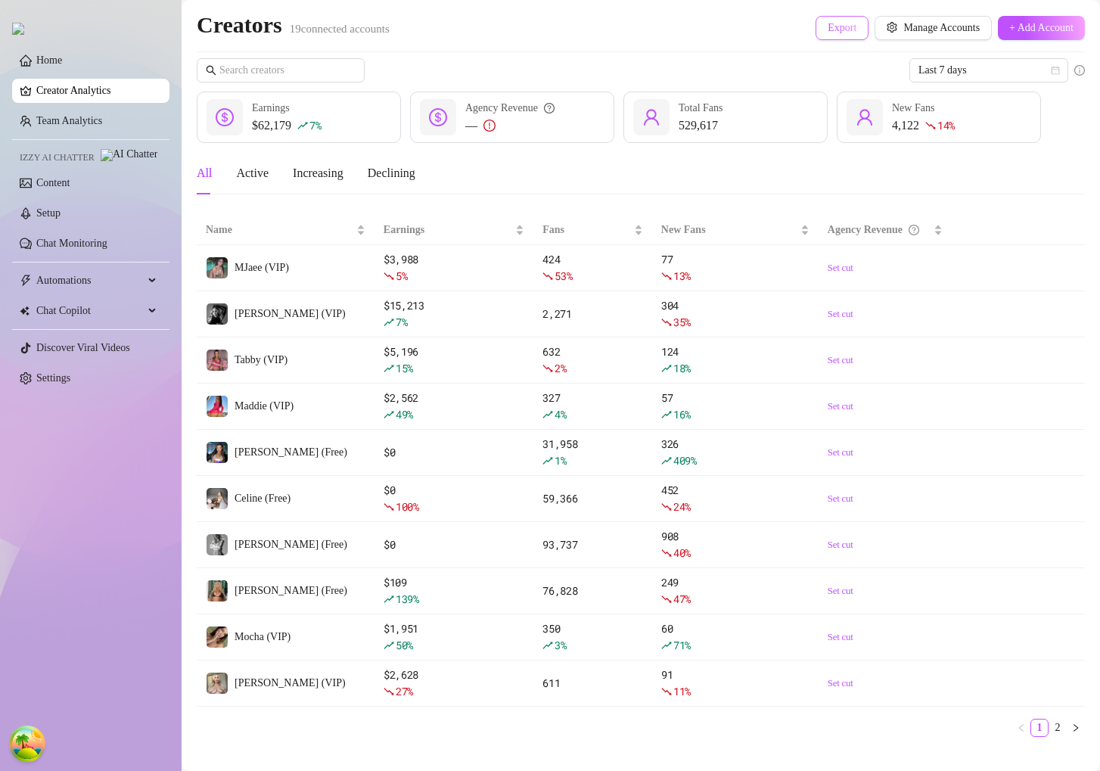
click at [828, 30] on span "Export" at bounding box center [842, 28] width 29 height 12
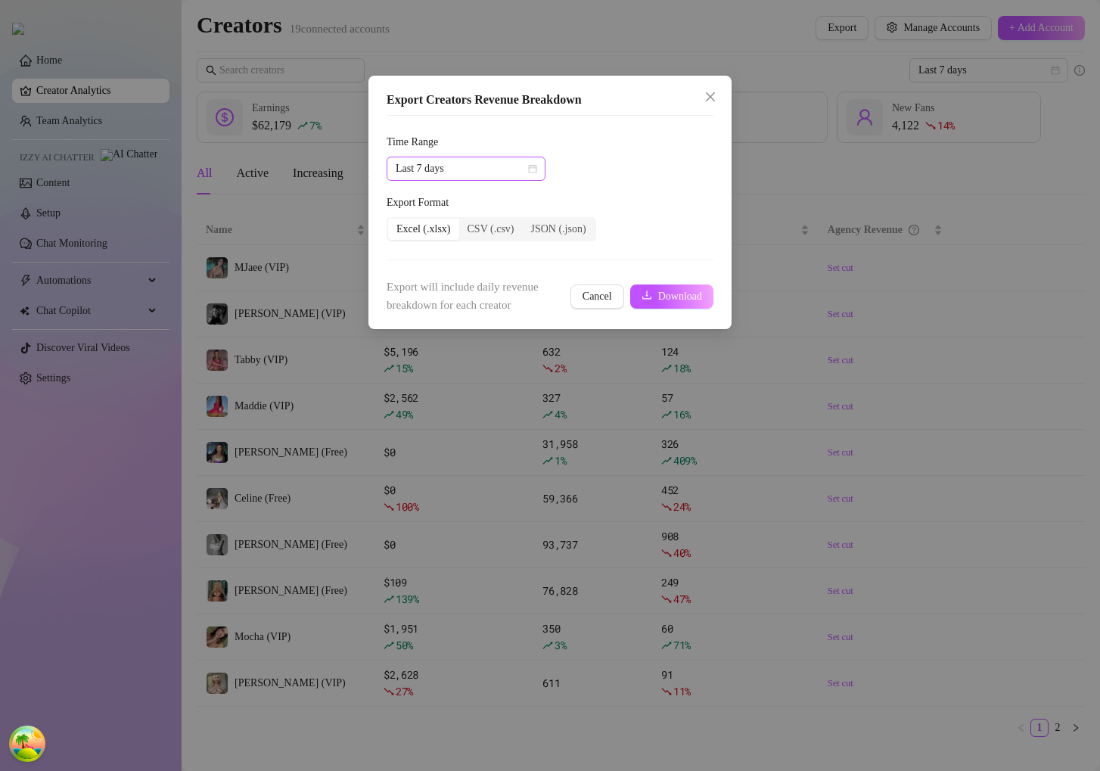
click at [508, 170] on span "Last 7 days" at bounding box center [466, 168] width 141 height 23
click at [440, 255] on div "Last 30 days" at bounding box center [466, 247] width 135 height 17
click at [662, 295] on span "Download" at bounding box center [680, 297] width 44 height 12
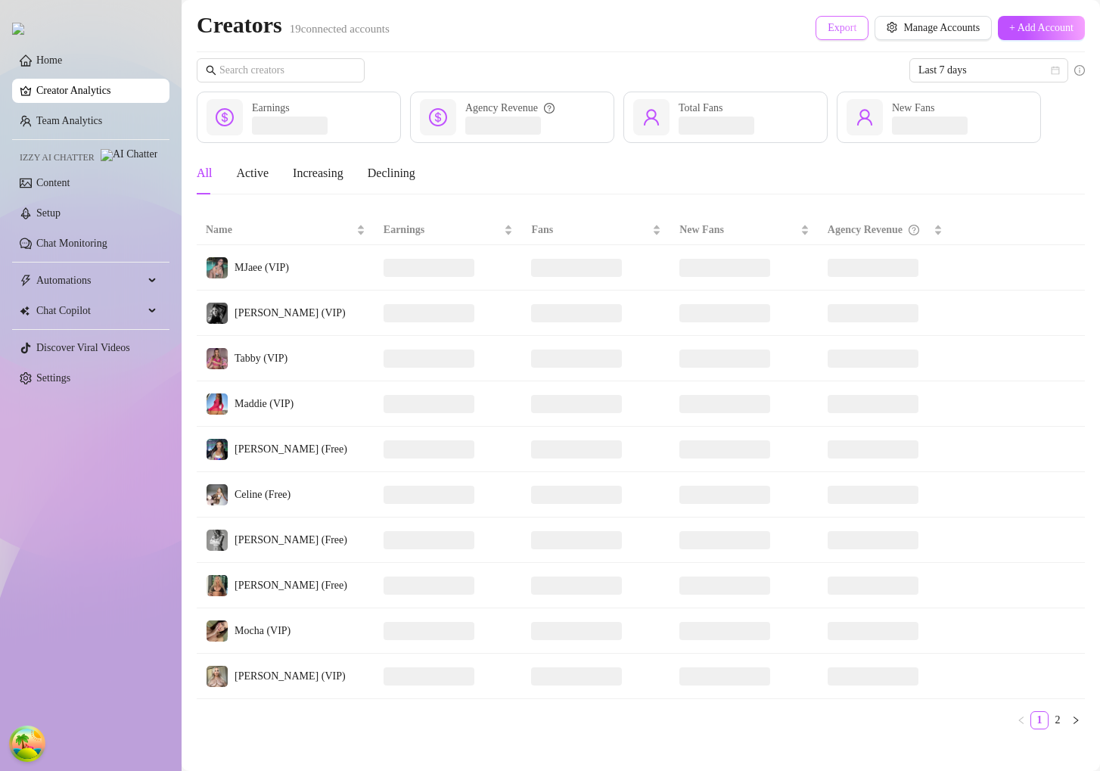
click at [828, 28] on span "Export" at bounding box center [842, 28] width 29 height 12
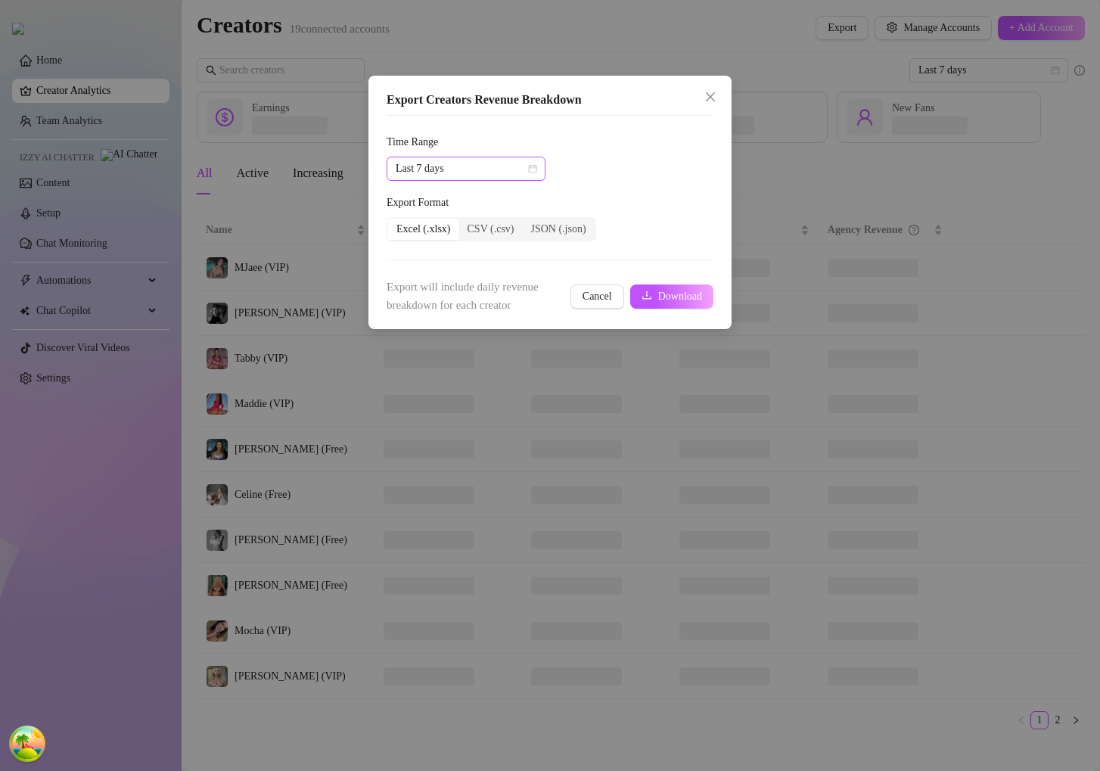
click at [526, 172] on span "Last 7 days" at bounding box center [466, 168] width 141 height 23
click at [468, 249] on div "Last 30 days" at bounding box center [466, 247] width 135 height 17
click at [658, 294] on span "Download" at bounding box center [680, 297] width 44 height 12
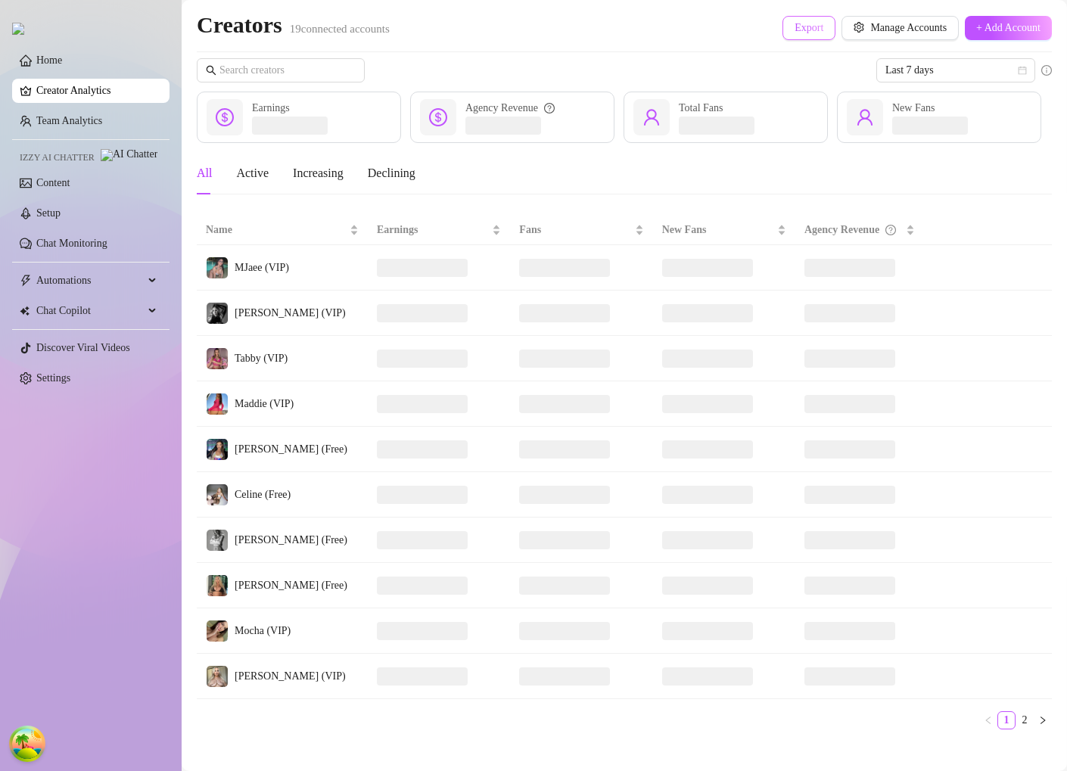
click at [795, 34] on button "Export" at bounding box center [808, 28] width 53 height 24
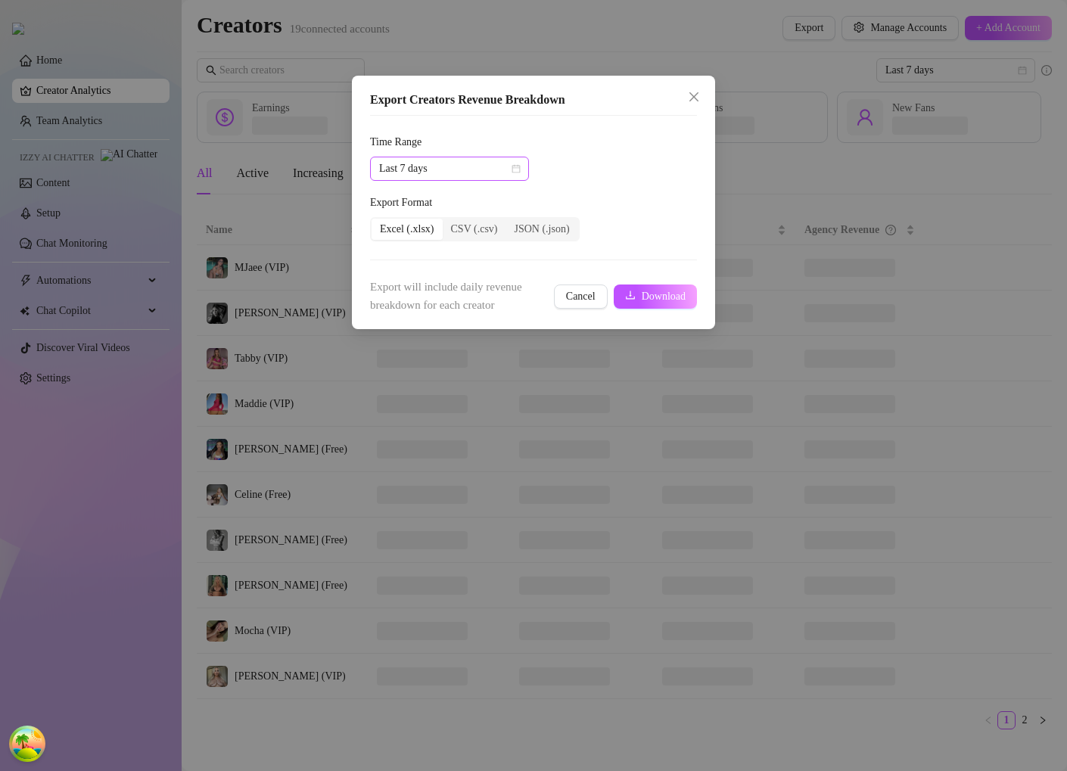
click at [482, 173] on span "Last 7 days" at bounding box center [449, 168] width 141 height 23
click at [463, 247] on div "Last 30 days" at bounding box center [449, 247] width 135 height 17
click at [660, 291] on span "Download" at bounding box center [664, 297] width 44 height 12
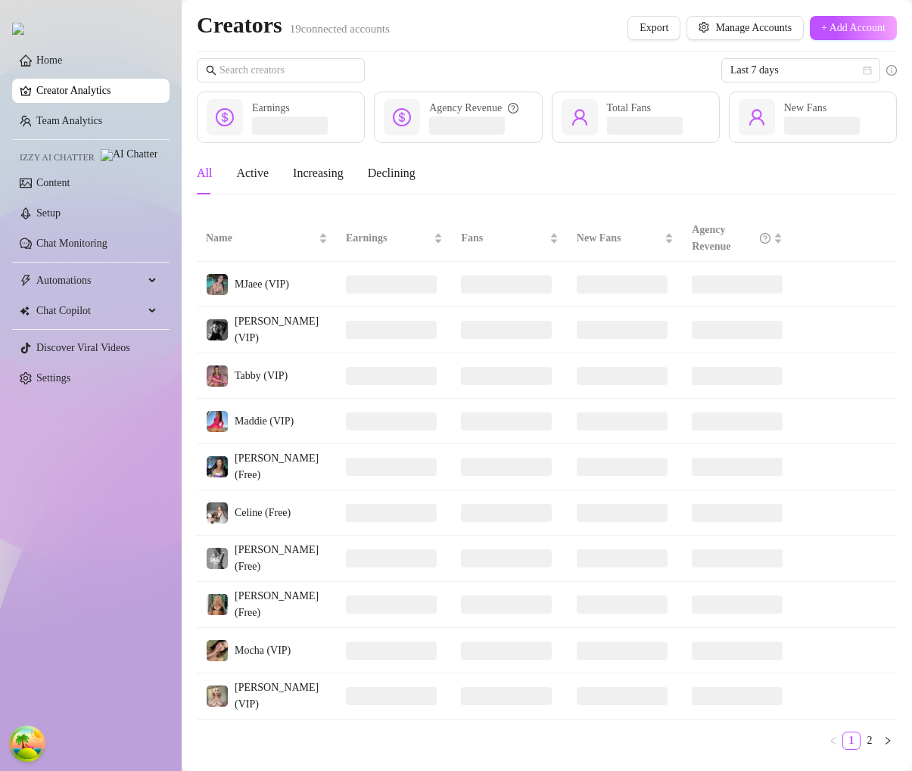
click at [538, 164] on div "All Active Increasing Declining" at bounding box center [547, 173] width 700 height 42
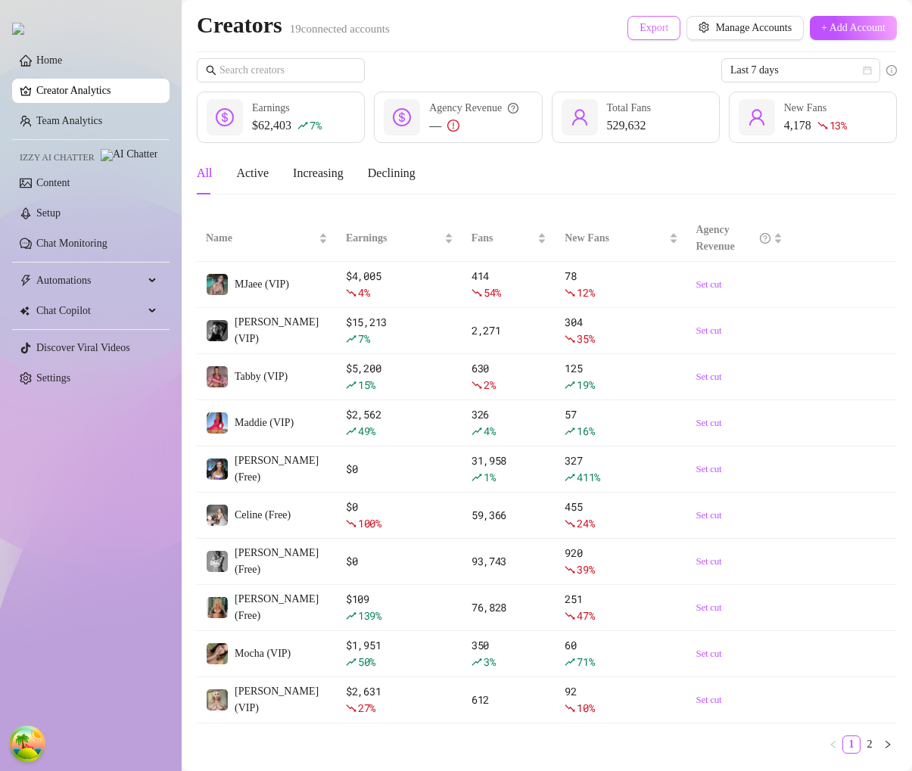
click at [649, 27] on span "Export" at bounding box center [653, 28] width 29 height 12
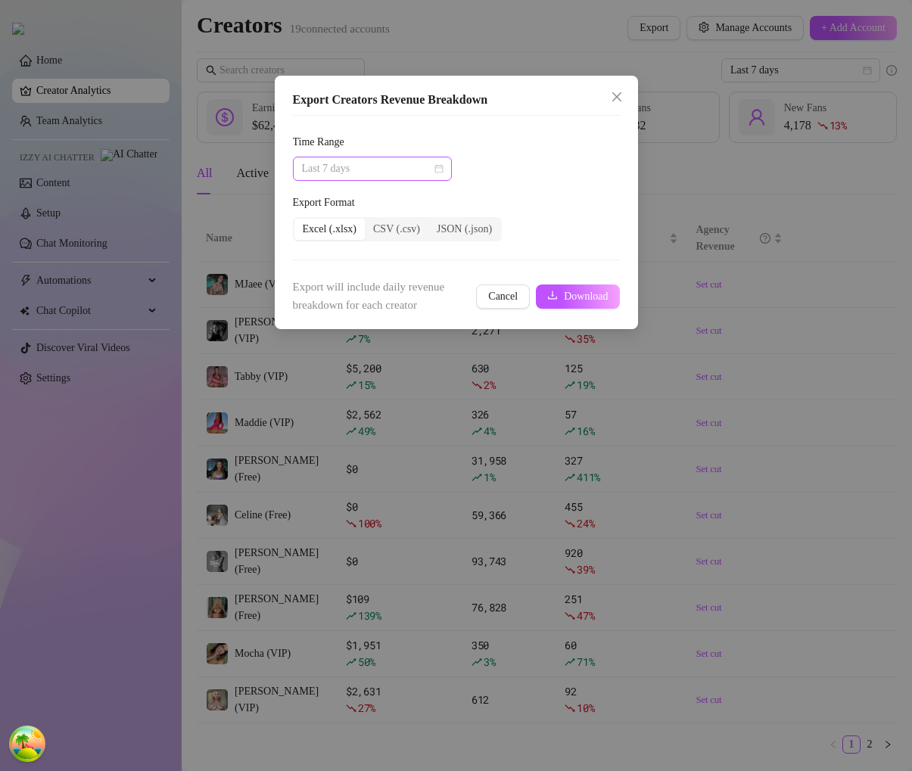
click at [392, 171] on span "Last 7 days" at bounding box center [372, 168] width 141 height 23
click at [366, 254] on div "Last 30 days" at bounding box center [372, 247] width 135 height 17
click at [569, 294] on span "Download" at bounding box center [586, 297] width 44 height 12
click at [591, 305] on button "Download" at bounding box center [577, 297] width 83 height 24
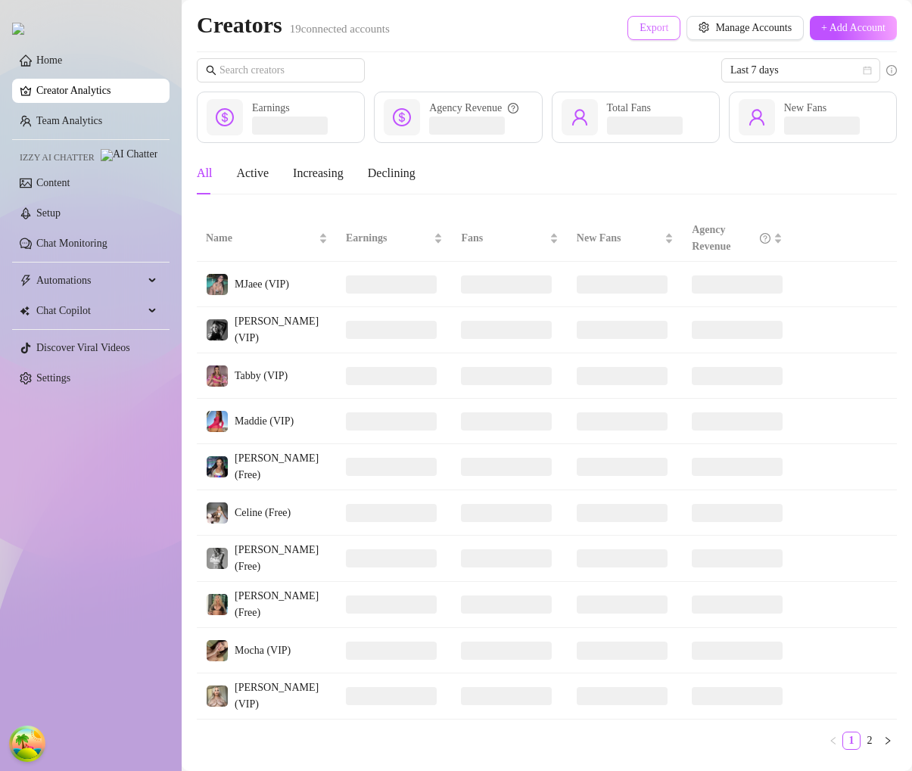
click at [652, 36] on button "Export" at bounding box center [653, 28] width 53 height 24
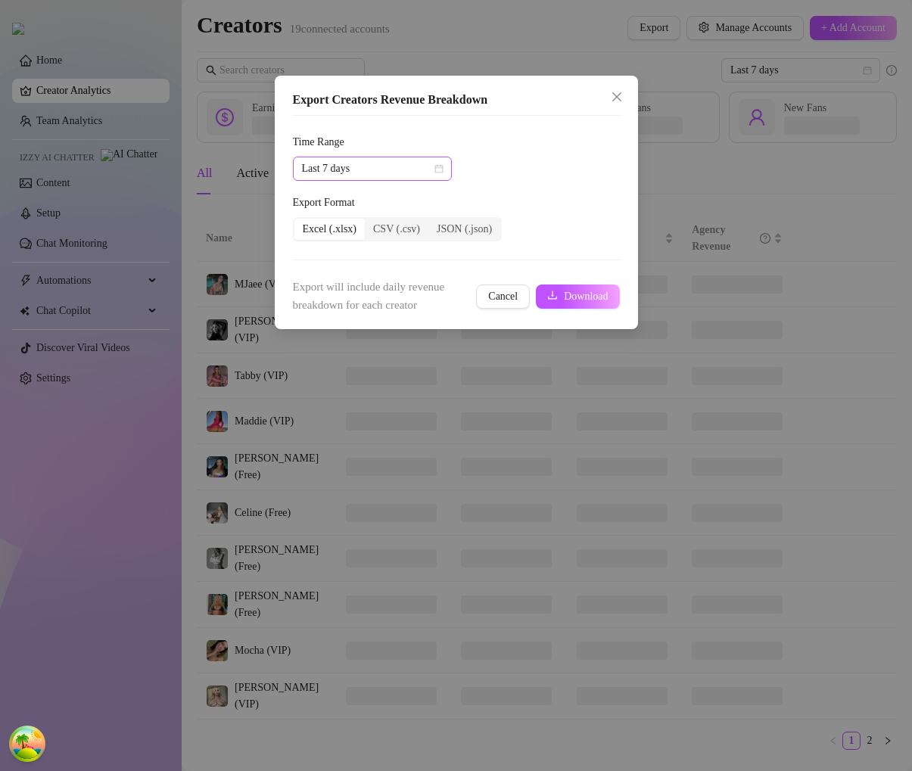
click at [425, 168] on span "Last 7 days" at bounding box center [372, 168] width 141 height 23
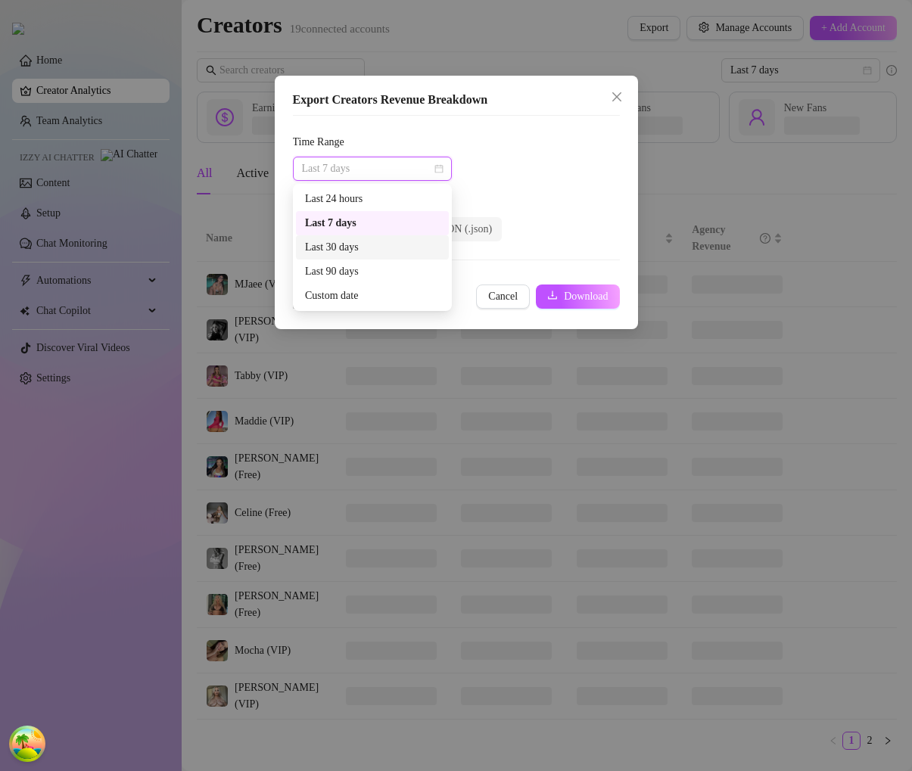
click at [390, 244] on div "Last 30 days" at bounding box center [372, 247] width 135 height 17
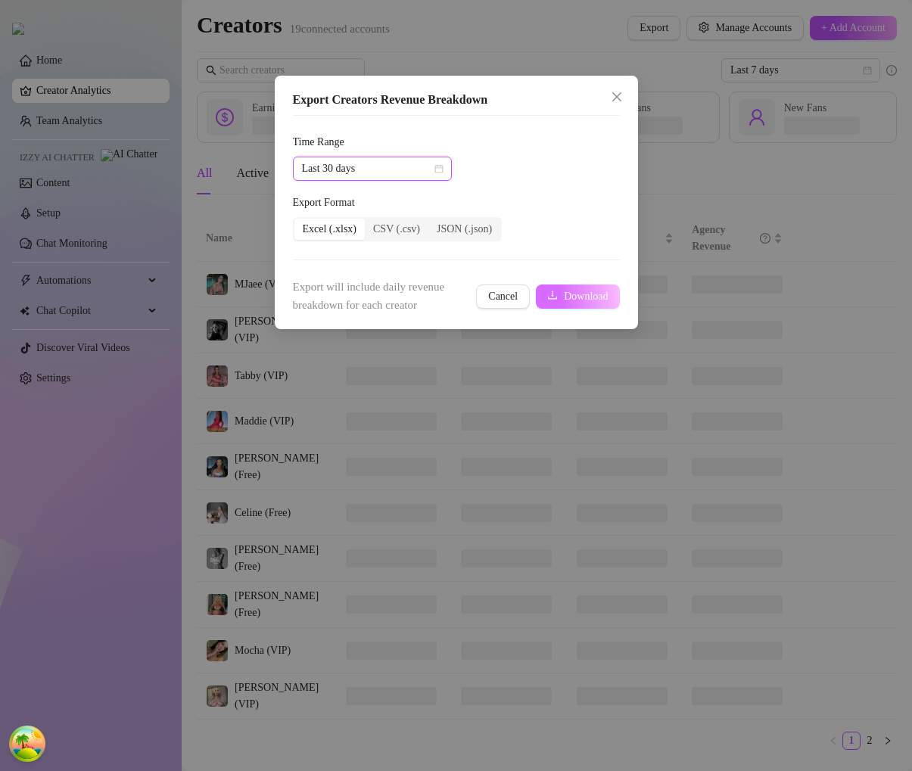
click at [543, 291] on button "Download" at bounding box center [577, 297] width 83 height 24
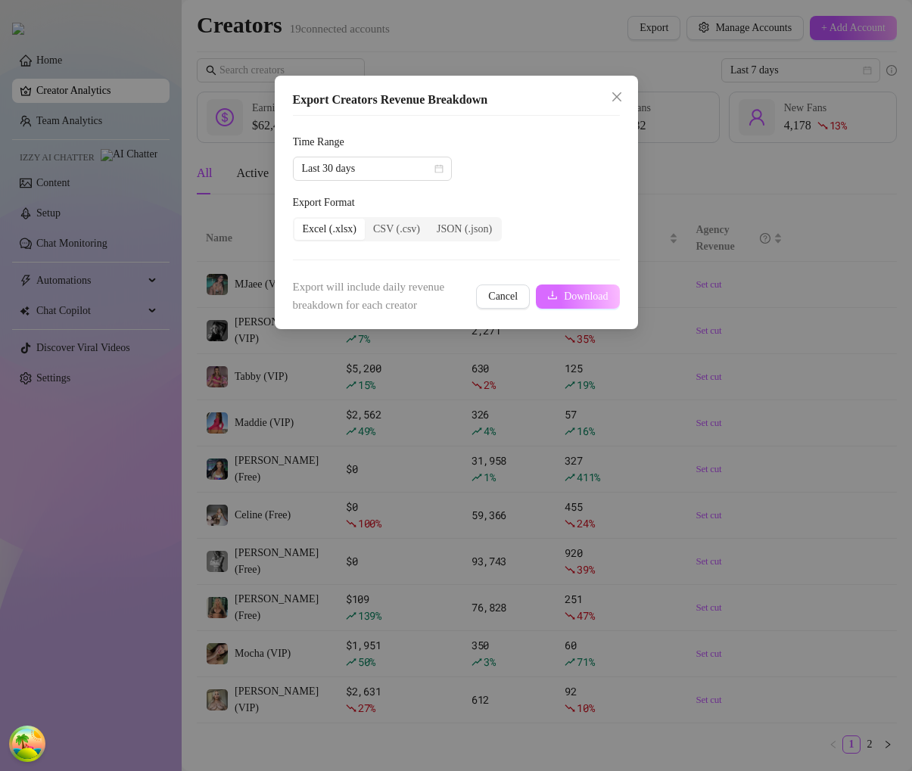
click at [581, 302] on span "Download" at bounding box center [586, 297] width 44 height 12
click at [555, 291] on button "Download" at bounding box center [577, 297] width 83 height 24
